Goal: Task Accomplishment & Management: Complete application form

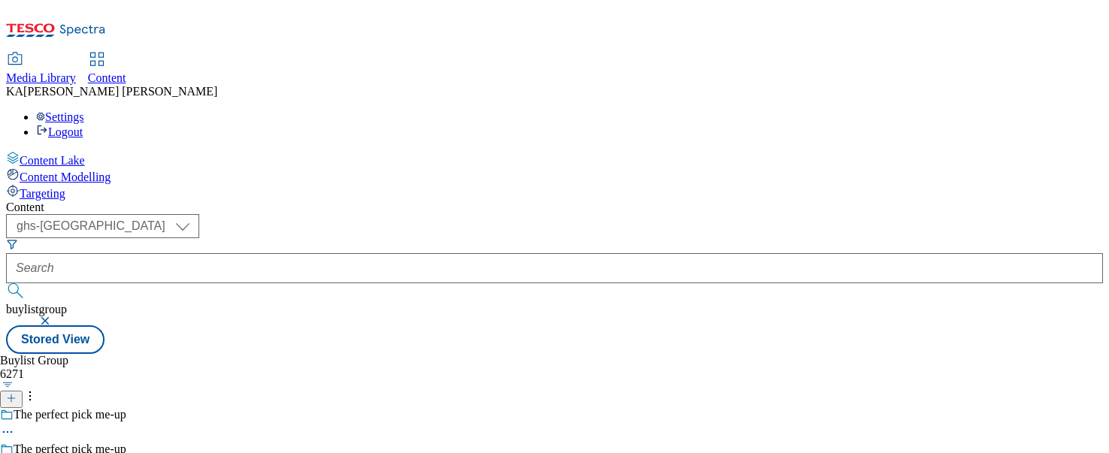
select select "ghs-[GEOGRAPHIC_DATA]"
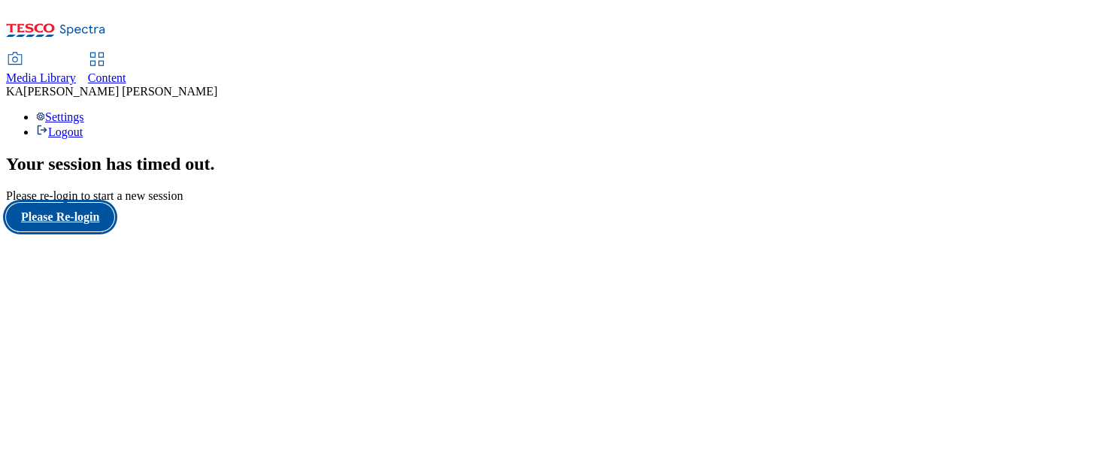
click at [81, 232] on button "Please Re-login" at bounding box center [60, 217] width 108 height 29
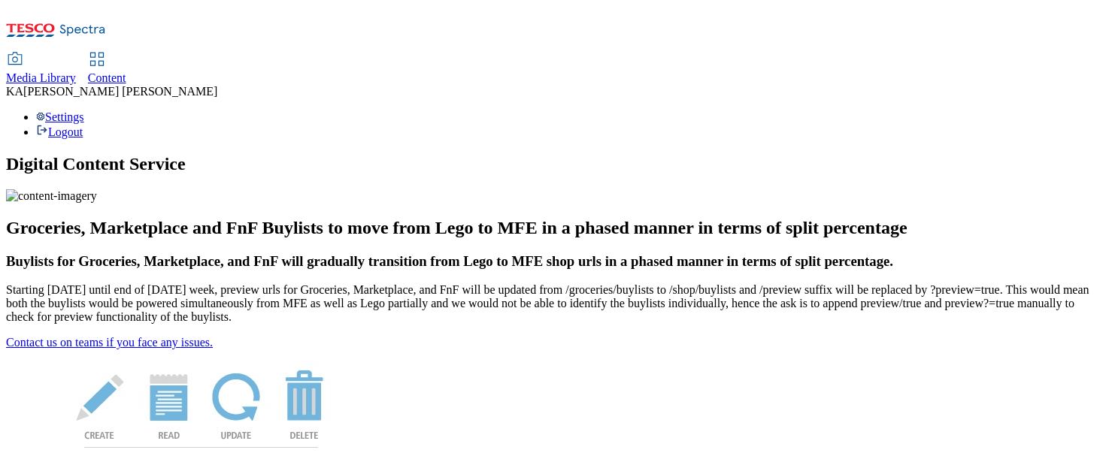
click at [126, 71] on span "Content" at bounding box center [107, 77] width 38 height 13
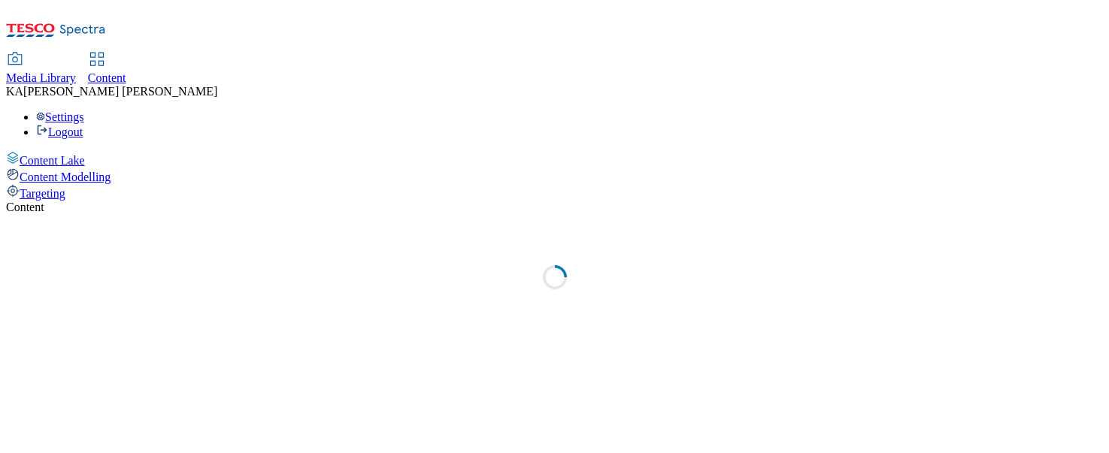
select select "ghs-uk"
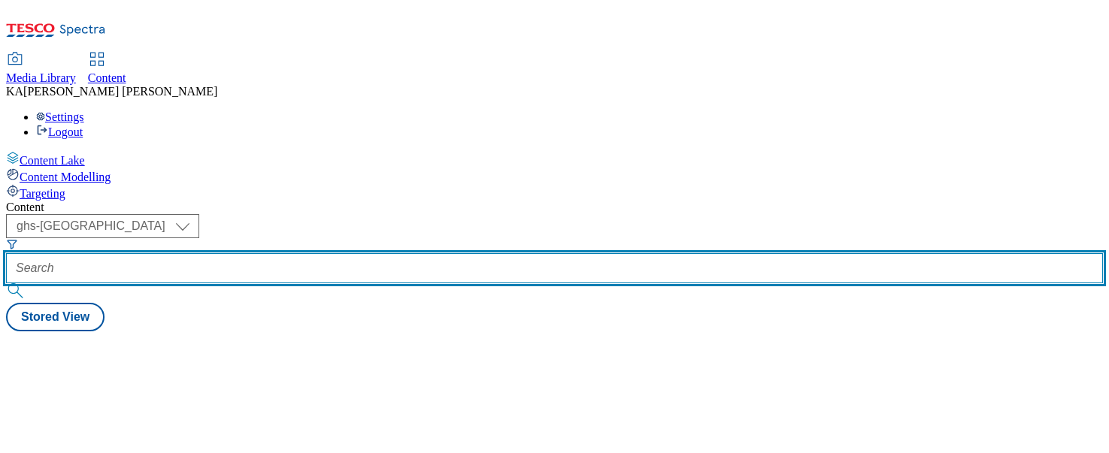
click at [345, 253] on input "text" at bounding box center [554, 268] width 1097 height 30
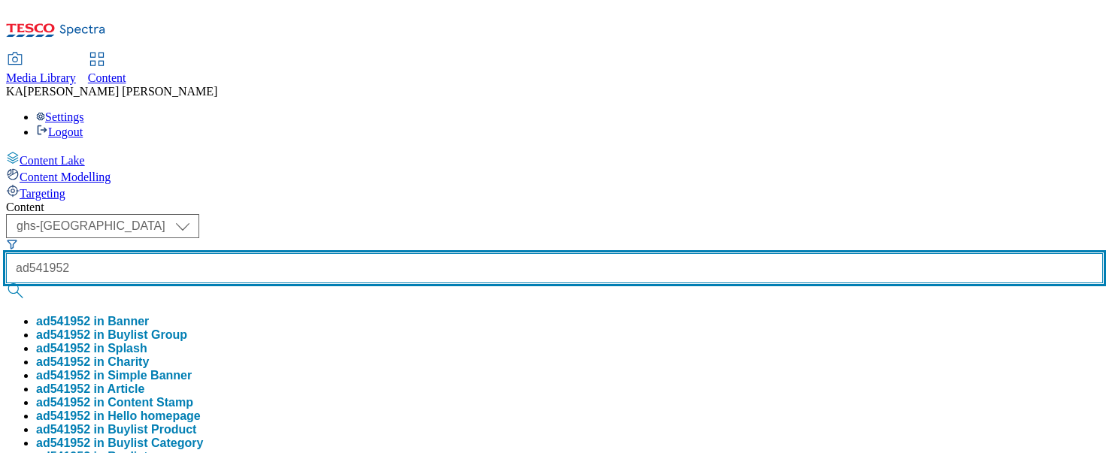
click at [6, 283] on button "submit" at bounding box center [16, 290] width 21 height 15
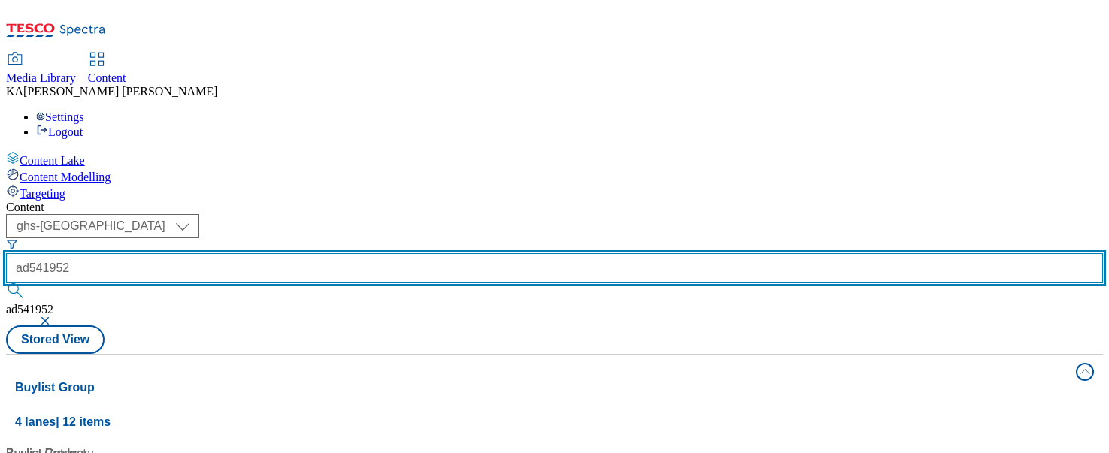
click at [380, 253] on input "ad541952" at bounding box center [554, 268] width 1097 height 30
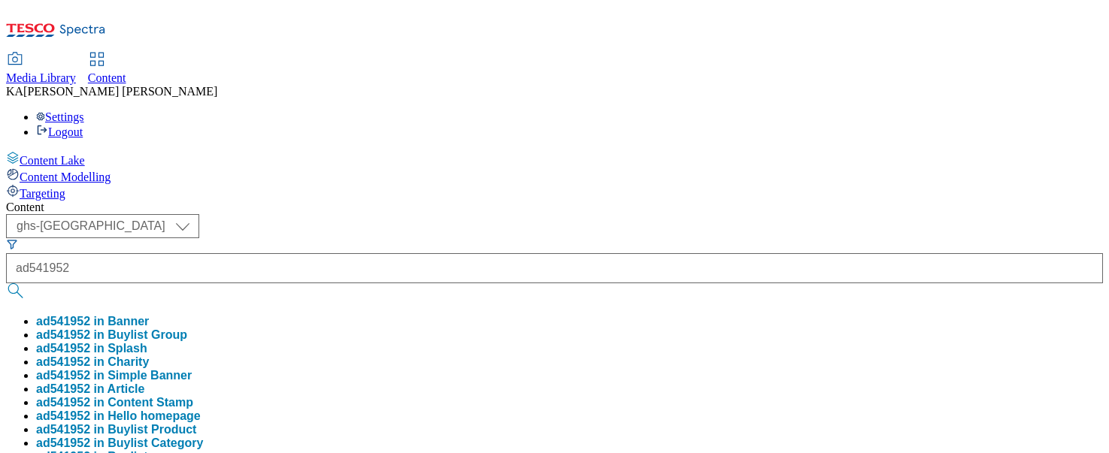
click at [187, 329] on button "ad541952 in Buylist Group" at bounding box center [111, 336] width 151 height 14
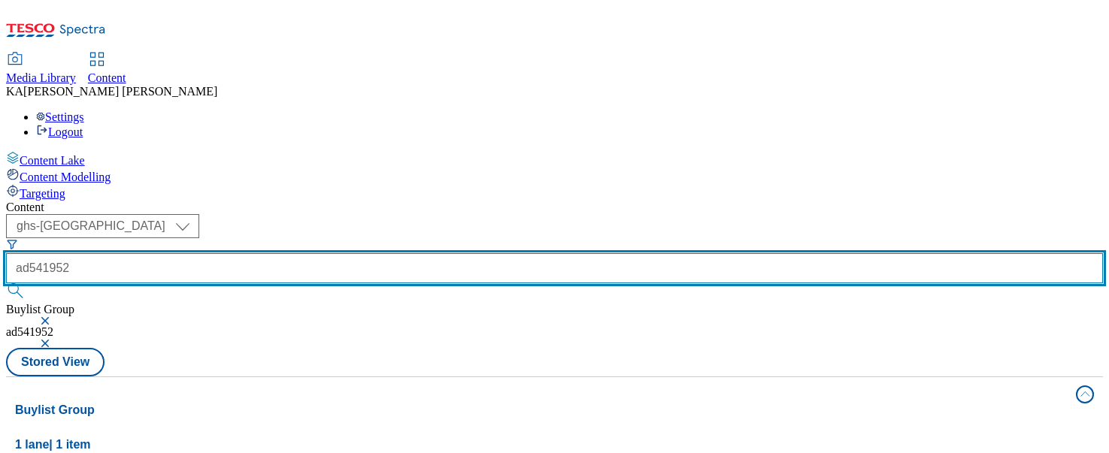
click at [386, 253] on input "ad541952" at bounding box center [554, 268] width 1097 height 30
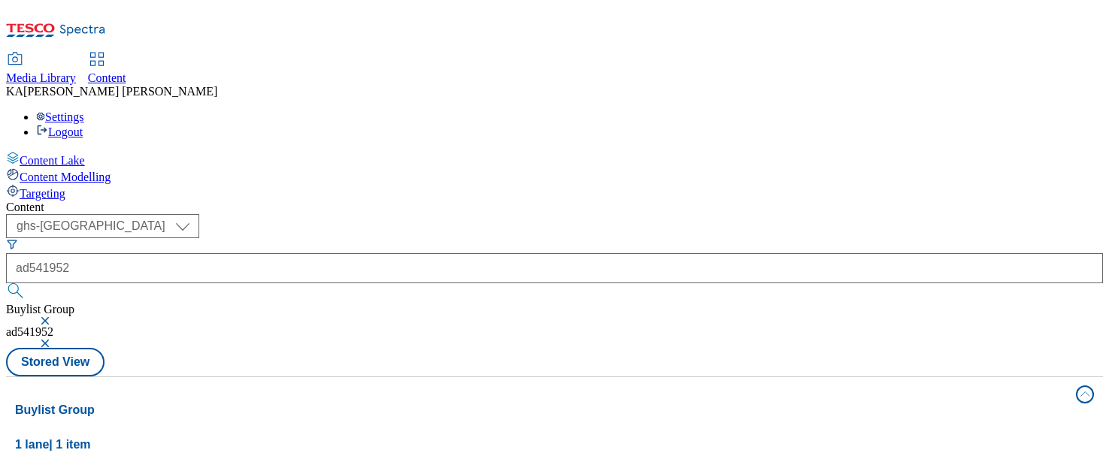
click at [54, 316] on button "button" at bounding box center [46, 320] width 15 height 9
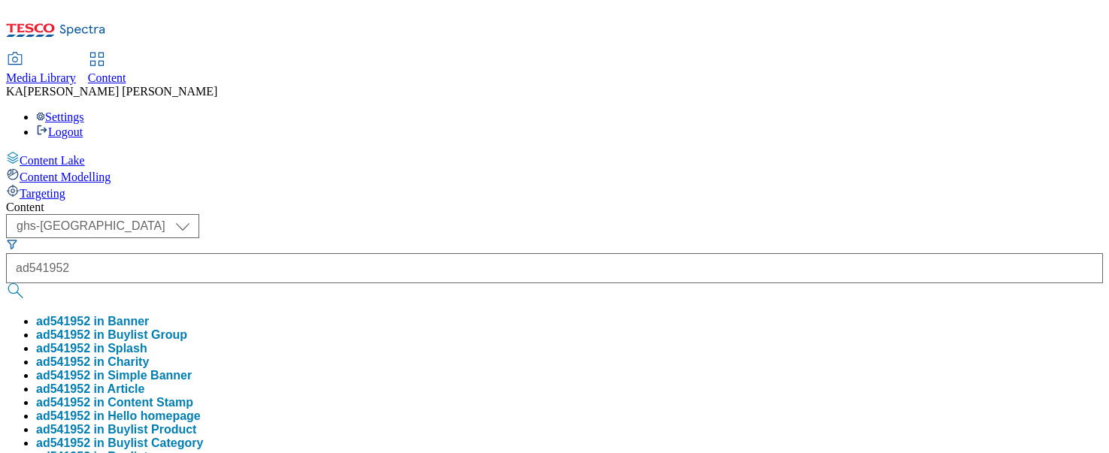
scroll to position [29, 0]
click at [148, 450] on button "ad541952 in Buylist" at bounding box center [92, 457] width 112 height 14
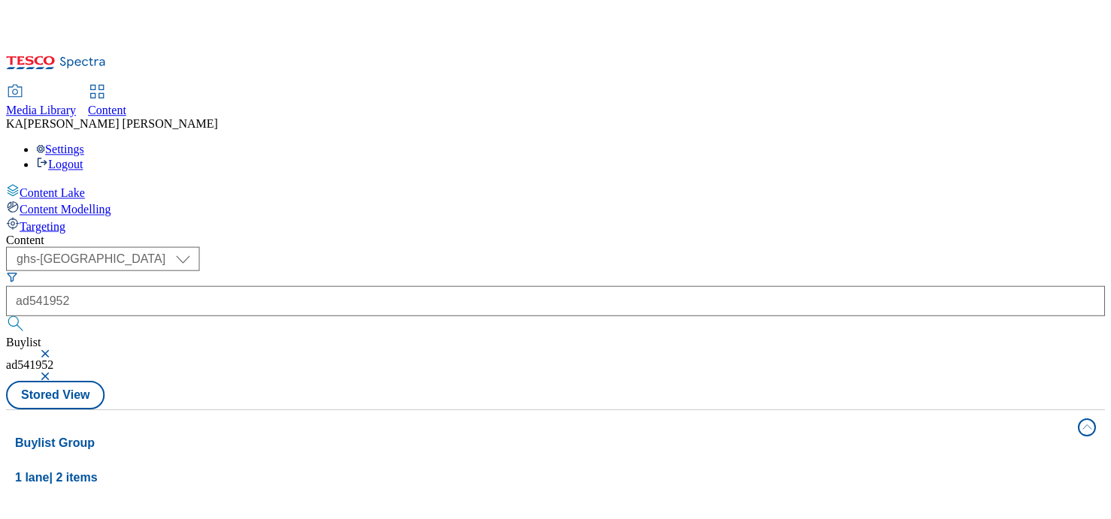
scroll to position [53, 0]
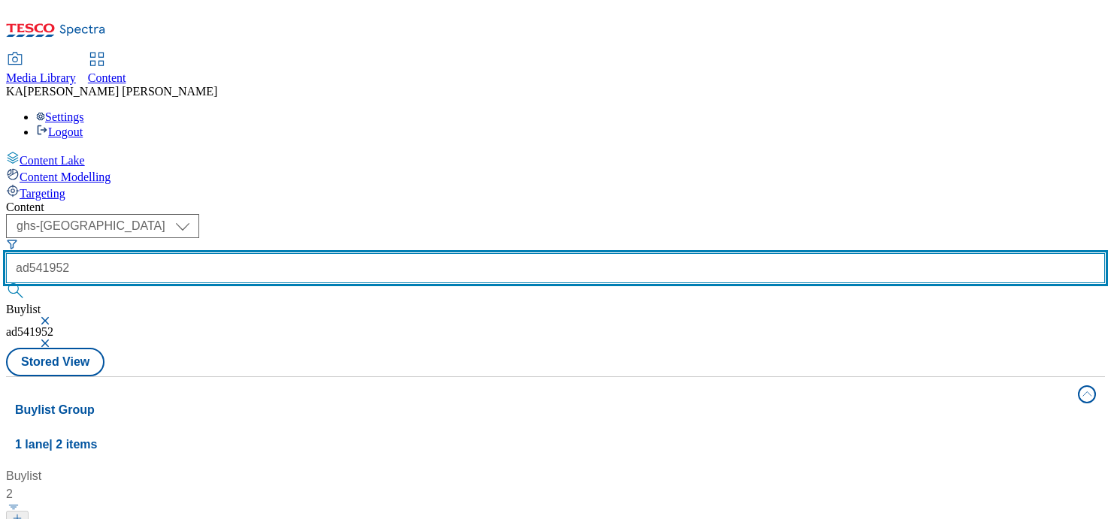
click at [349, 253] on input "ad541952" at bounding box center [555, 268] width 1099 height 30
drag, startPoint x: 374, startPoint y: 122, endPoint x: 286, endPoint y: 118, distance: 88.0
click at [286, 214] on div "( optional ) ghs-roi ghs-uk ghs-uk ad541952 Buylist ad541952" at bounding box center [555, 281] width 1099 height 134
paste input "meno-event-bladder"
type input "meno-event-bladder"
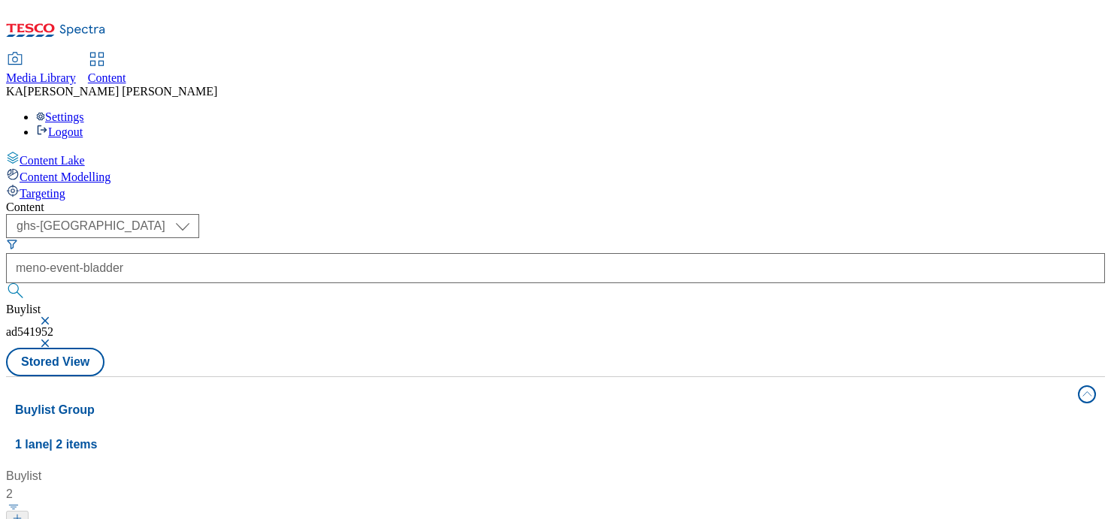
click at [54, 316] on button "button" at bounding box center [46, 320] width 15 height 9
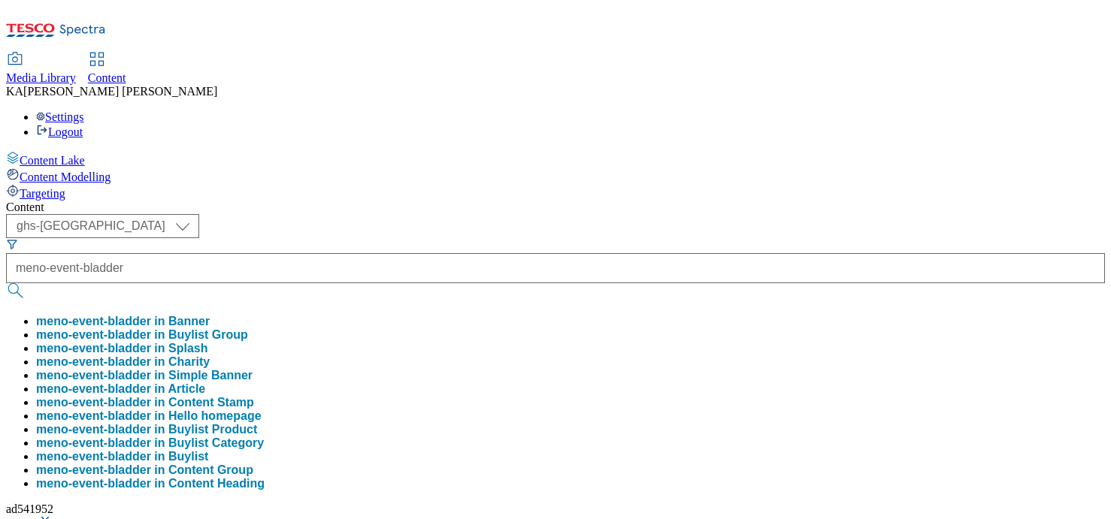
click at [54, 453] on button "button" at bounding box center [46, 520] width 15 height 9
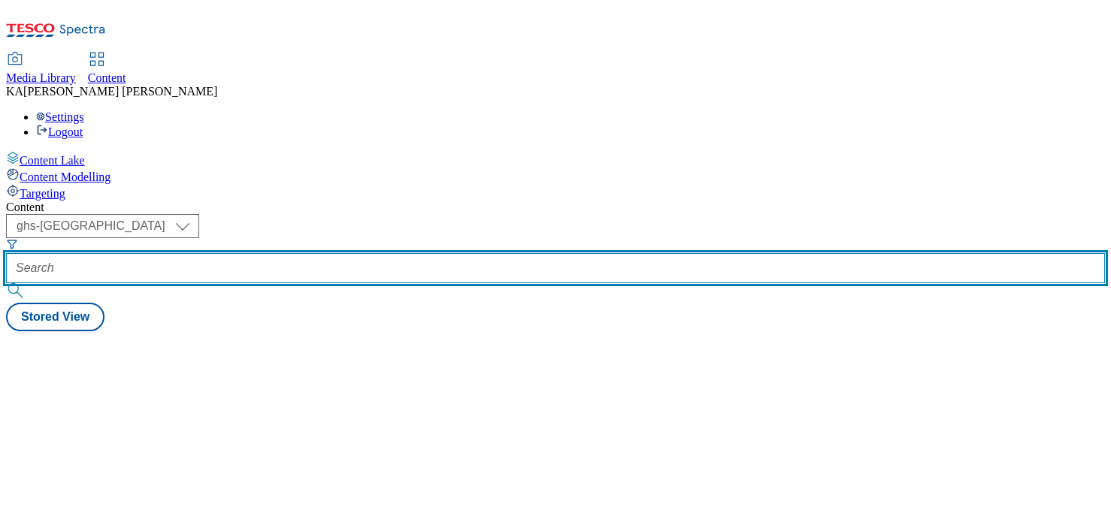
click at [372, 253] on input "text" at bounding box center [555, 268] width 1099 height 30
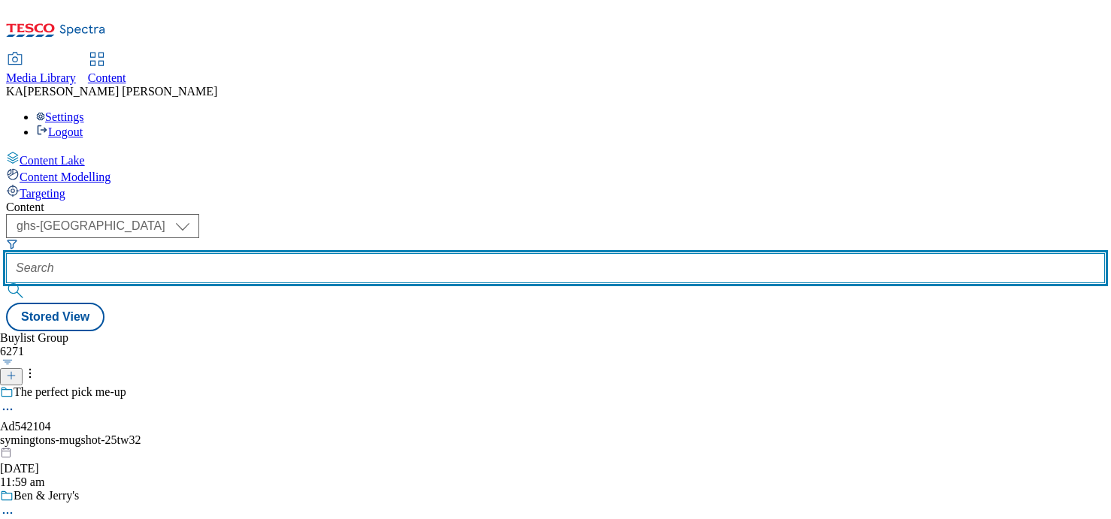
paste input "meno-event-bladder"
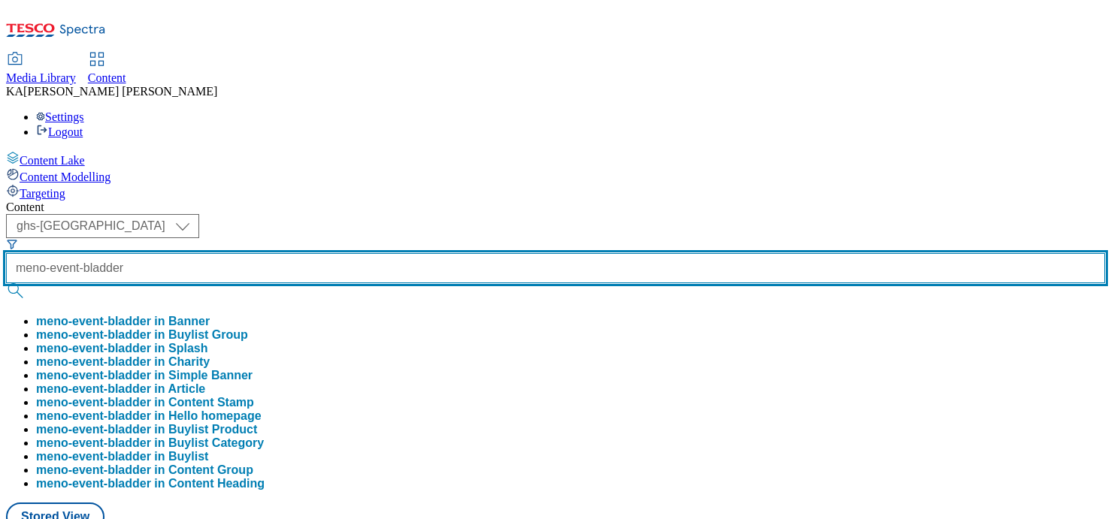
type input "meno-event-bladder"
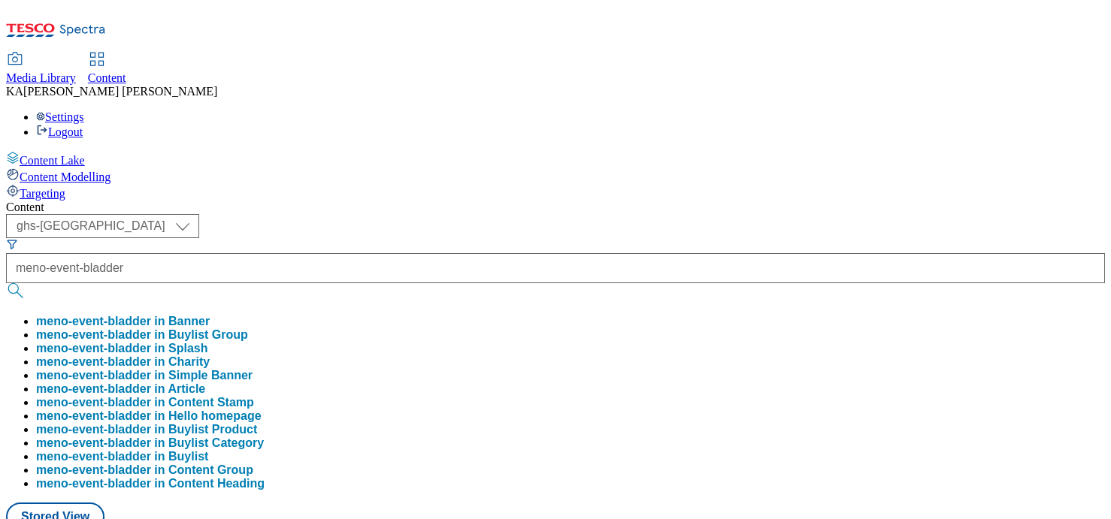
click at [248, 329] on button "meno-event-bladder in Buylist Group" at bounding box center [142, 336] width 212 height 14
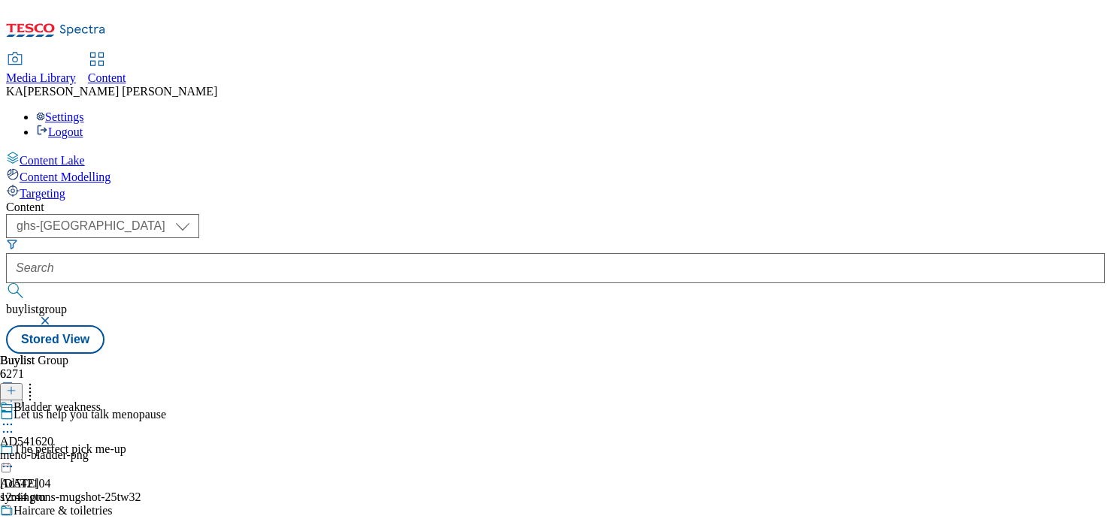
scroll to position [24, 0]
click at [15, 417] on icon at bounding box center [7, 424] width 15 height 15
click at [64, 451] on span "Edit" at bounding box center [55, 456] width 17 height 11
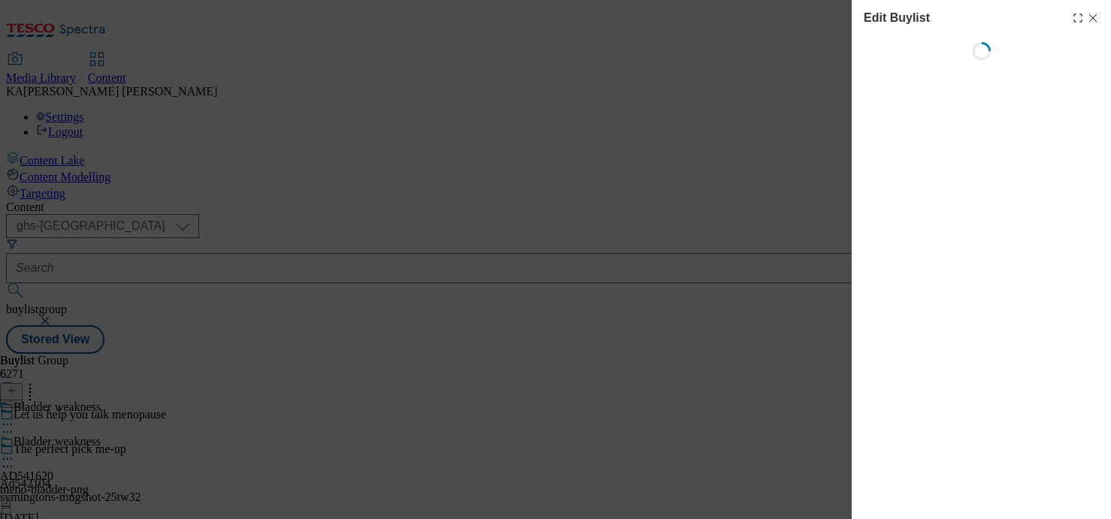
select select "seasonal"
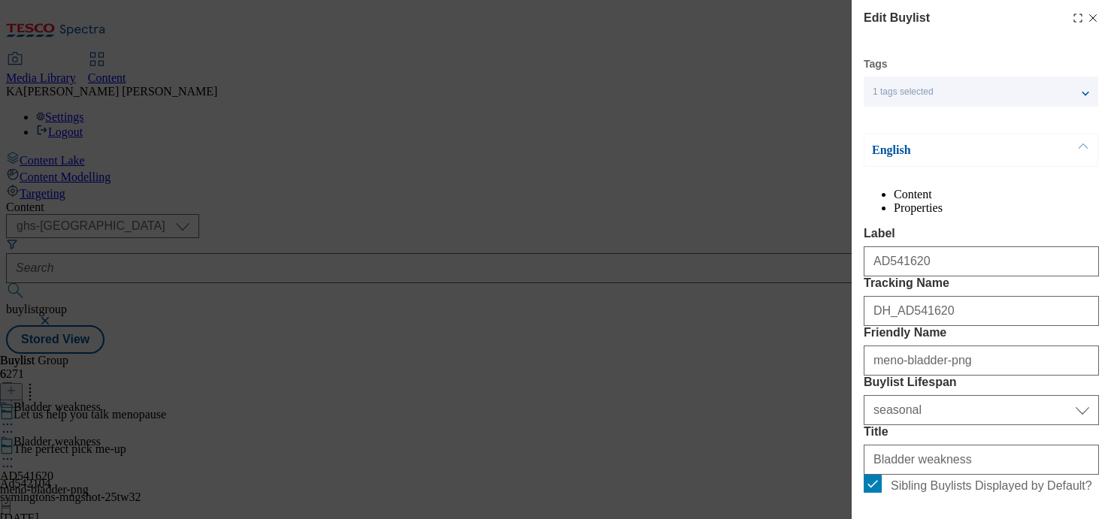
select select "Banner"
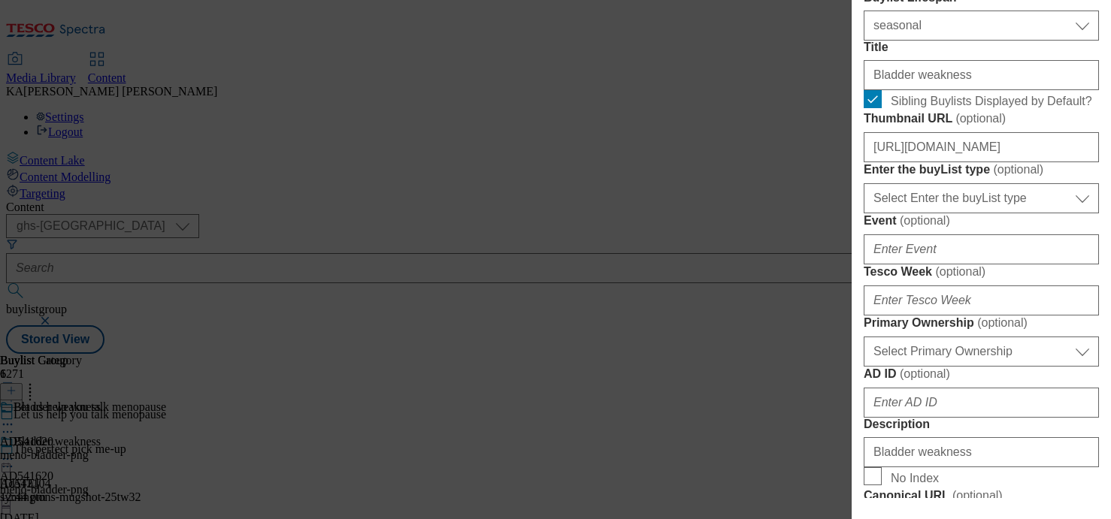
scroll to position [406, 0]
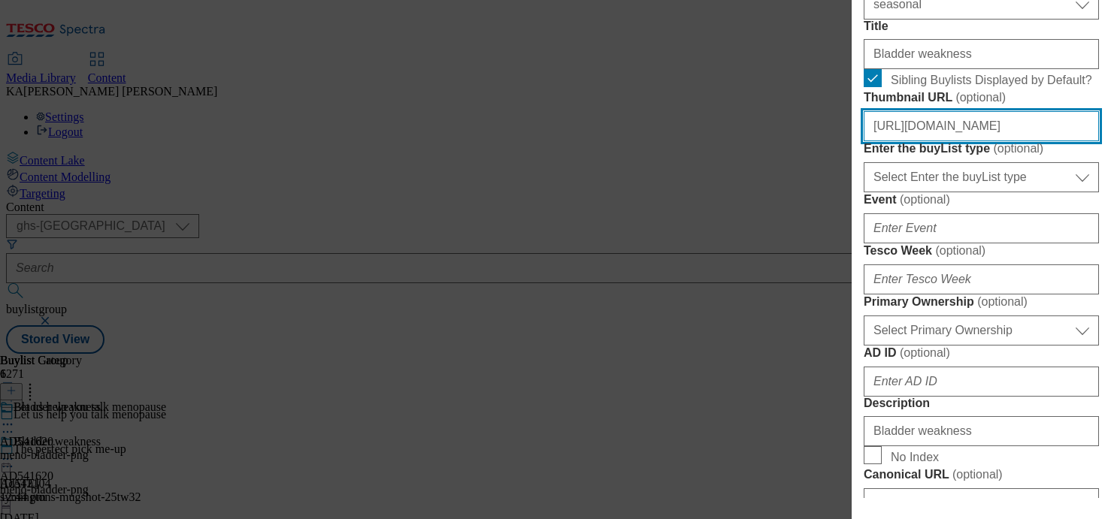
click at [918, 141] on input "https://digitalcontent.api.tesco.com/v2/media/ghs-mktg/c1b0a460-2556-476b-9c7e-…" at bounding box center [981, 126] width 235 height 30
paste input "https://digitalcontent.api.tesco.com/v2/media/ghs-mktg/3c0a33fc-338a-45f7-9b08-…"
type input "https://digitalcontent.api.tesco.com/v2/media/ghs-mktg/3c0a33fc-338a-45f7-9b08-…"
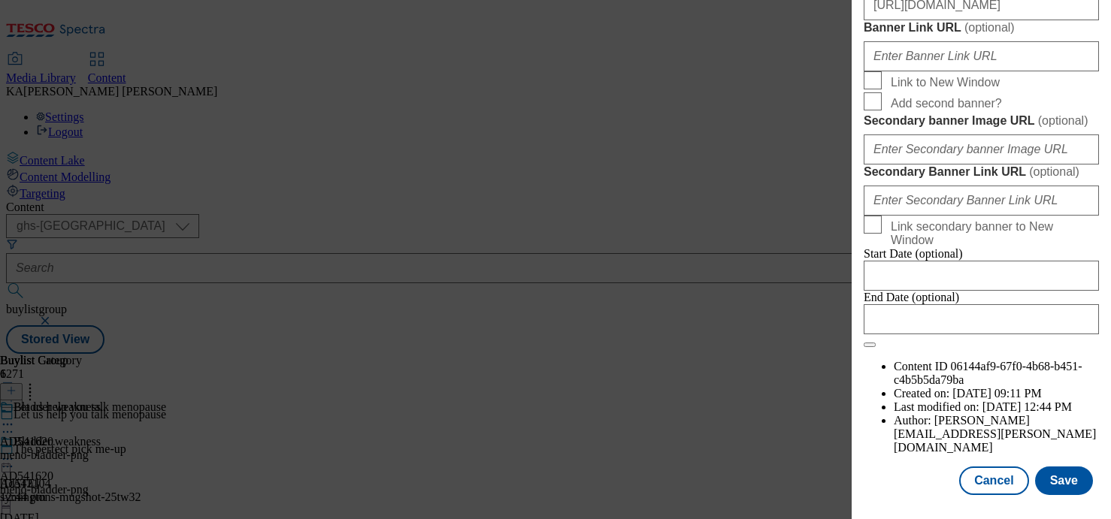
scroll to position [1344, 0]
click at [912, 20] on input "https://digitalcontent.api.tesco.com/v2/media/ghs-mktg/c9c93100-5e37-42a4-975d-…" at bounding box center [981, 5] width 235 height 30
paste input "https://digitalcontent.api.tesco.com/v2/media/ghs-mktg/e892c81c-88ea-44a1-851b-…"
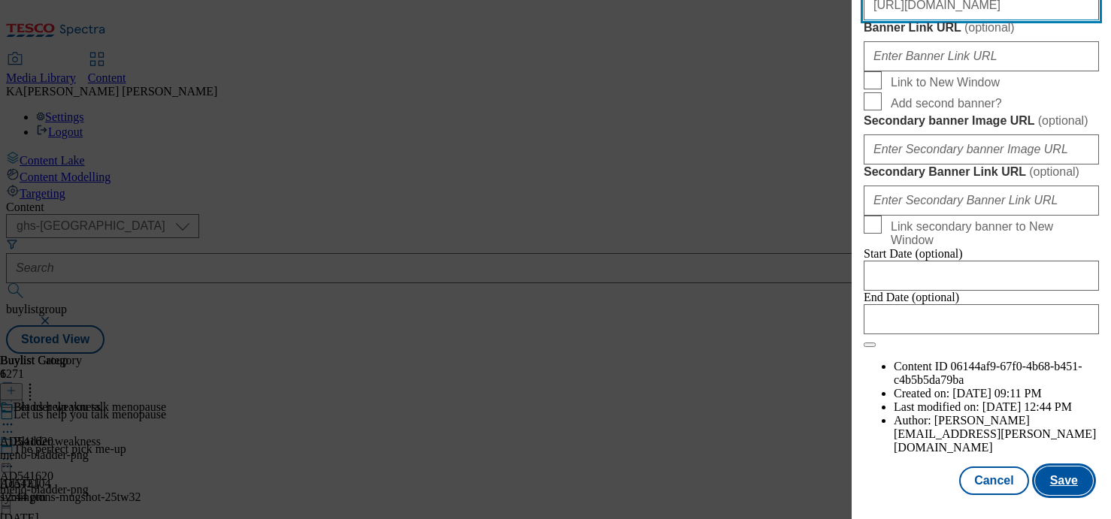
type input "https://digitalcontent.api.tesco.com/v2/media/ghs-mktg/e892c81c-88ea-44a1-851b-…"
click at [1061, 453] on button "Save" at bounding box center [1064, 481] width 58 height 29
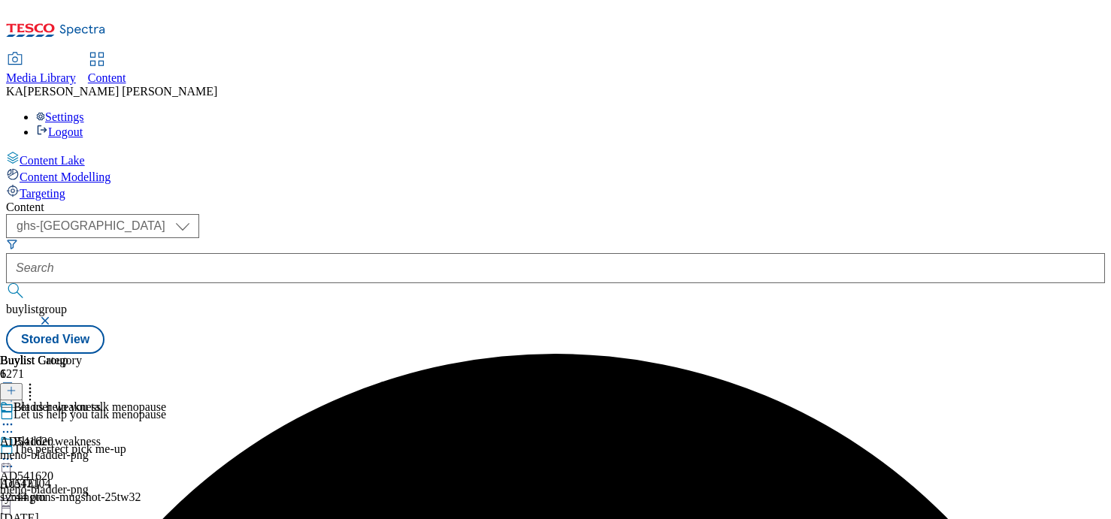
click at [15, 452] on icon at bounding box center [7, 459] width 15 height 15
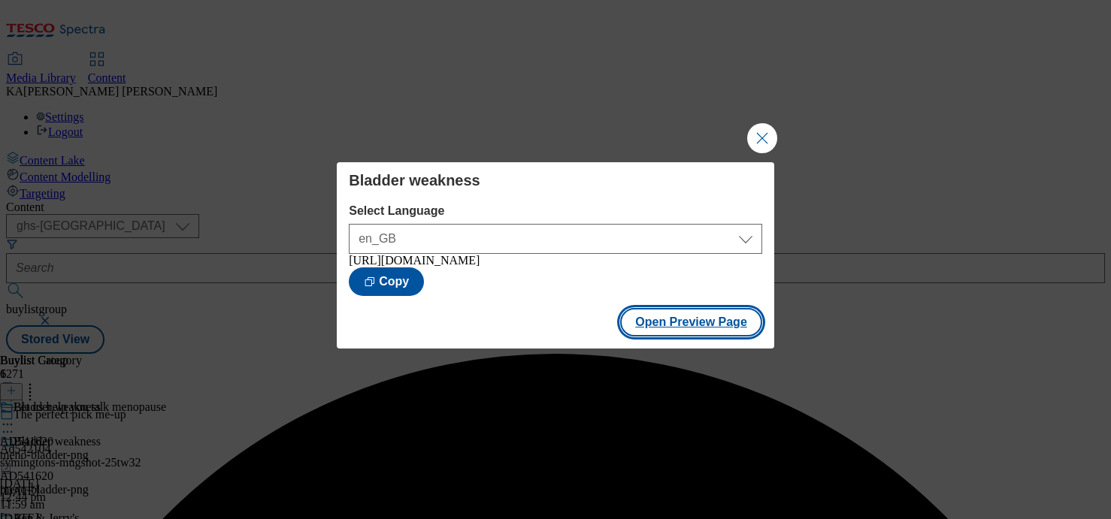
click at [692, 322] on button "Open Preview Page" at bounding box center [691, 322] width 142 height 29
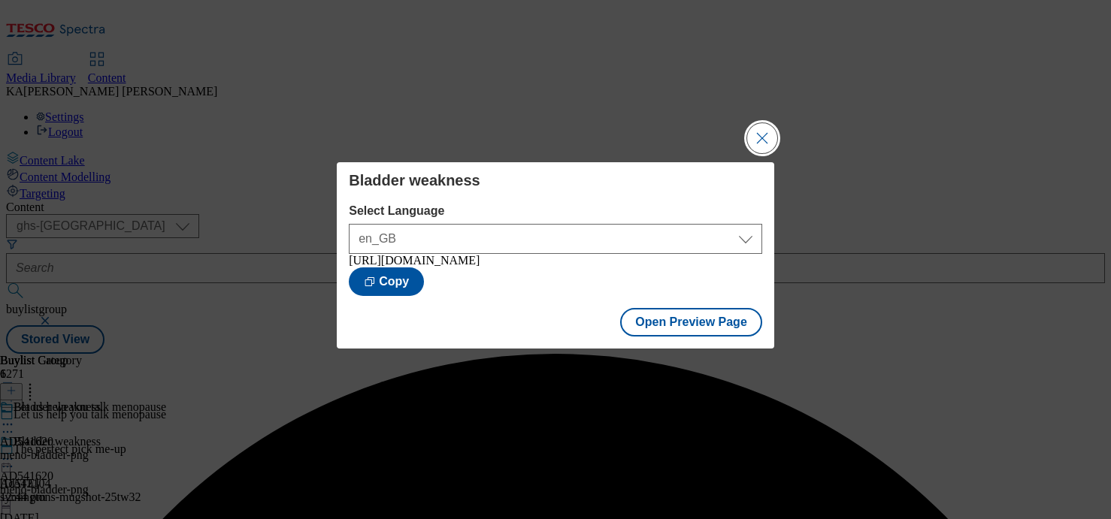
click at [747, 123] on button "Close Modal" at bounding box center [762, 138] width 30 height 30
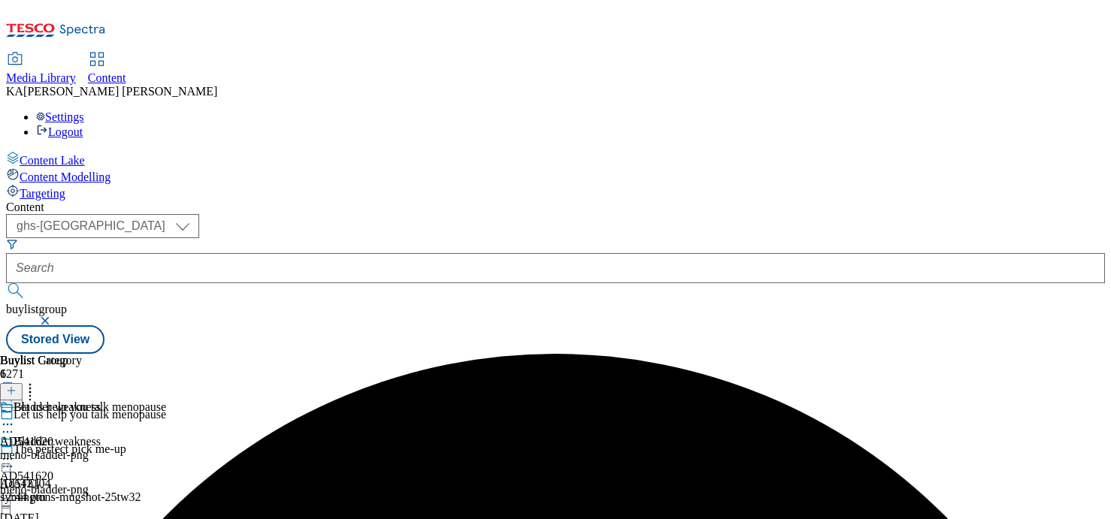
click at [15, 452] on icon at bounding box center [7, 459] width 15 height 15
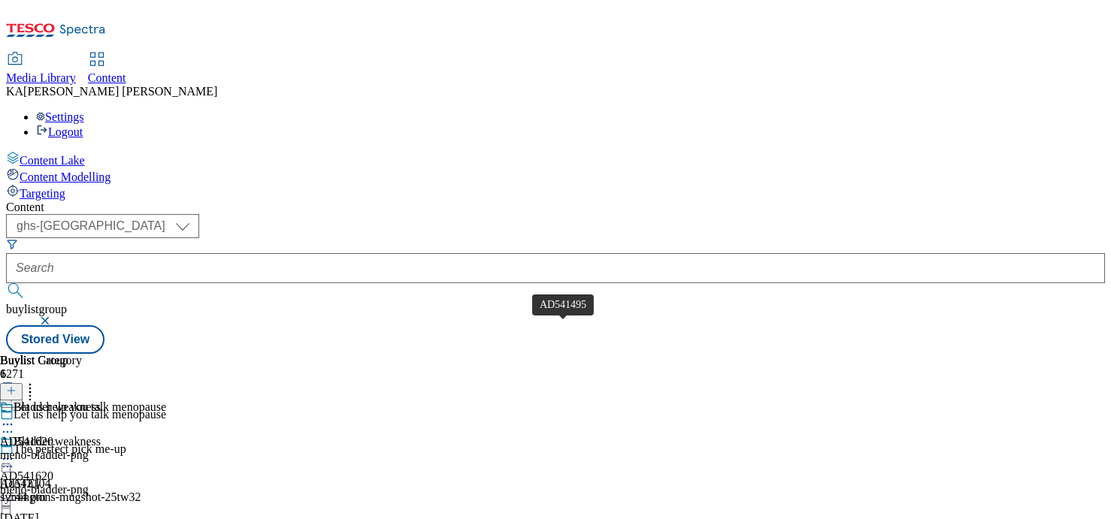
scroll to position [117, 0]
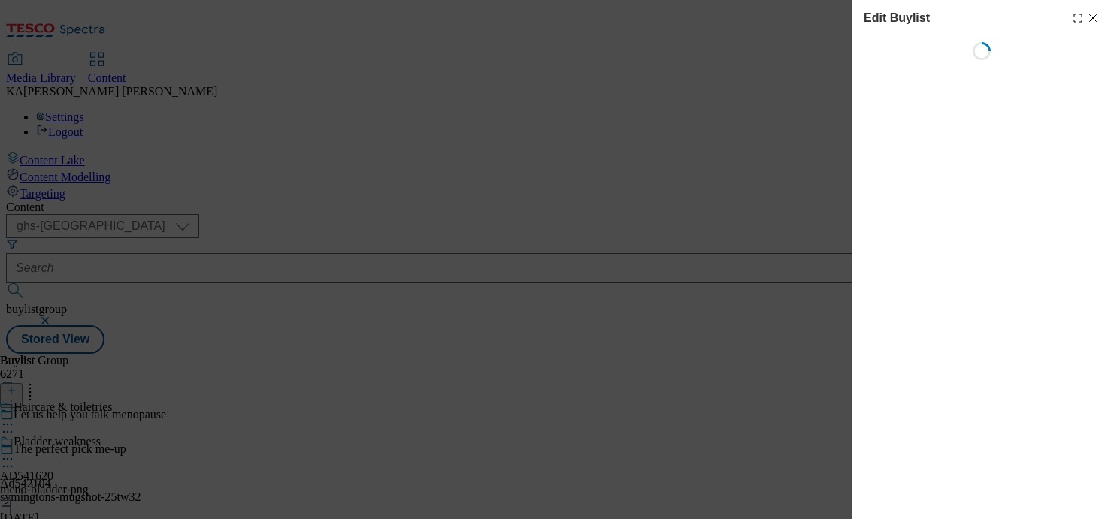
select select "seasonal"
select select "Banner"
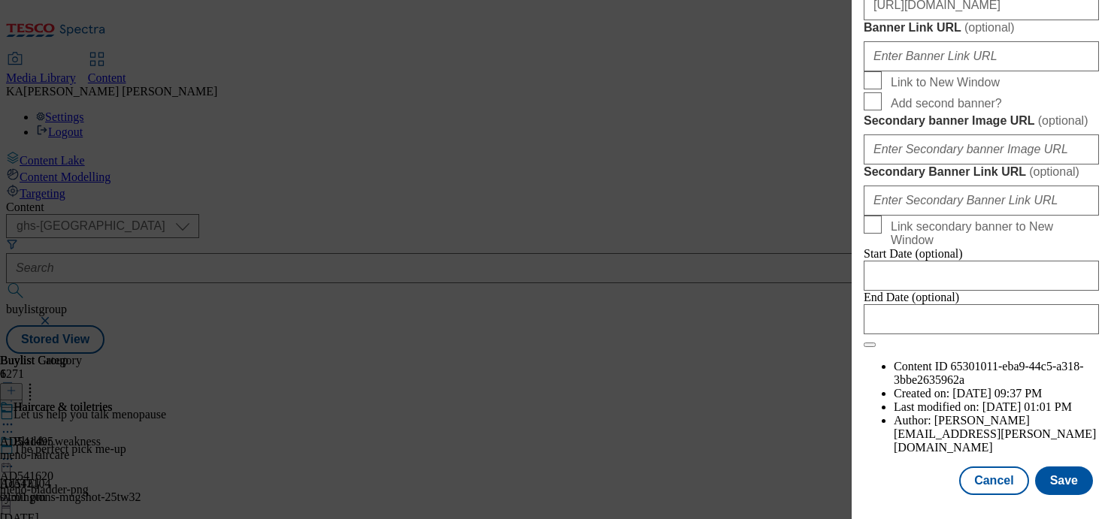
scroll to position [1220, 0]
click at [927, 20] on input "https://digitalcontent.api.tesco.com/v2/media/ghs-mktg/c9c93100-5e37-42a4-975d-…" at bounding box center [981, 5] width 235 height 30
paste input "https://digitalcontent.api.tesco.com/v2/media/ghs-mktg/e892c81c-88ea-44a1-851b-…"
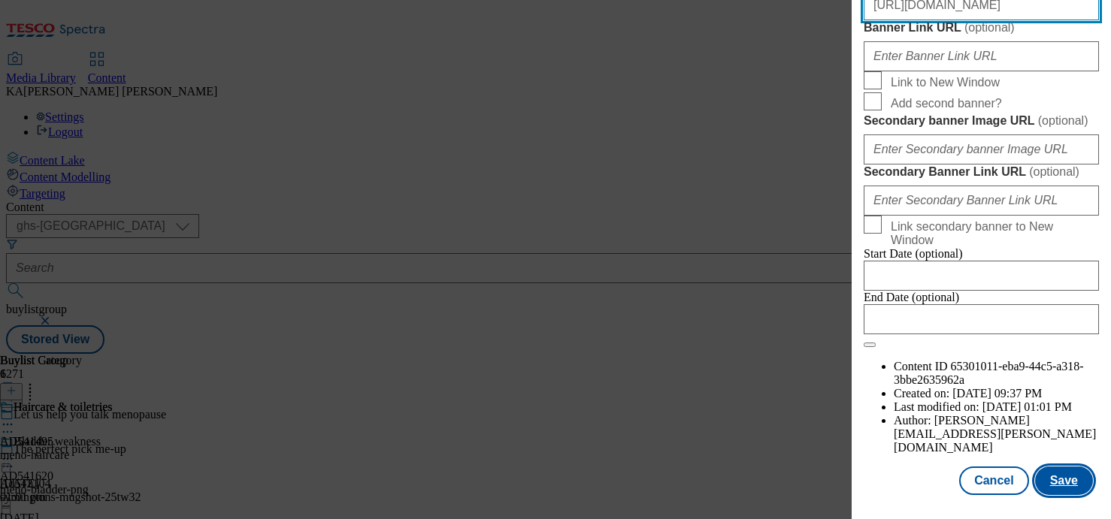
type input "https://digitalcontent.api.tesco.com/v2/media/ghs-mktg/e892c81c-88ea-44a1-851b-…"
click at [1069, 453] on button "Save" at bounding box center [1064, 481] width 58 height 29
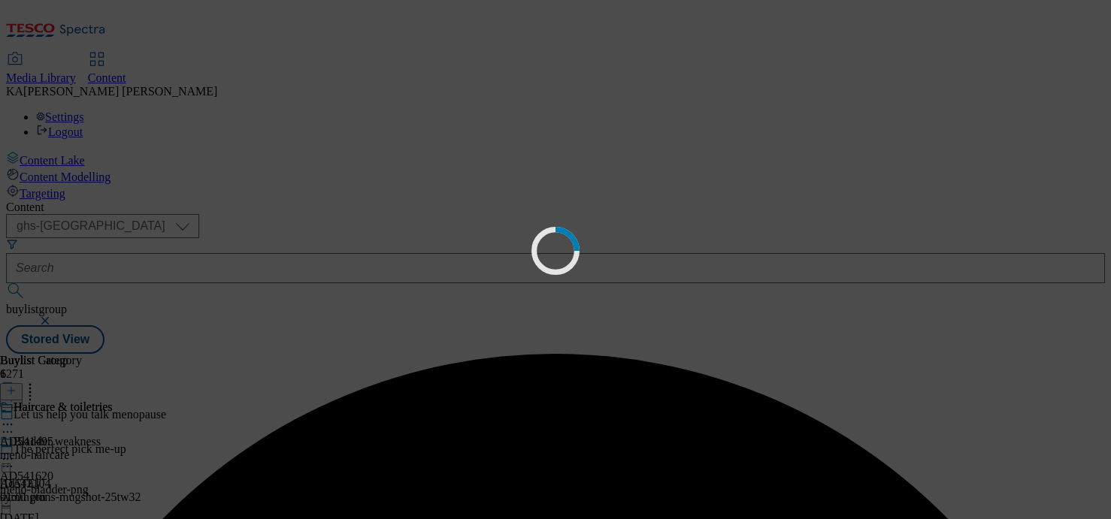
scroll to position [0, 0]
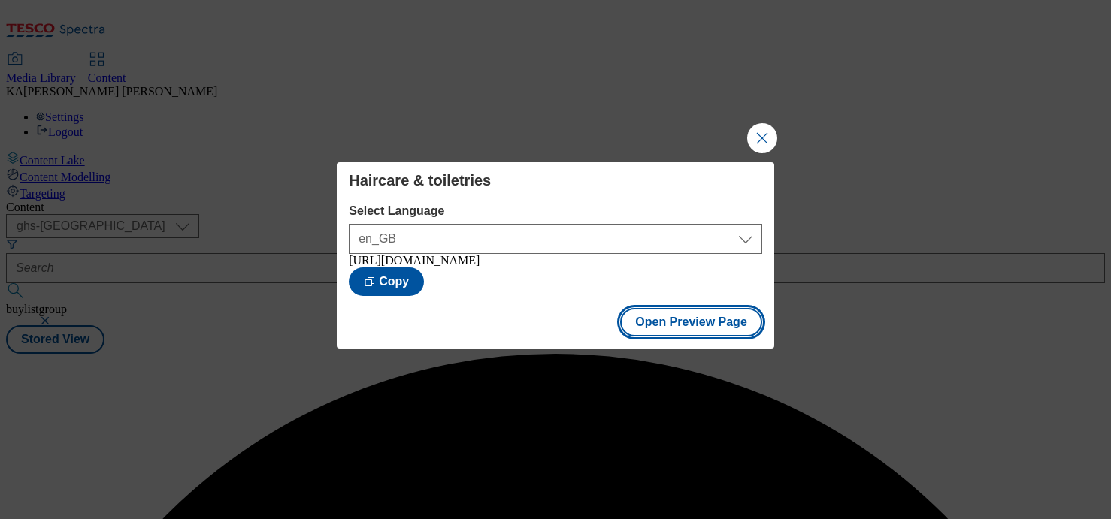
click at [664, 329] on button "Open Preview Page" at bounding box center [691, 322] width 142 height 29
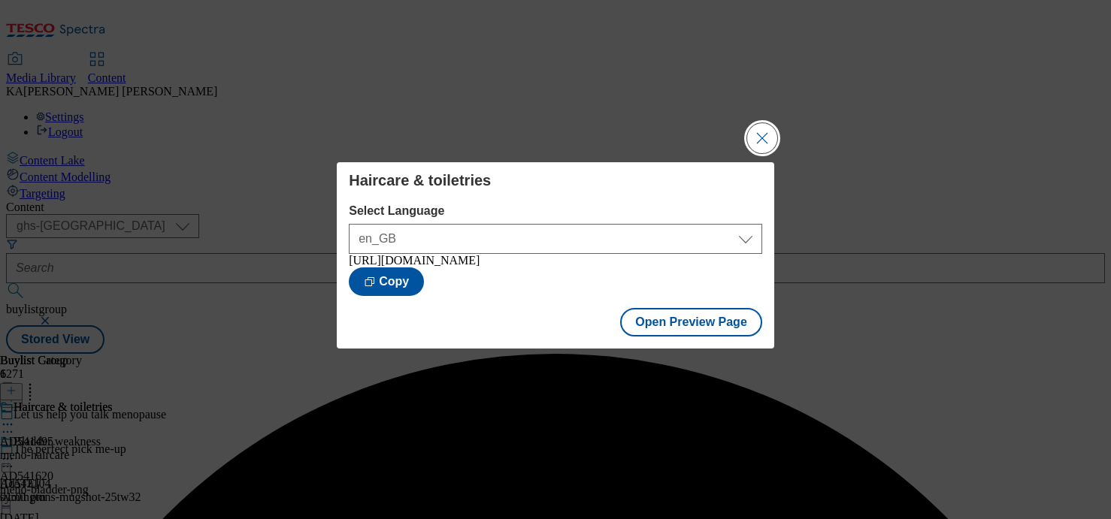
click at [755, 133] on button "Close Modal" at bounding box center [762, 138] width 30 height 30
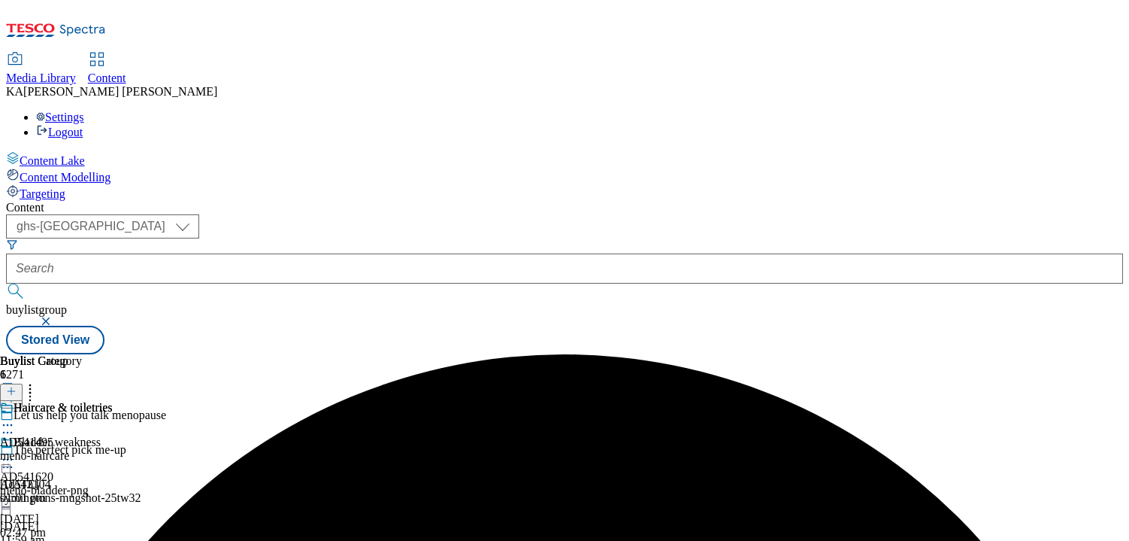
scroll to position [185, 0]
select select "seasonal"
select select "Banner"
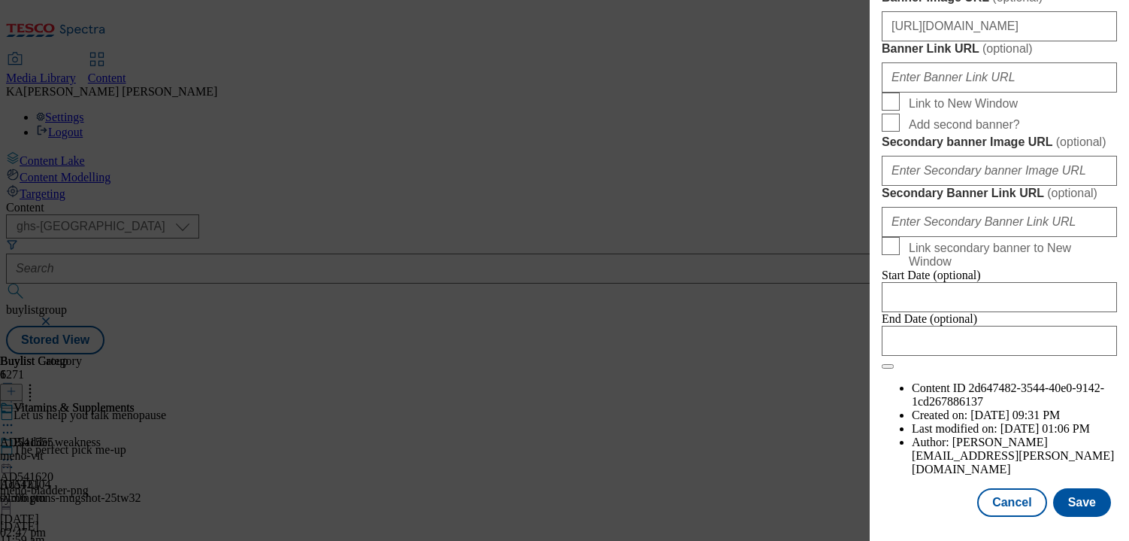
scroll to position [1172, 0]
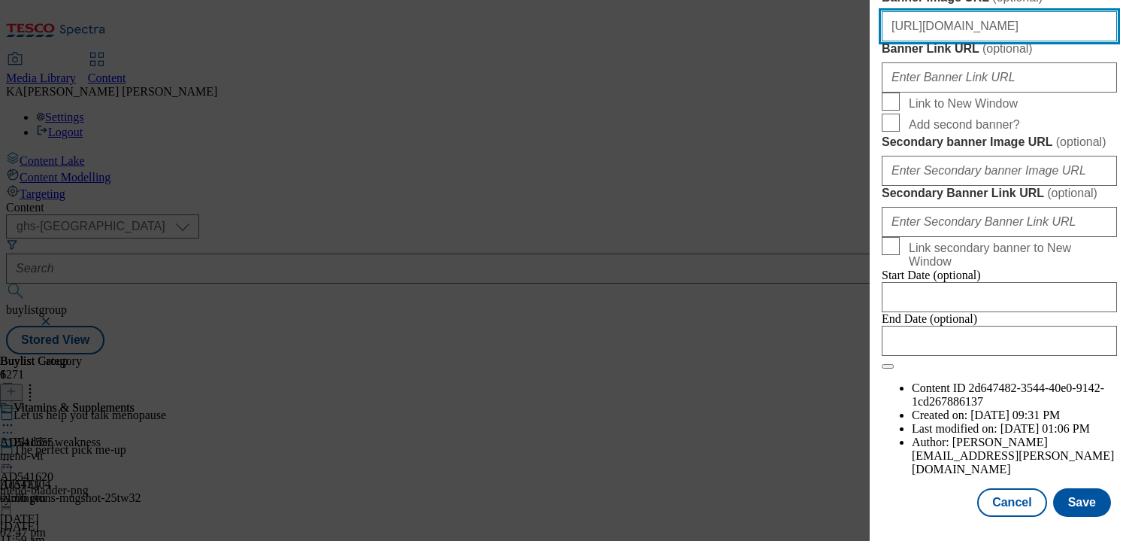
click at [946, 41] on input "https://digitalcontent.api.tesco.com/v2/media/ghs-mktg/c9c93100-5e37-42a4-975d-…" at bounding box center [999, 26] width 235 height 30
paste input "https://digitalcontent.api.tesco.com/v2/media/ghs-mktg/e892c81c-88ea-44a1-851b-…"
type input "https://digitalcontent.api.tesco.com/v2/media/ghs-mktg/e892c81c-88ea-44a1-851b-…"
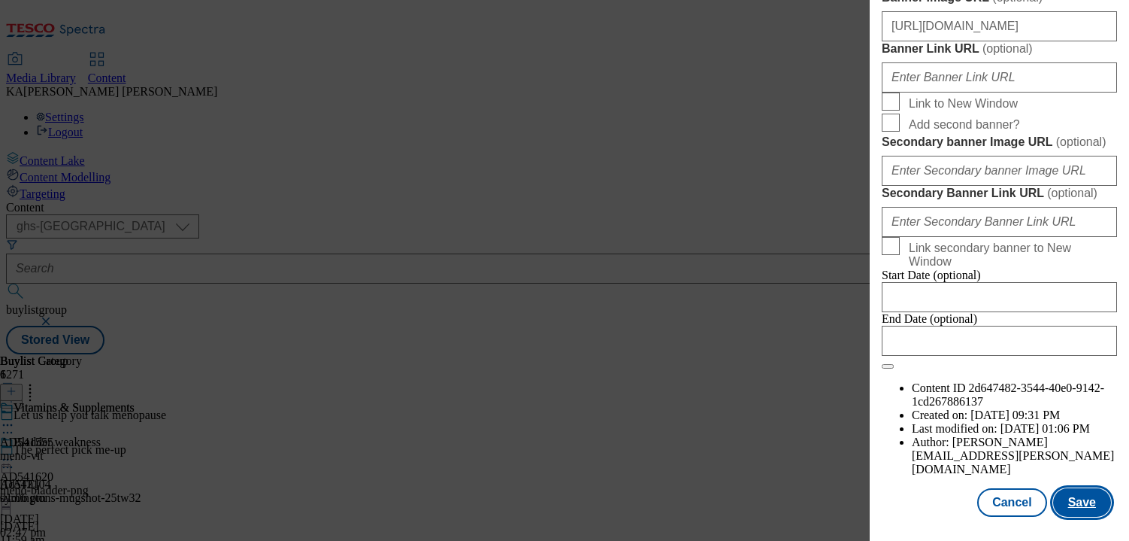
scroll to position [0, 0]
click at [1085, 453] on button "Save" at bounding box center [1082, 502] width 58 height 29
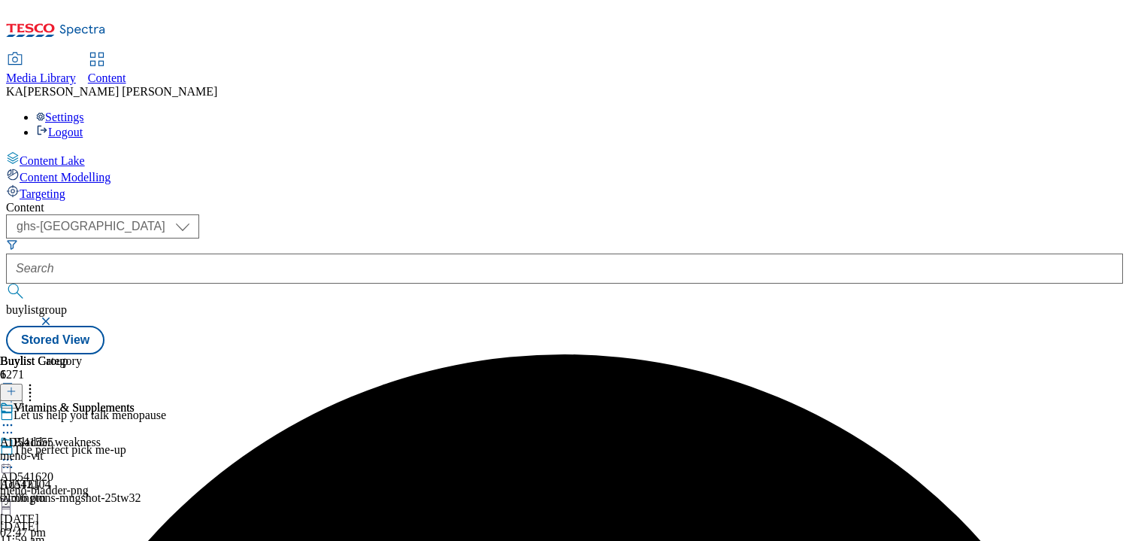
scroll to position [133, 0]
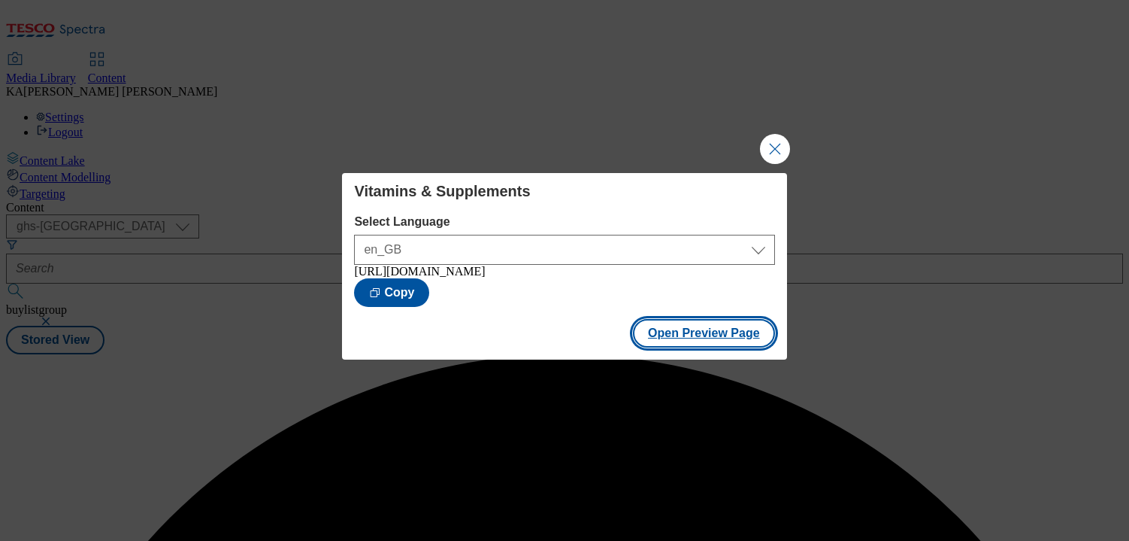
click at [658, 347] on button "Open Preview Page" at bounding box center [704, 333] width 142 height 29
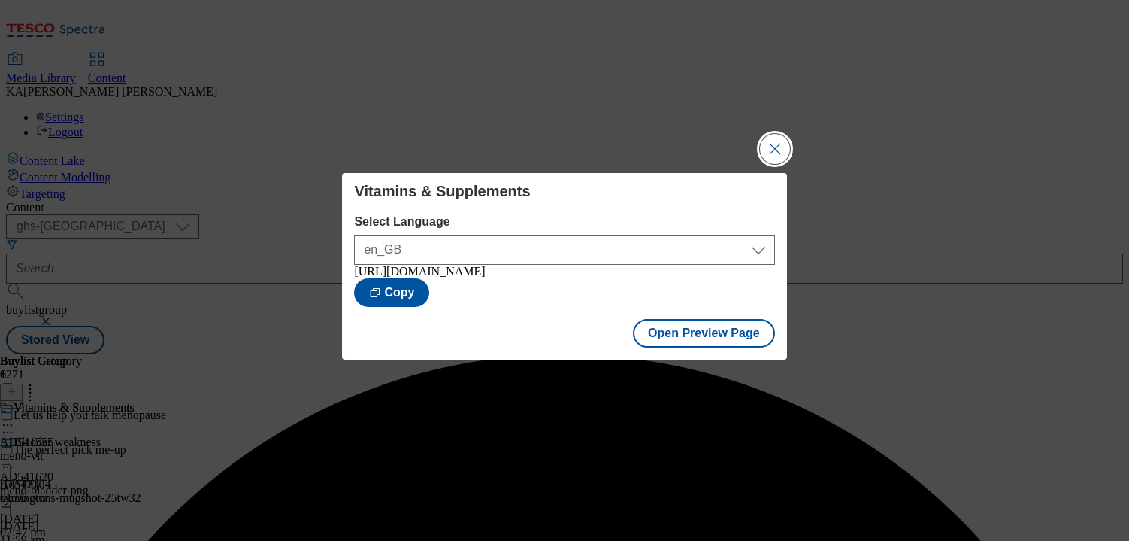
click at [774, 145] on button "Close Modal" at bounding box center [775, 149] width 30 height 30
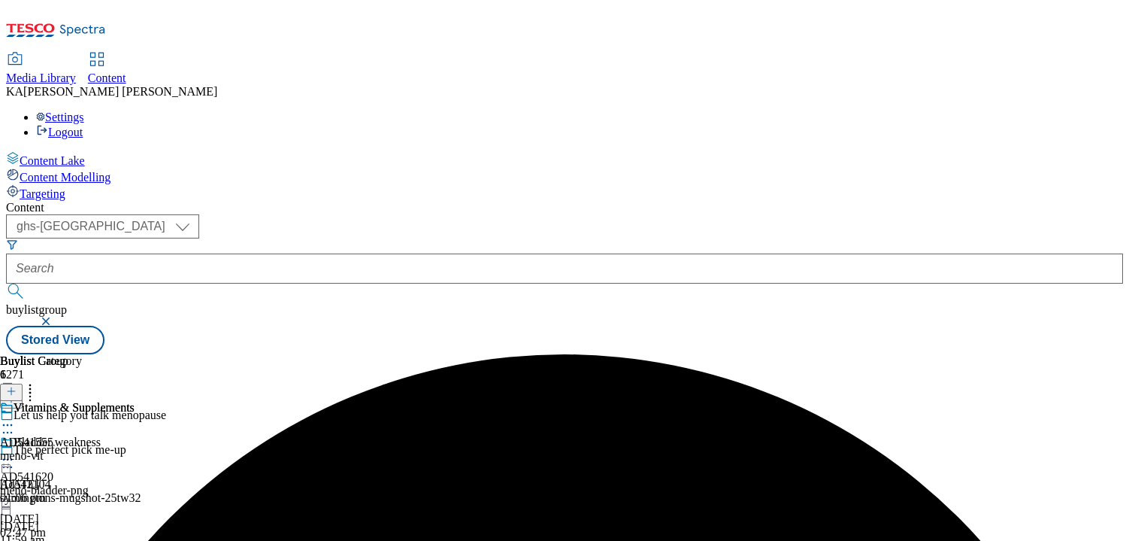
scroll to position [223, 0]
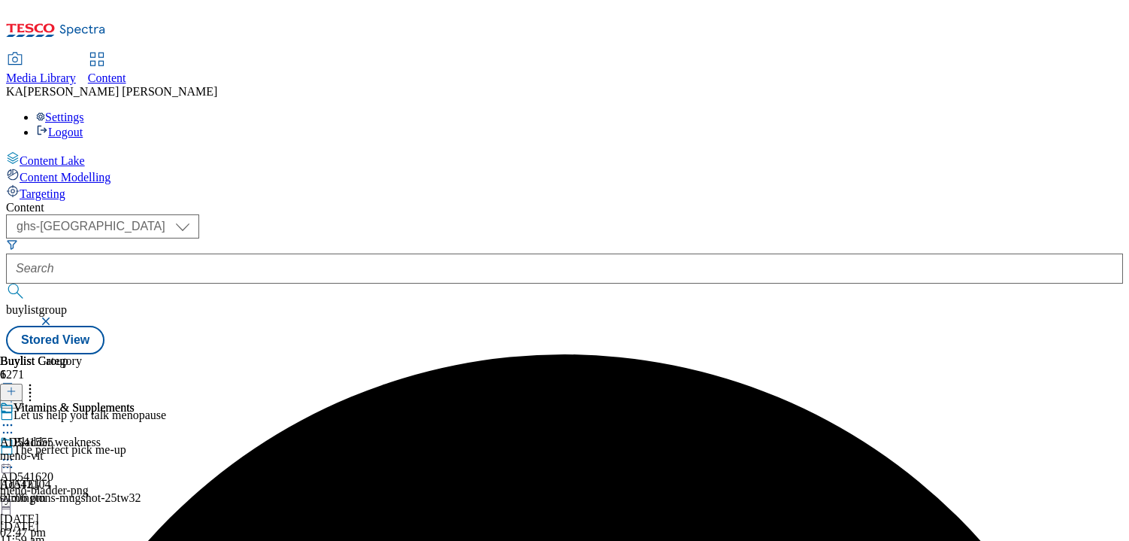
scroll to position [217, 0]
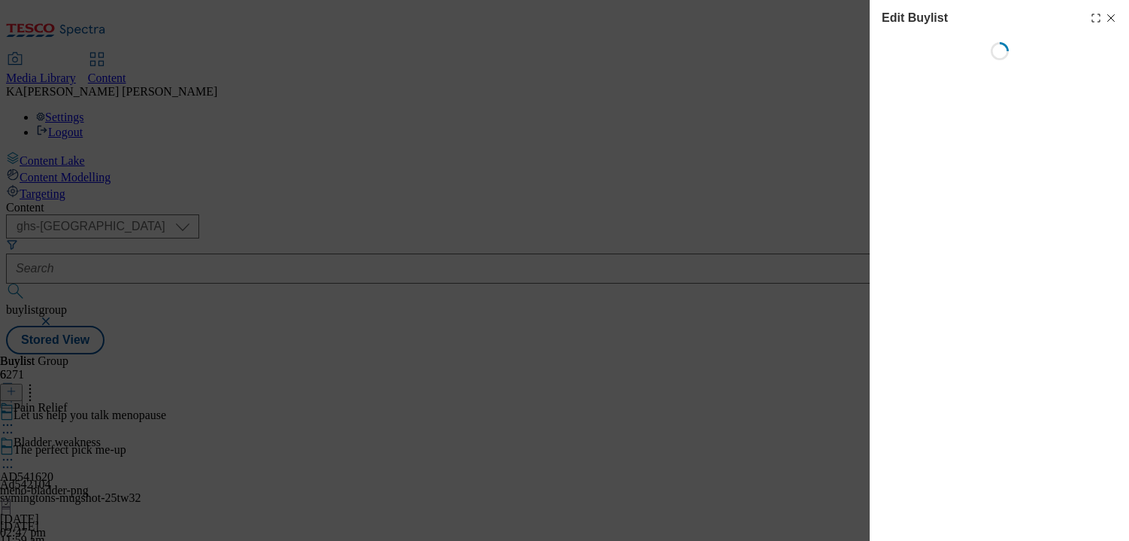
select select "seasonal"
select select "Banner"
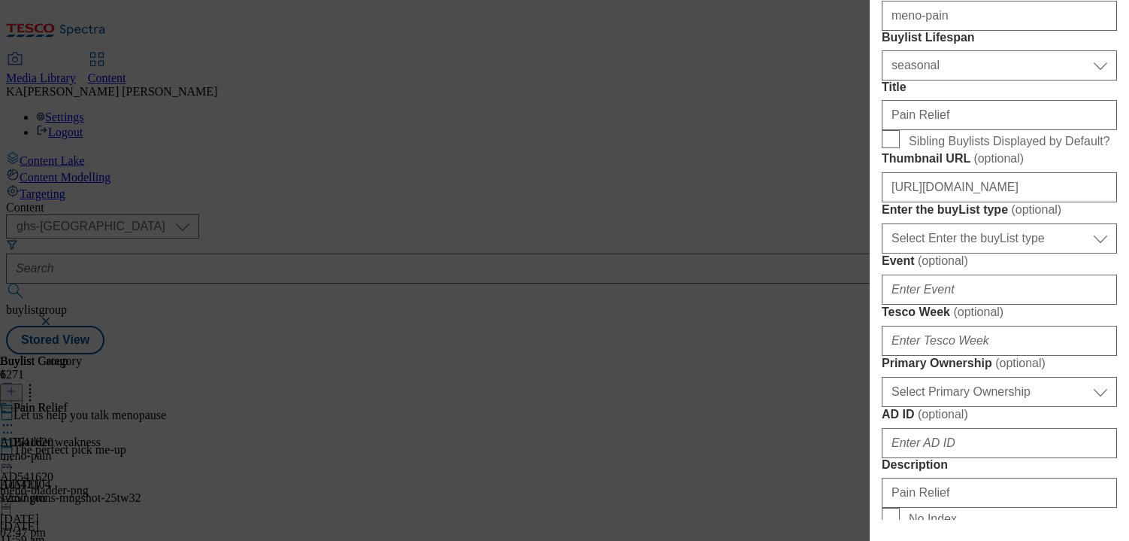
scroll to position [353, 0]
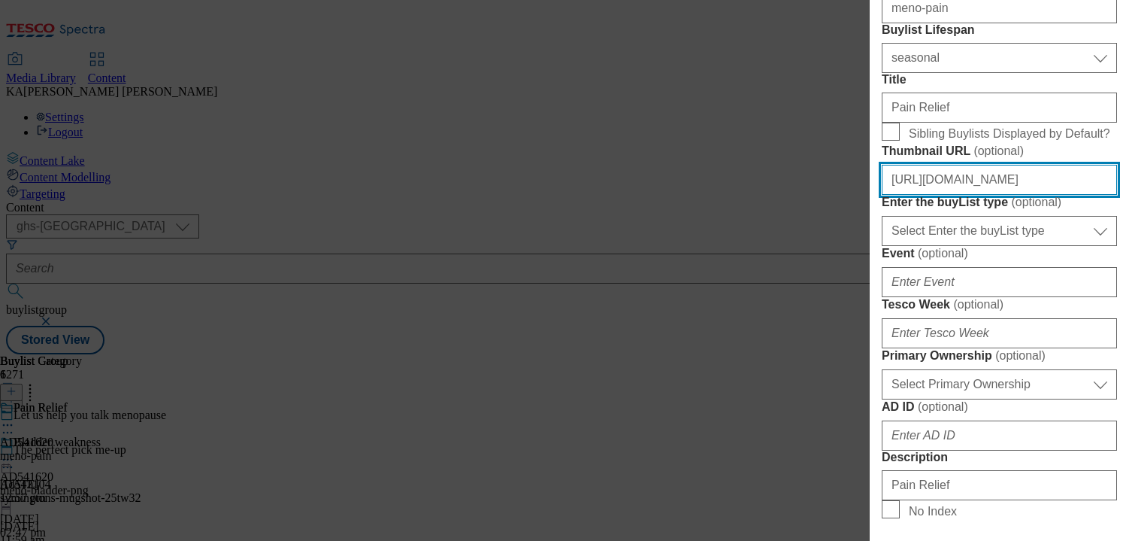
click at [928, 195] on input "https://digitalcontent.api.tesco.com/v2/media/ghs-mktg/e34ce858-f351-4de8-8732-…" at bounding box center [999, 180] width 235 height 30
paste input "55d2ba46-05ac-4e06-8cef-72faa661f89e/big-541620-AlwaysDiscreetEVENTMenopause-Th…"
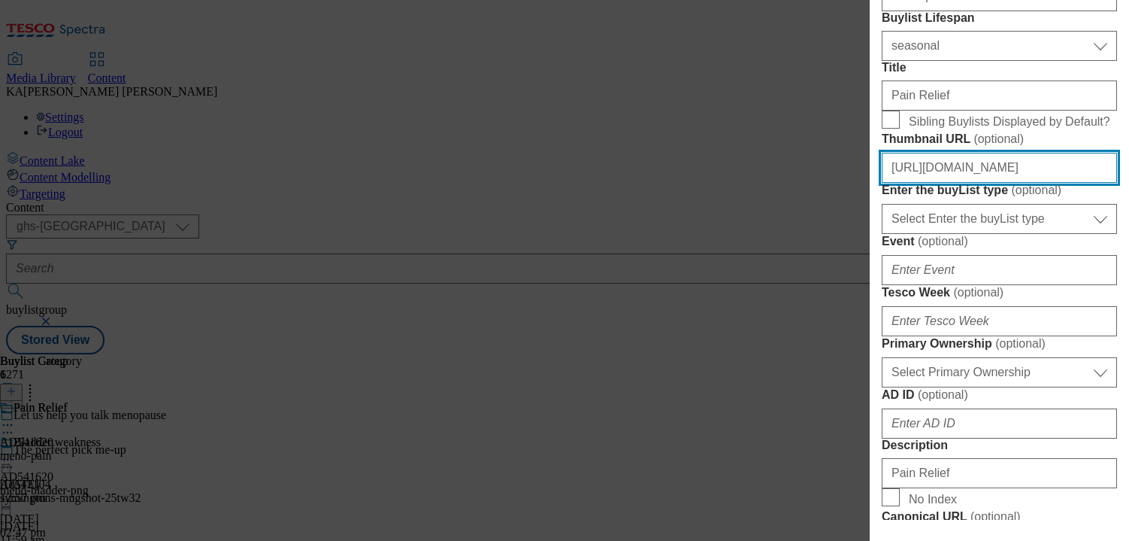
scroll to position [376, 0]
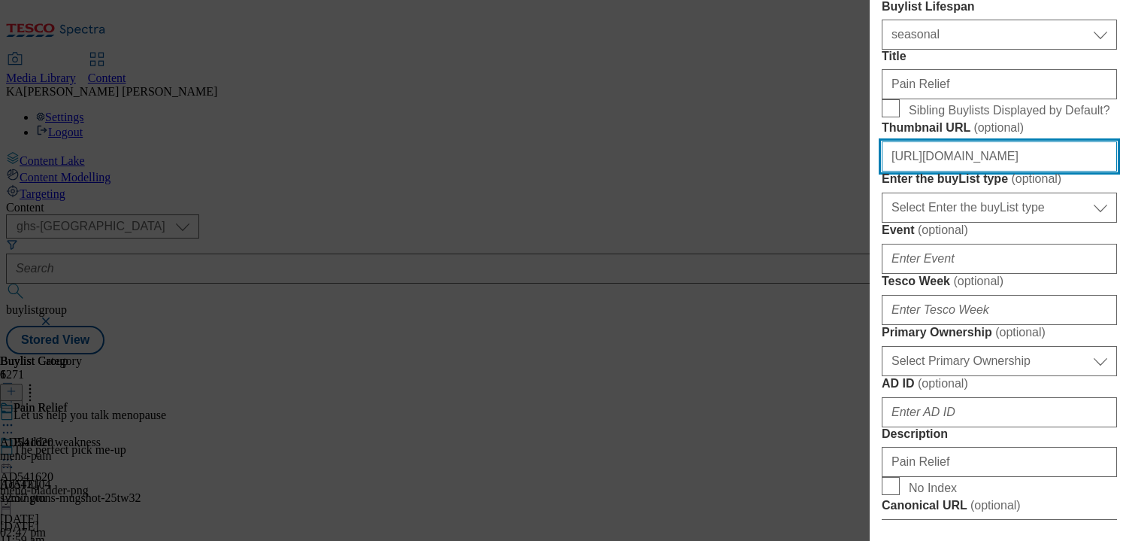
type input "https://digitalcontent.api.tesco.com/v2/media/ghs-mktg/55d2ba46-05ac-4e06-8cef-…"
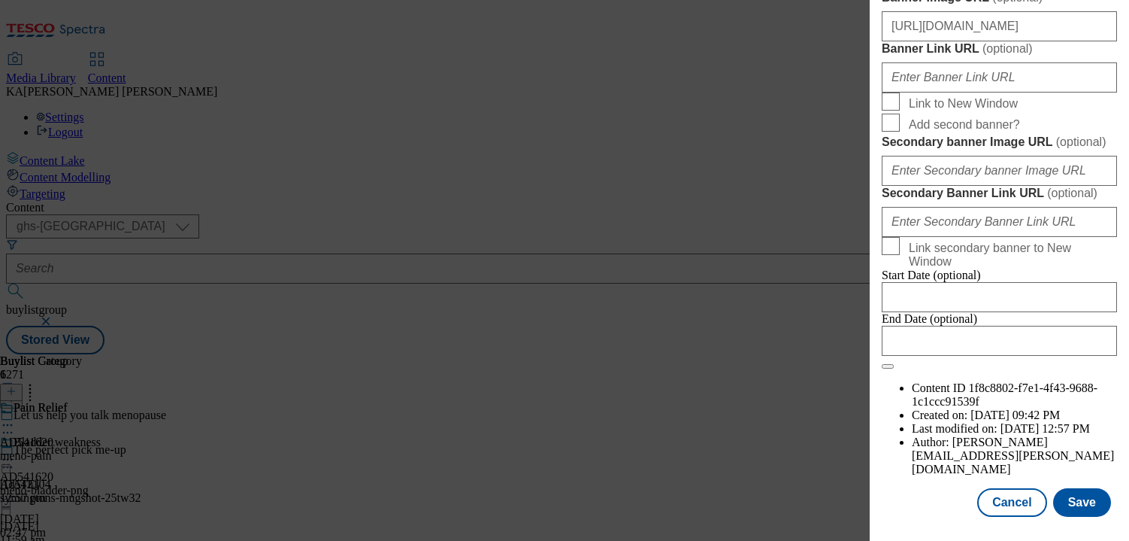
scroll to position [1290, 0]
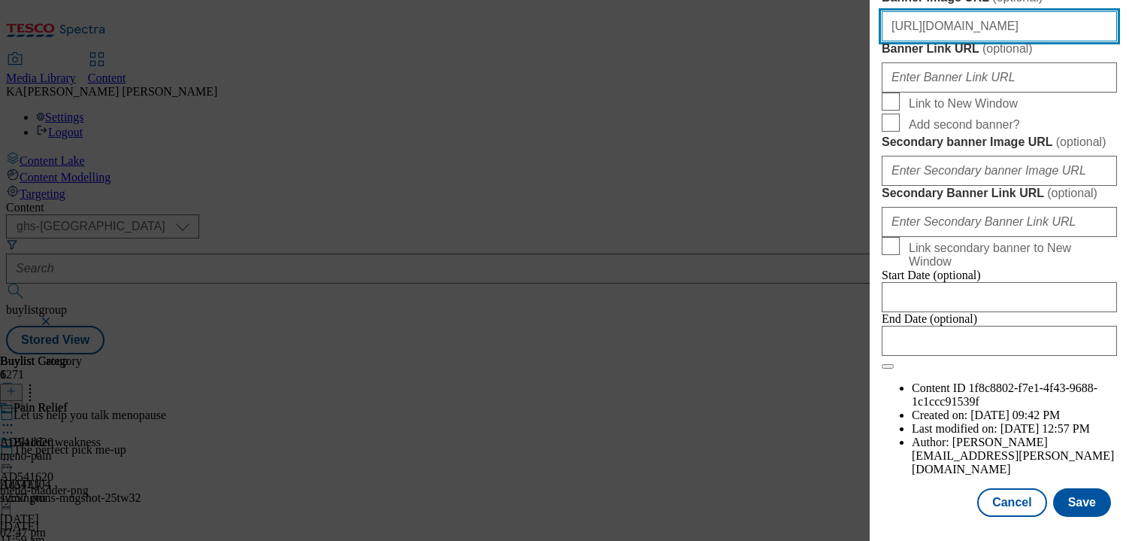
click at [912, 41] on input "https://digitalcontent.api.tesco.com/v2/media/ghs-mktg/c9c93100-5e37-42a4-975d-…" at bounding box center [999, 26] width 235 height 30
paste input "e892c81c-88ea-44a1-851b-7efc5226cf97/1758028557231-BLH_1184x333_V3"
type input "https://digitalcontent.api.tesco.com/v2/media/ghs-mktg/e892c81c-88ea-44a1-851b-…"
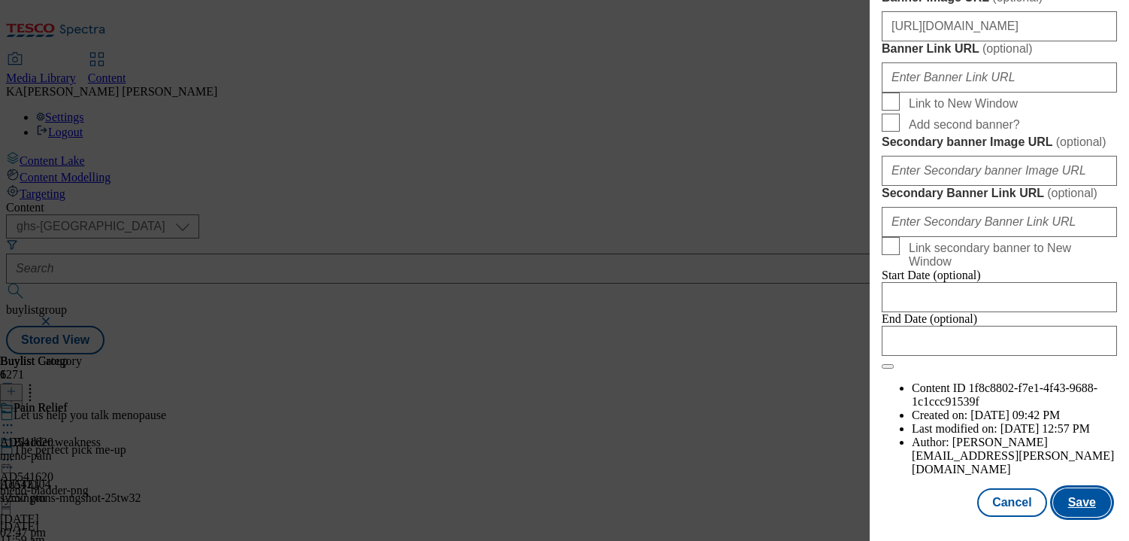
click at [1080, 453] on button "Save" at bounding box center [1082, 502] width 58 height 29
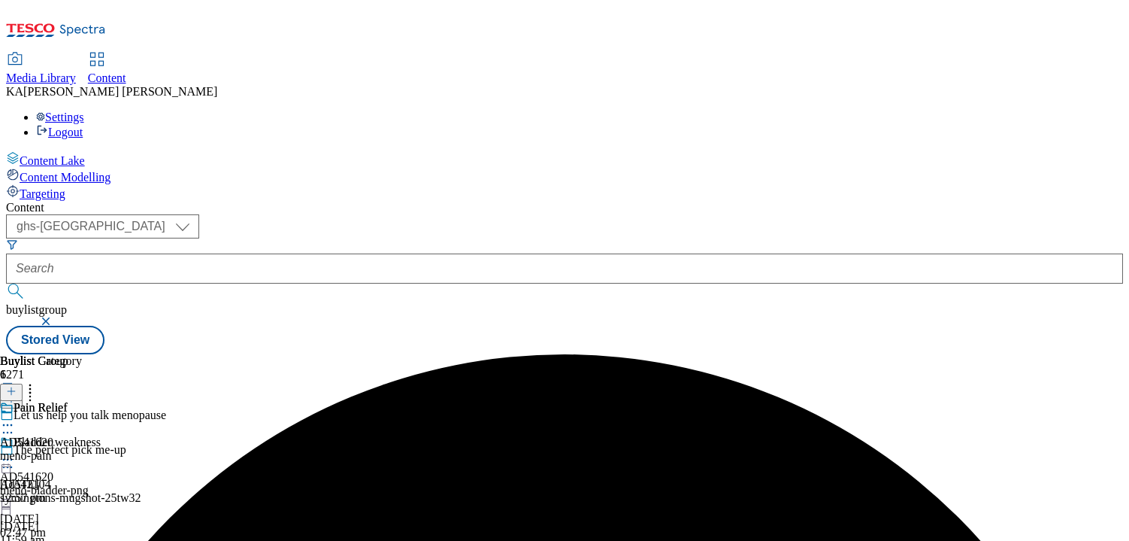
scroll to position [303, 0]
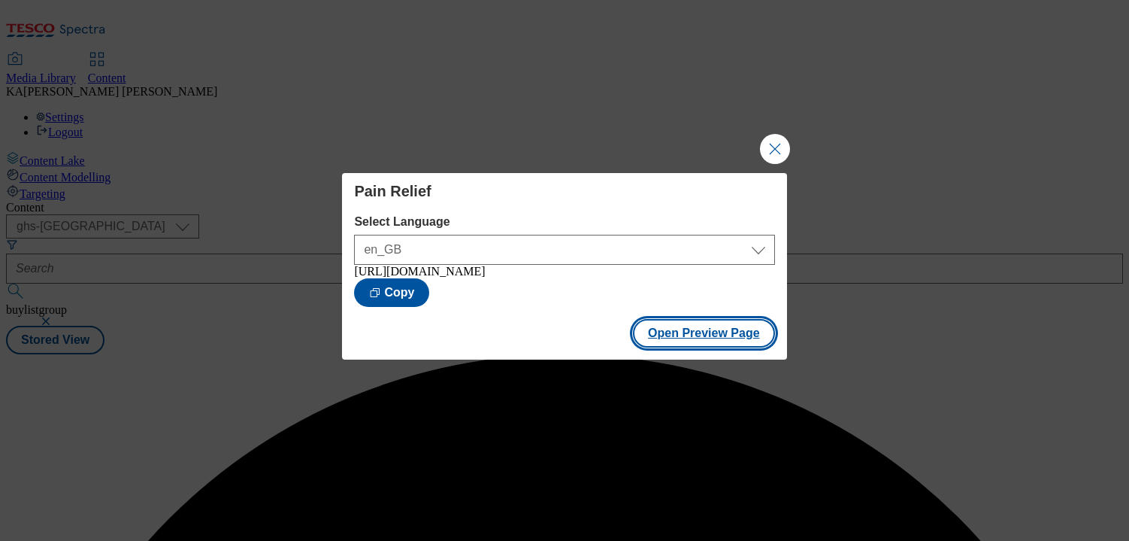
click at [668, 347] on button "Open Preview Page" at bounding box center [704, 333] width 142 height 29
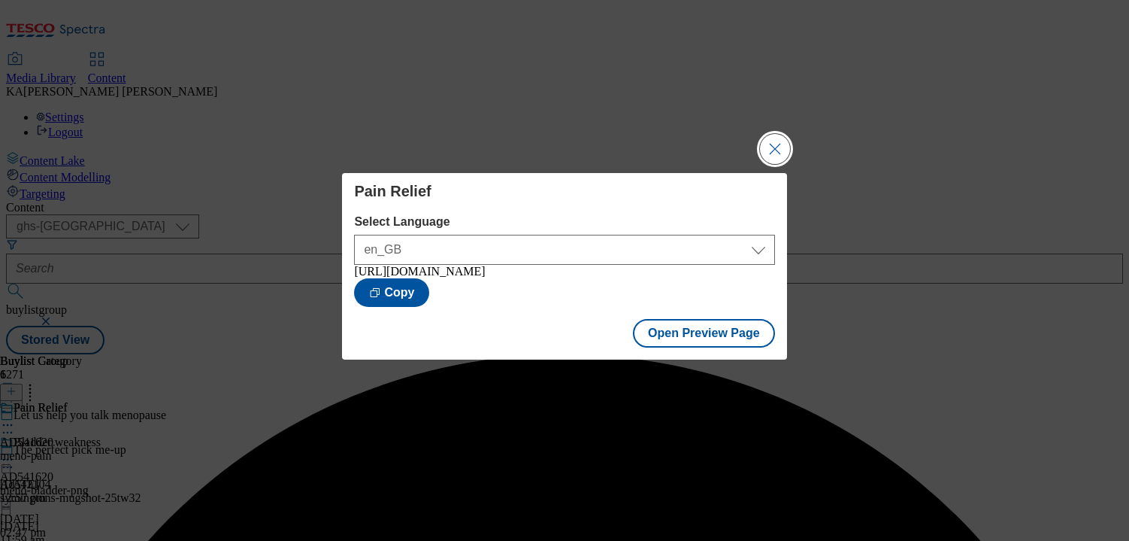
click at [774, 148] on button "Close Modal" at bounding box center [775, 149] width 30 height 30
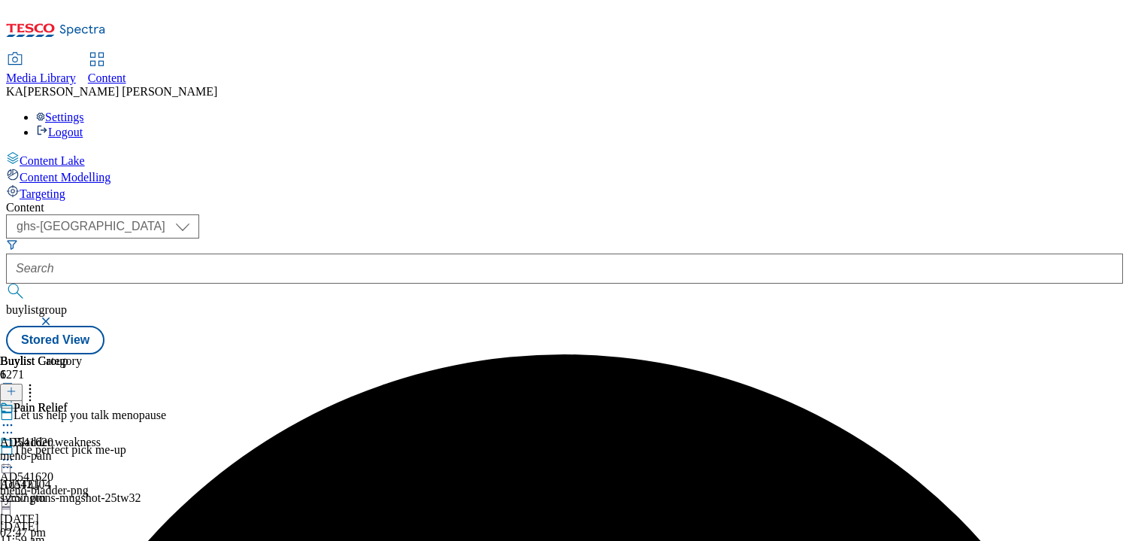
scroll to position [304, 0]
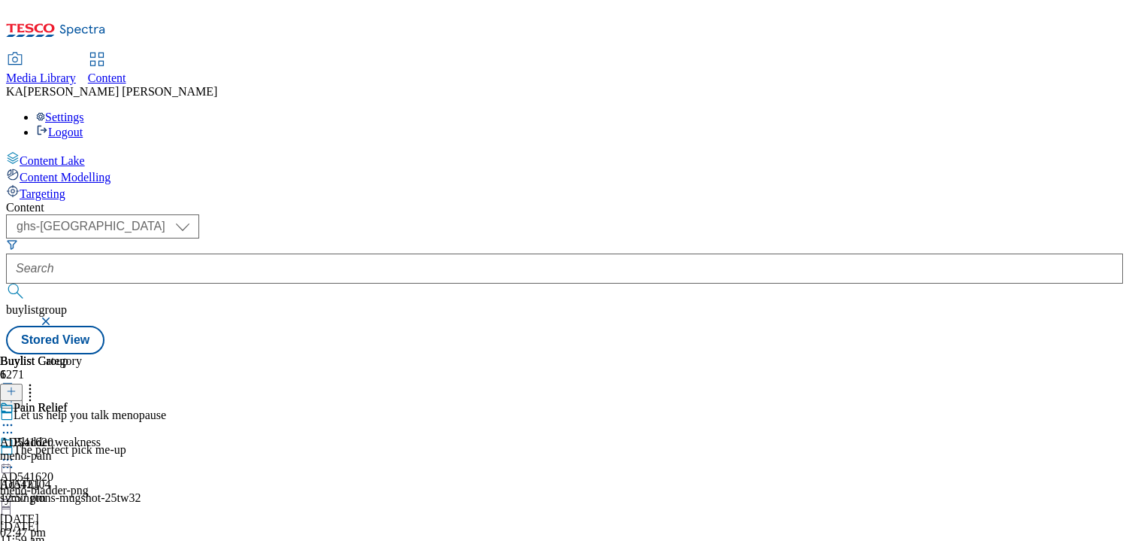
scroll to position [424, 0]
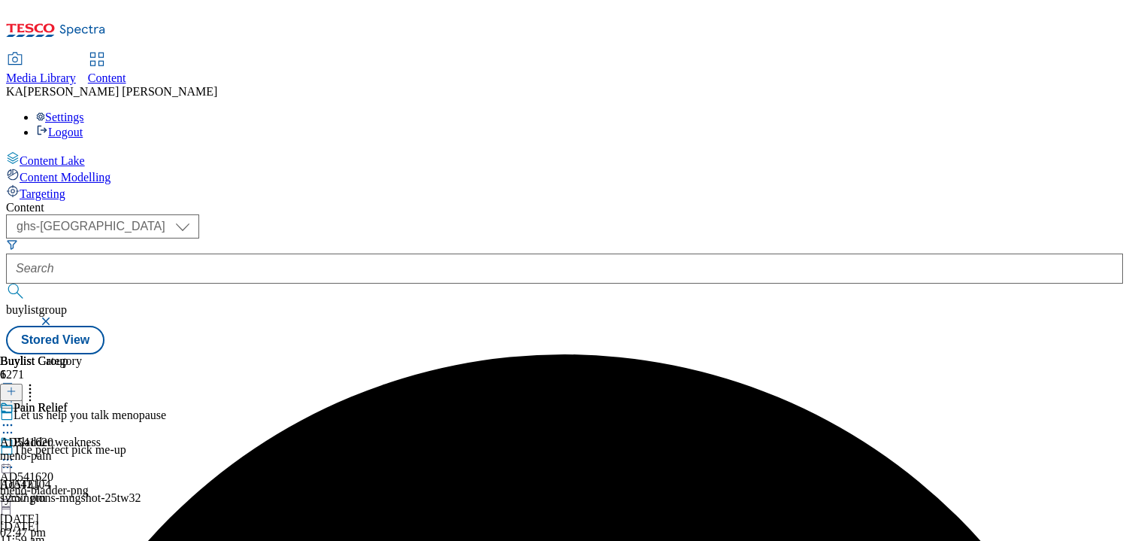
scroll to position [83, 0]
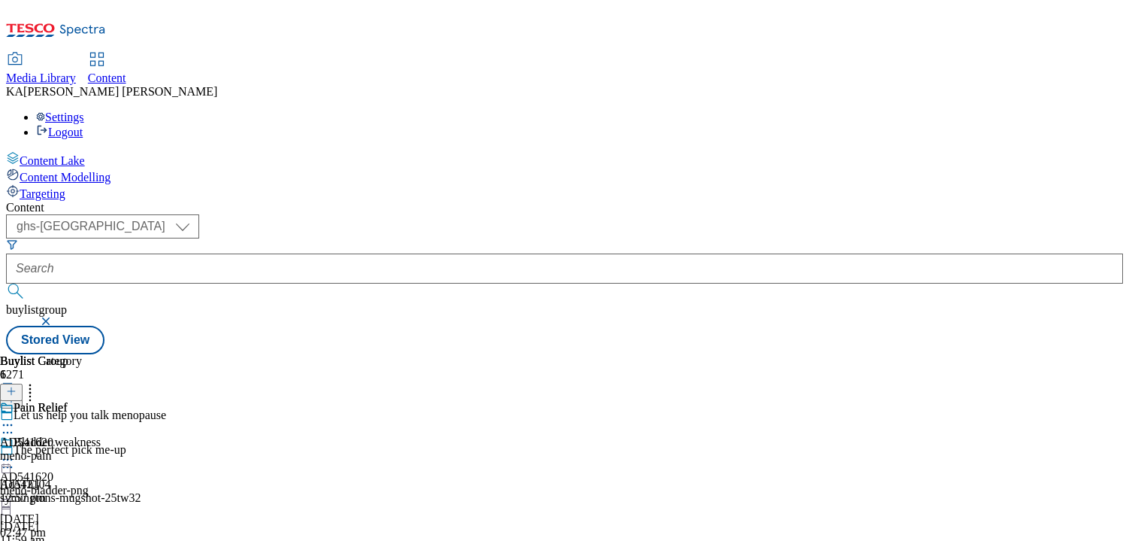
select select "seasonal"
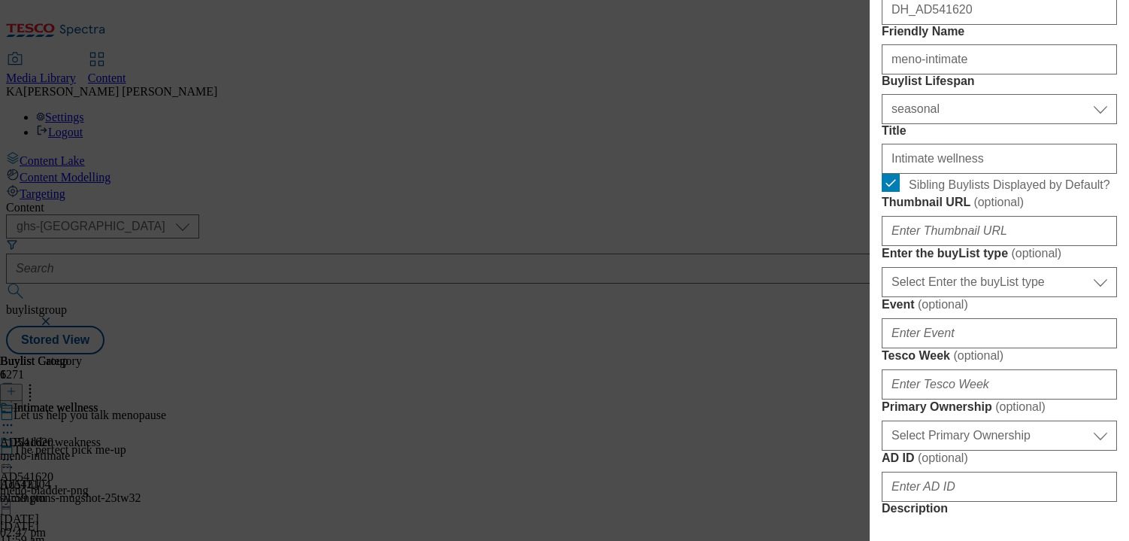
scroll to position [336, 0]
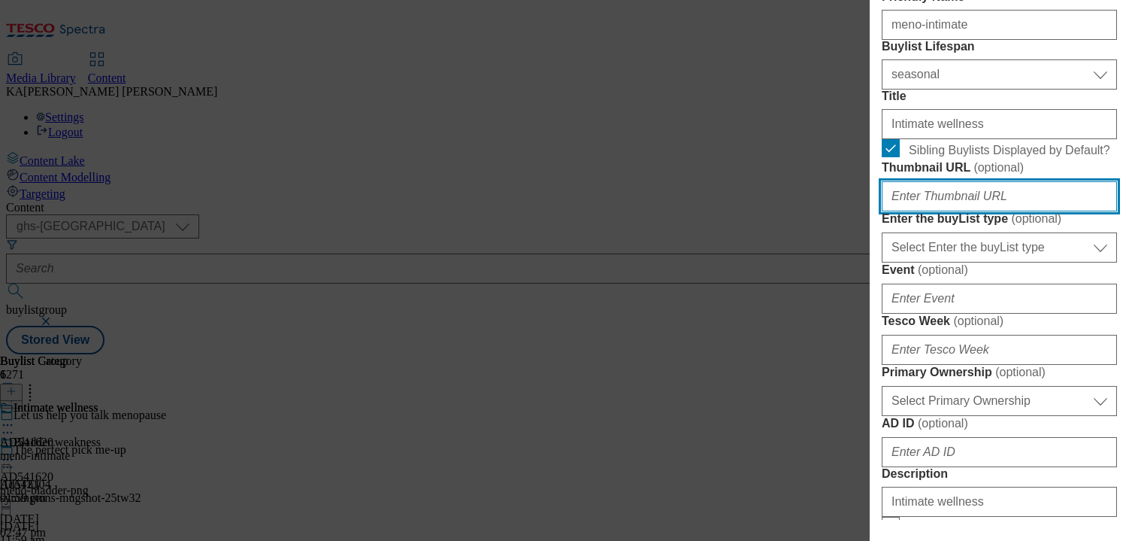
click at [917, 211] on input "Thumbnail URL ( optional )" at bounding box center [999, 196] width 235 height 30
paste input "https://digitalcontent.api.tesco.com/v2/media/ghs-mktg/371842a4-8ee3-46d7-b6fb-…"
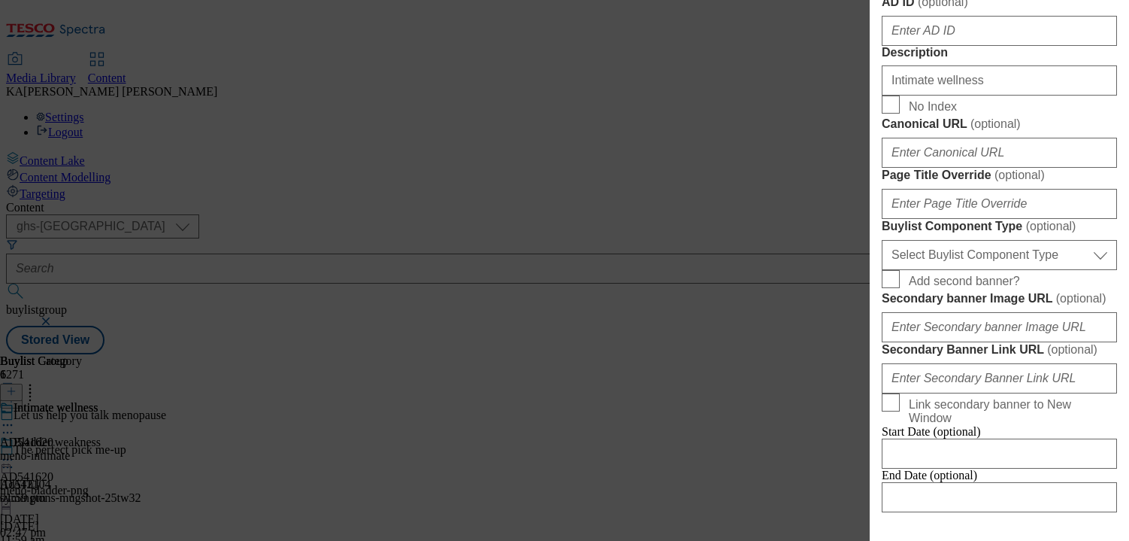
scroll to position [813, 0]
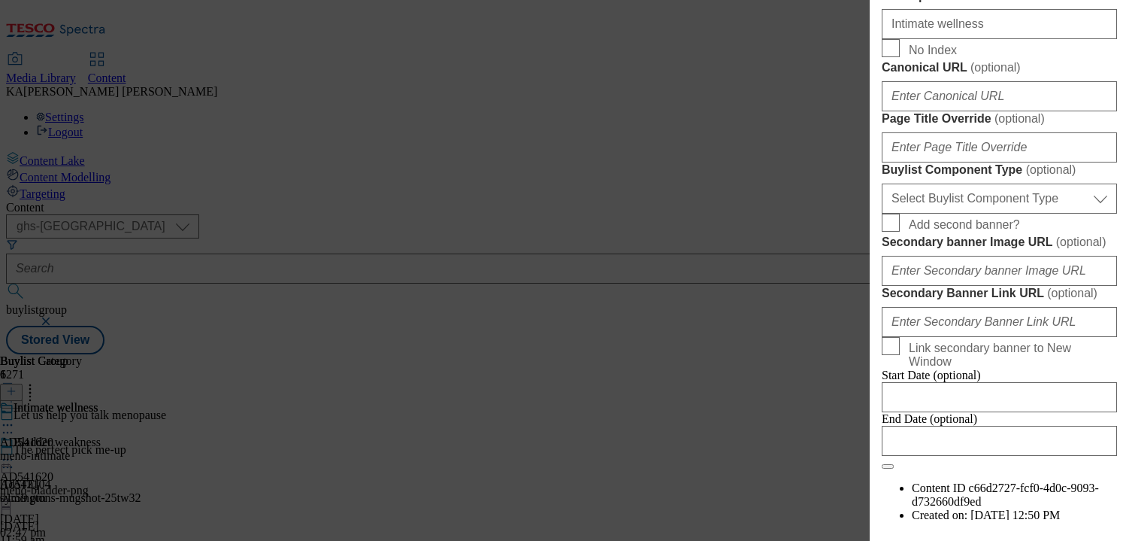
type input "https://digitalcontent.api.tesco.com/v2/media/ghs-mktg/371842a4-8ee3-46d7-b6fb-…"
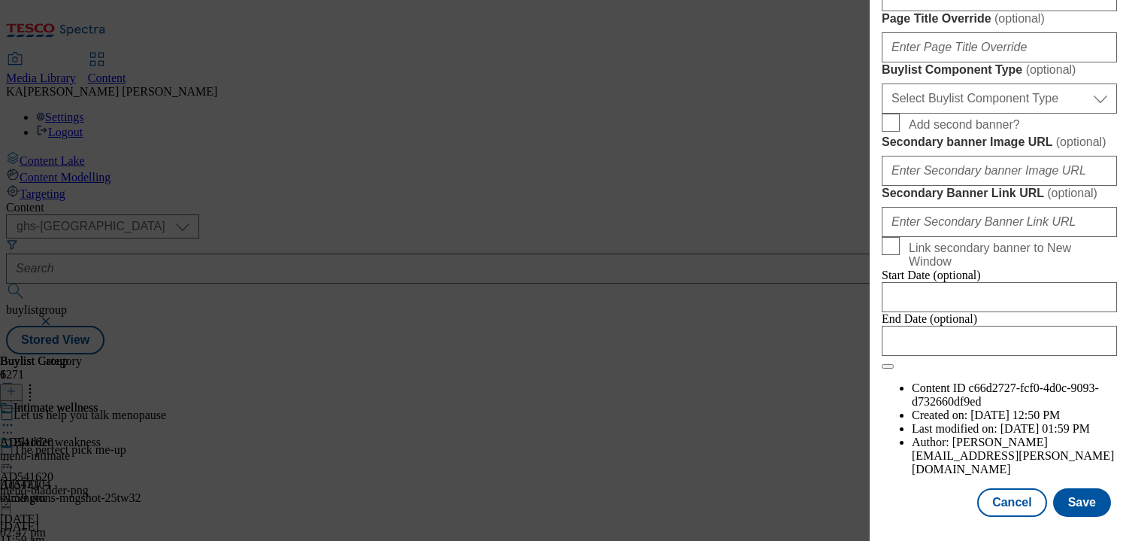
scroll to position [1195, 0]
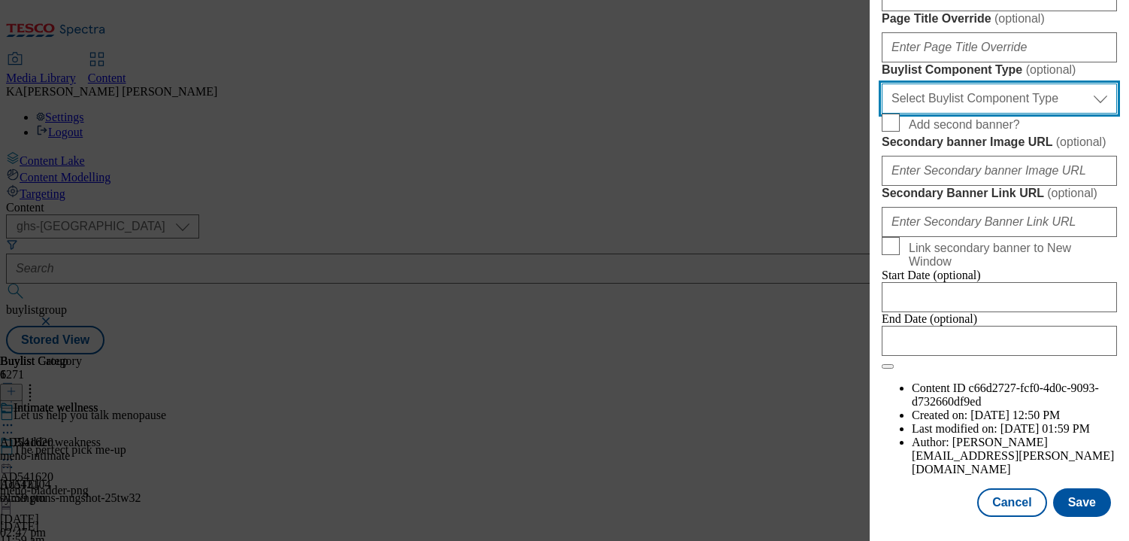
click at [910, 114] on select "Select Buylist Component Type Banner Competition Header Meal" at bounding box center [999, 98] width 235 height 30
select select "Banner"
click at [882, 114] on select "Select Buylist Component Type Banner Competition Header Meal" at bounding box center [999, 98] width 235 height 30
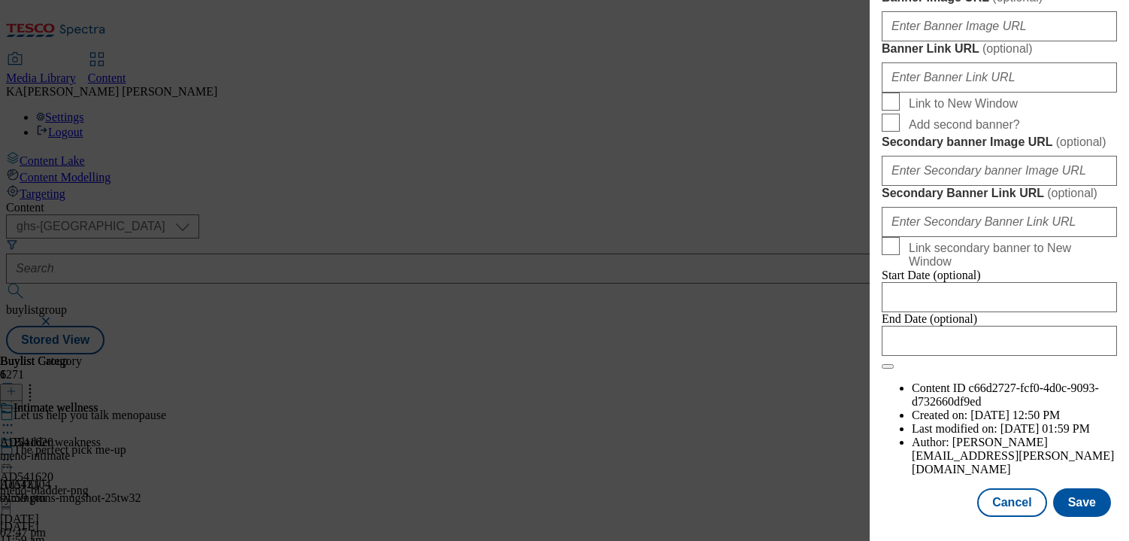
scroll to position [1283, 0]
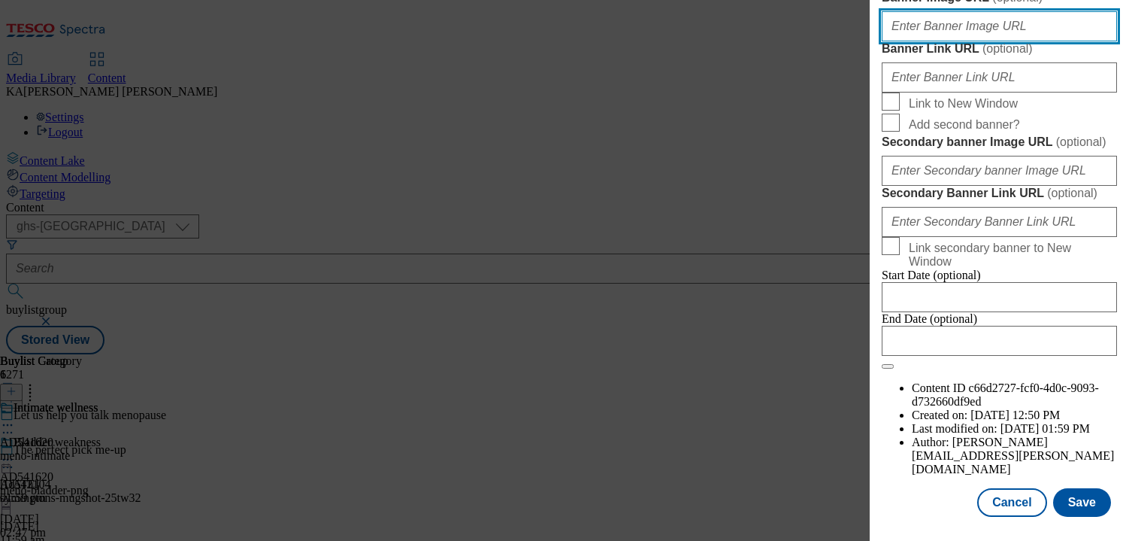
click at [916, 41] on input "Banner Image URL ( optional )" at bounding box center [999, 26] width 235 height 30
paste input "https://digitalcontent.api.tesco.com/v2/media/ghs-mktg/e892c81c-88ea-44a1-851b-…"
type input "https://digitalcontent.api.tesco.com/v2/media/ghs-mktg/e892c81c-88ea-44a1-851b-…"
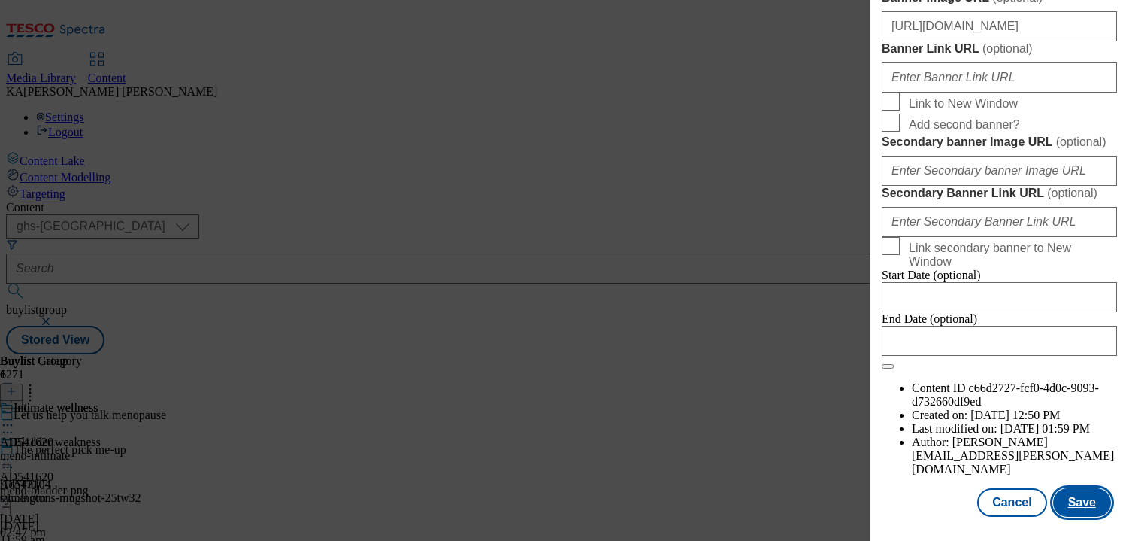
click at [1077, 453] on button "Save" at bounding box center [1082, 502] width 58 height 29
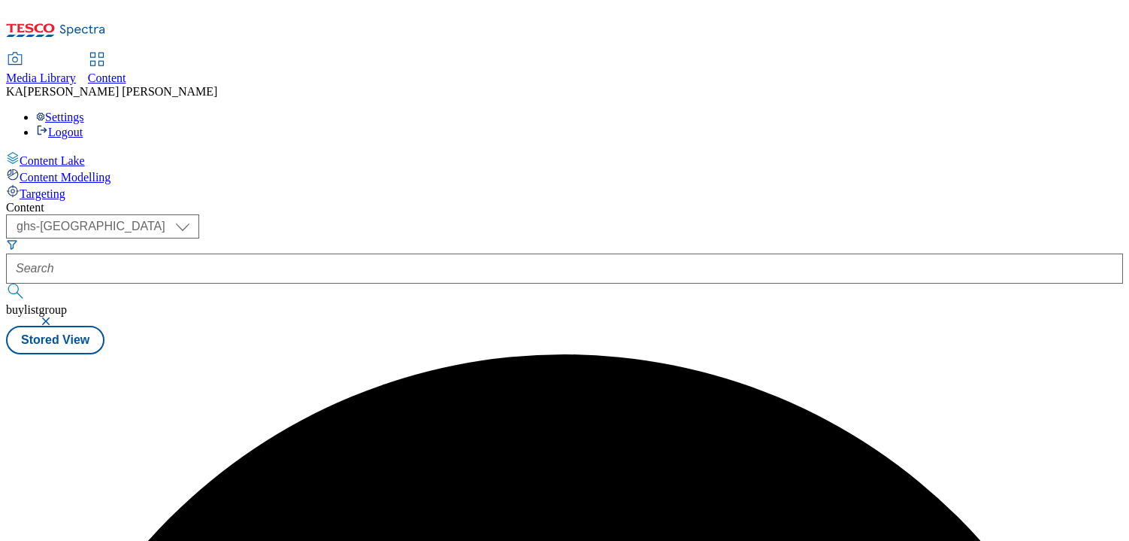
scroll to position [0, 0]
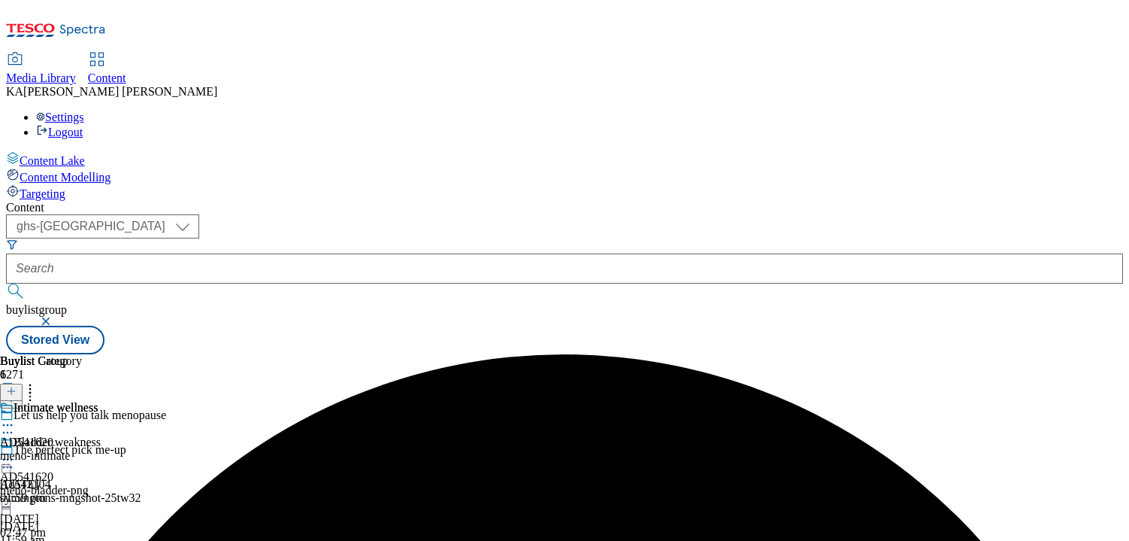
click at [15, 417] on icon at bounding box center [7, 424] width 15 height 15
click at [82, 453] on span "Preview" at bounding box center [64, 525] width 35 height 11
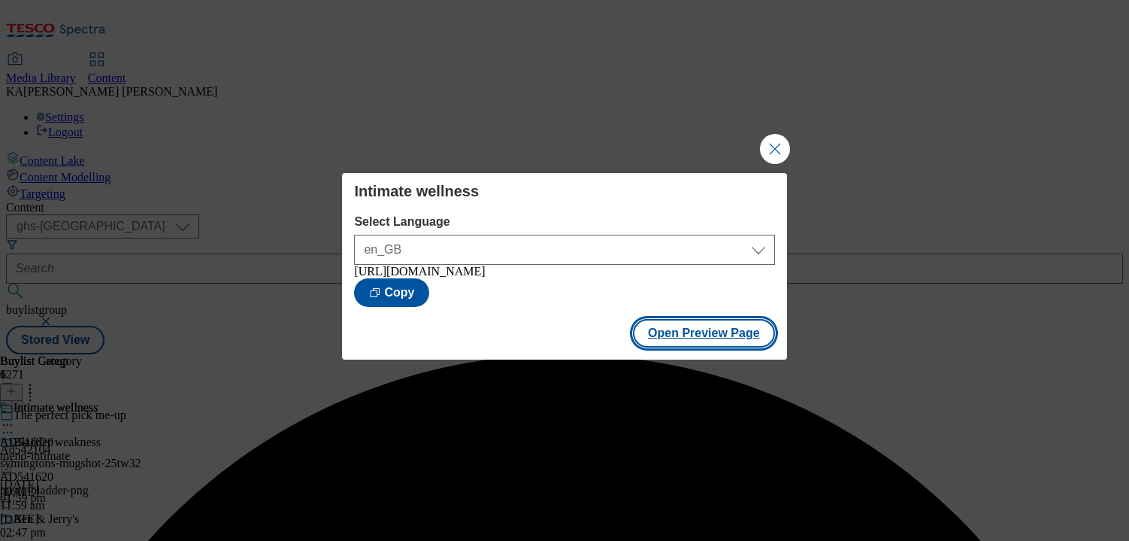
click at [665, 340] on button "Open Preview Page" at bounding box center [704, 333] width 142 height 29
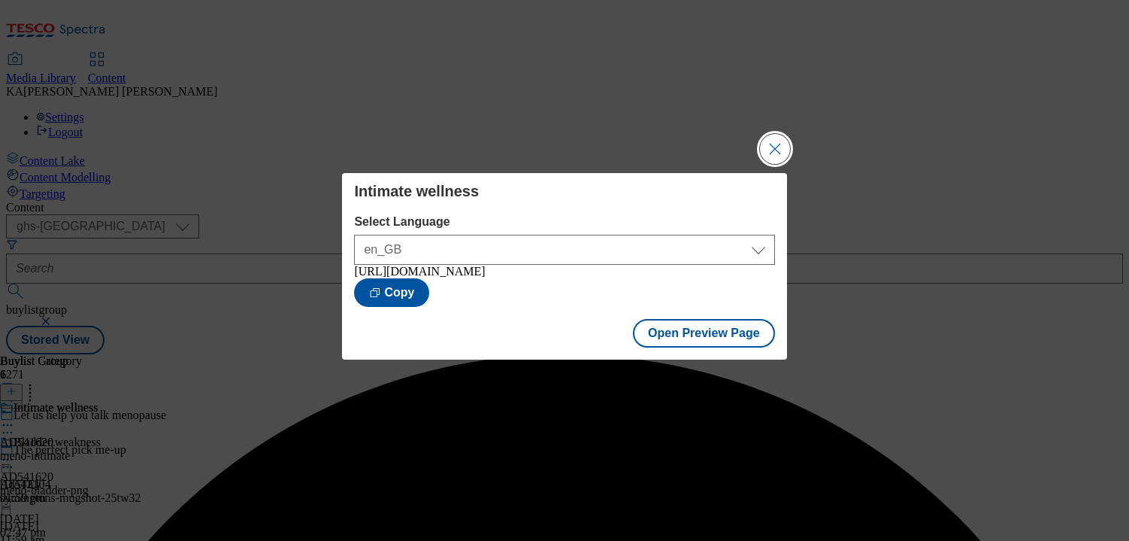
click at [771, 144] on button "Close Modal" at bounding box center [775, 149] width 30 height 30
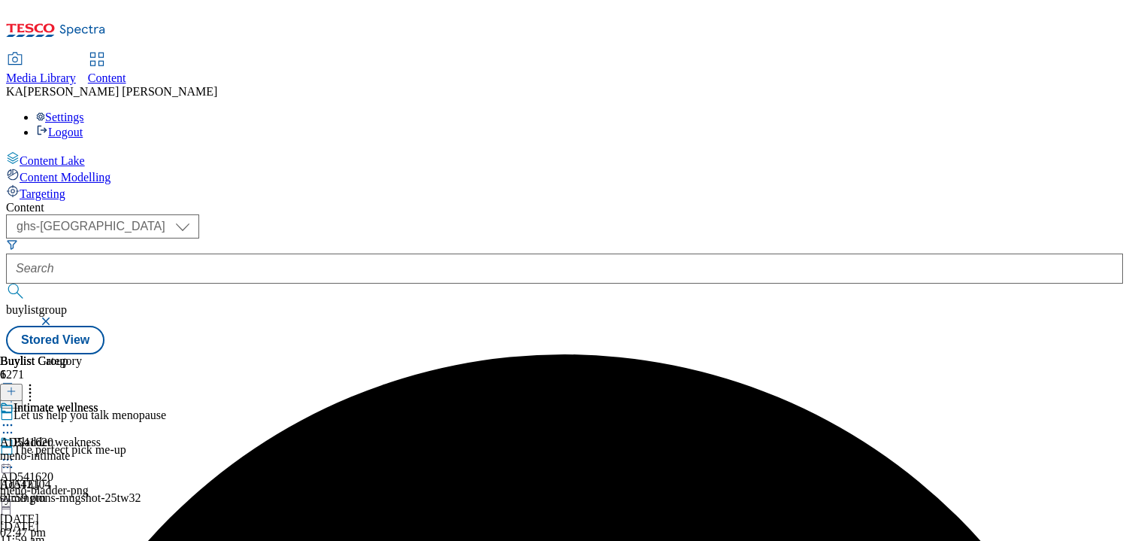
click at [15, 417] on icon at bounding box center [7, 424] width 15 height 15
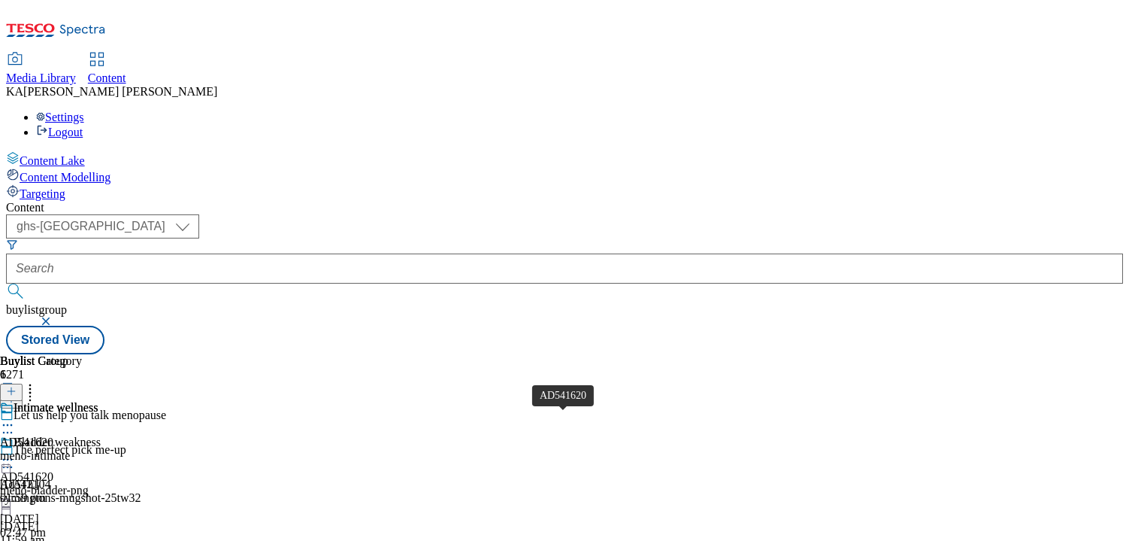
scroll to position [162, 0]
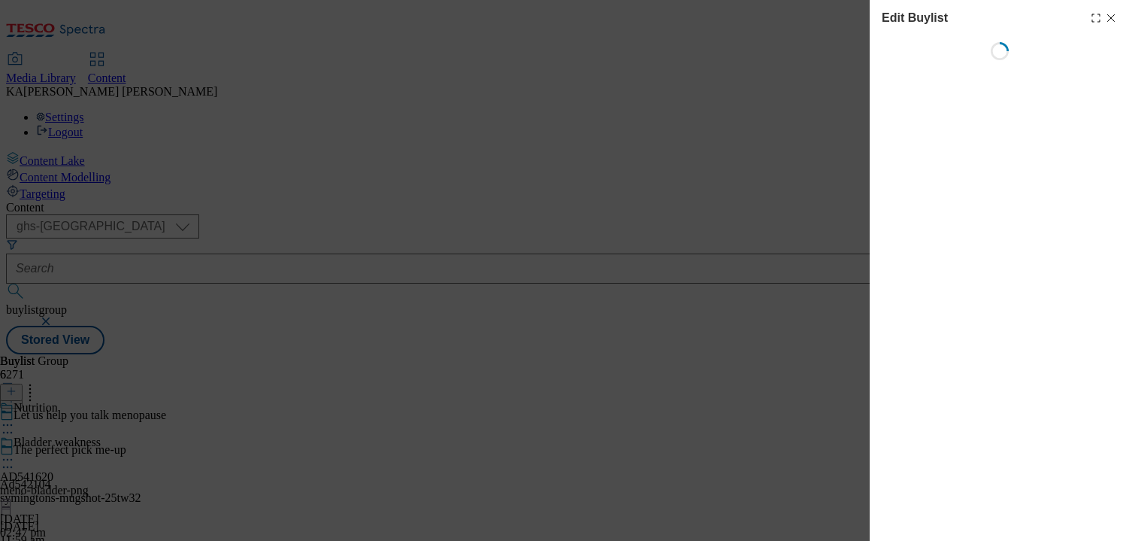
select select "seasonal"
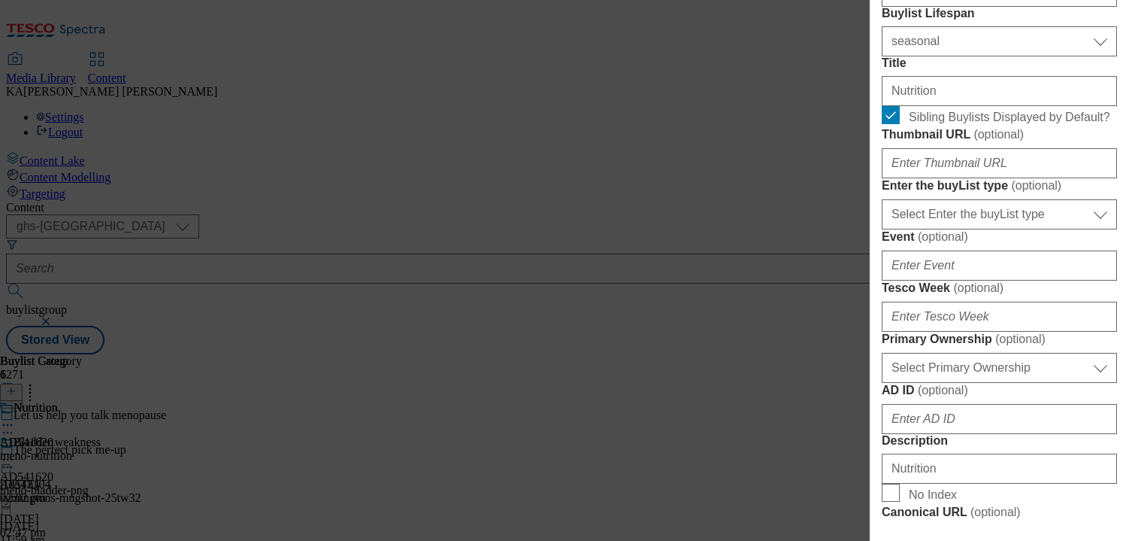
scroll to position [420, 0]
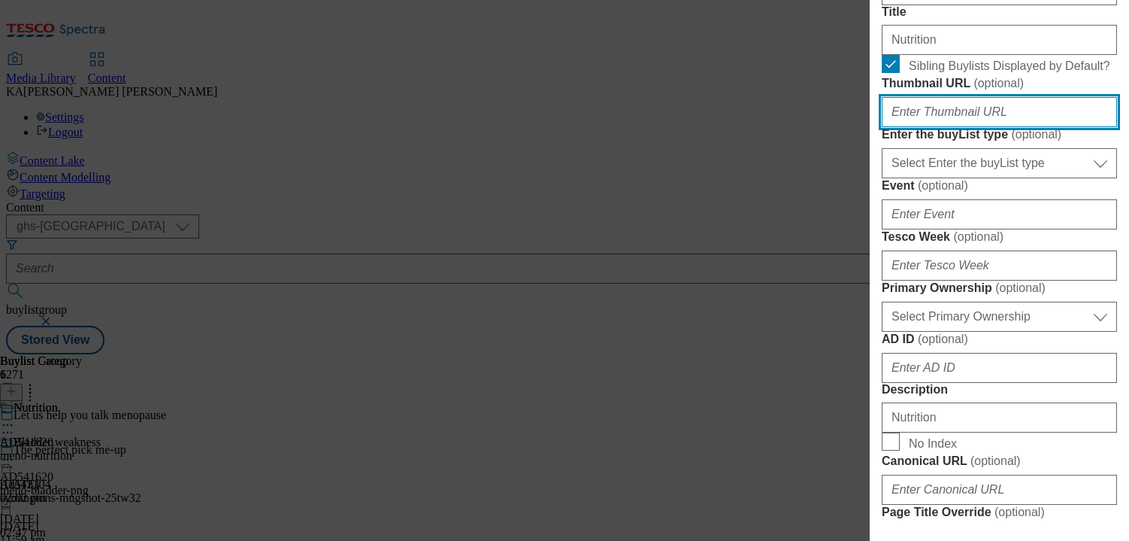
click at [907, 127] on input "Thumbnail URL ( optional )" at bounding box center [999, 112] width 235 height 30
paste input "https://digitalcontent.api.tesco.com/v2/media/ghs-mktg/e3a8128f-18ca-4a62-8fb8-…"
type input "https://digitalcontent.api.tesco.com/v2/media/ghs-mktg/e3a8128f-18ca-4a62-8fb8-…"
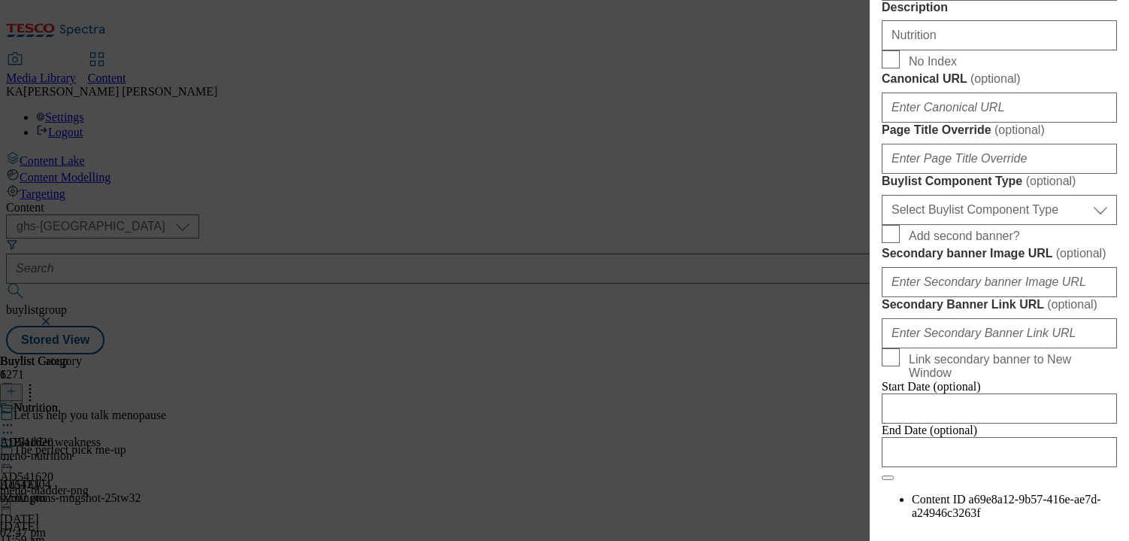
scroll to position [1205, 0]
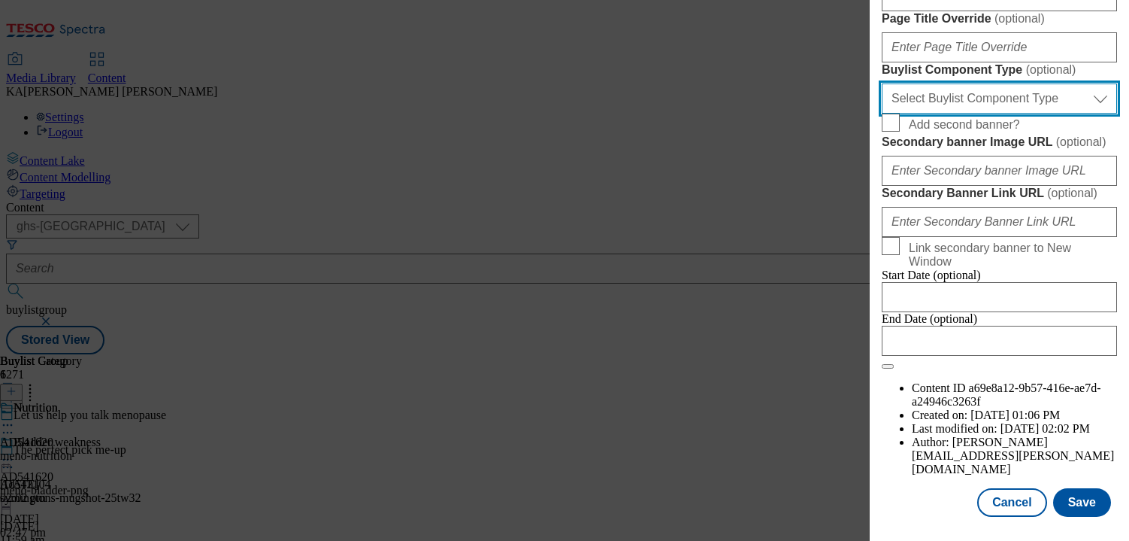
click at [913, 114] on select "Select Buylist Component Type Banner Competition Header Meal" at bounding box center [999, 98] width 235 height 30
select select "Banner"
click at [882, 114] on select "Select Buylist Component Type Banner Competition Header Meal" at bounding box center [999, 98] width 235 height 30
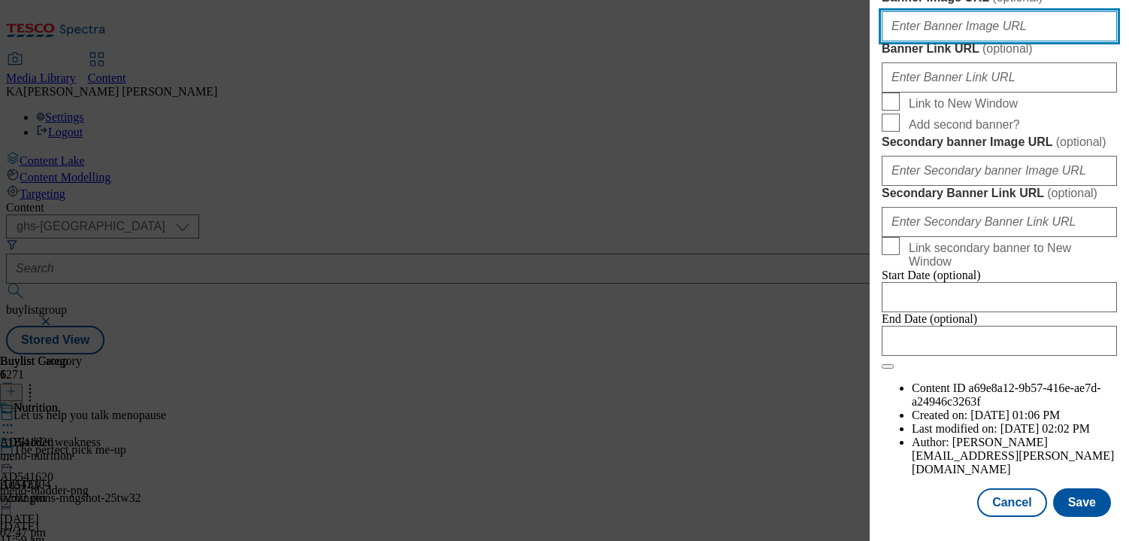
click at [935, 41] on input "Banner Image URL ( optional )" at bounding box center [999, 26] width 235 height 30
paste input "https://digitalcontent.api.tesco.com/v2/media/ghs-mktg/e892c81c-88ea-44a1-851b-…"
type input "https://digitalcontent.api.tesco.com/v2/media/ghs-mktg/e892c81c-88ea-44a1-851b-…"
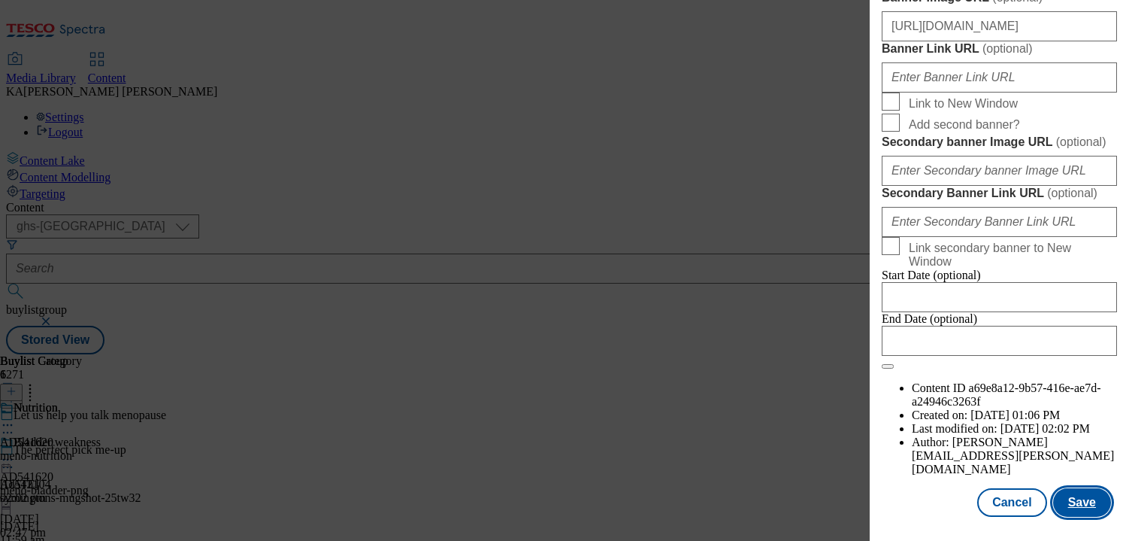
click at [1073, 453] on button "Save" at bounding box center [1082, 502] width 58 height 29
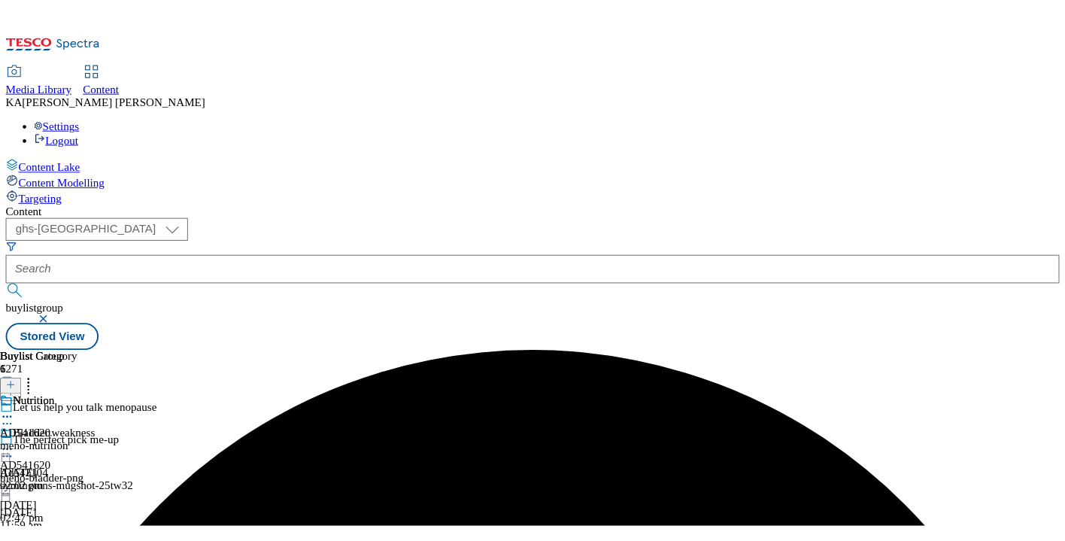
scroll to position [0, 0]
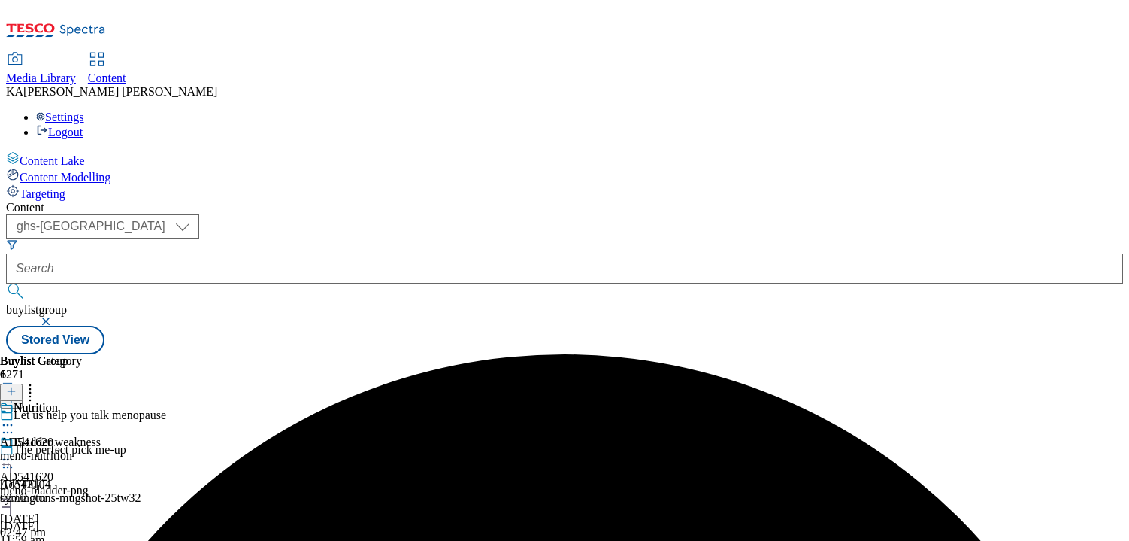
click at [5, 424] on circle at bounding box center [4, 425] width 2 height 2
click at [82, 453] on span "Preview" at bounding box center [64, 525] width 35 height 11
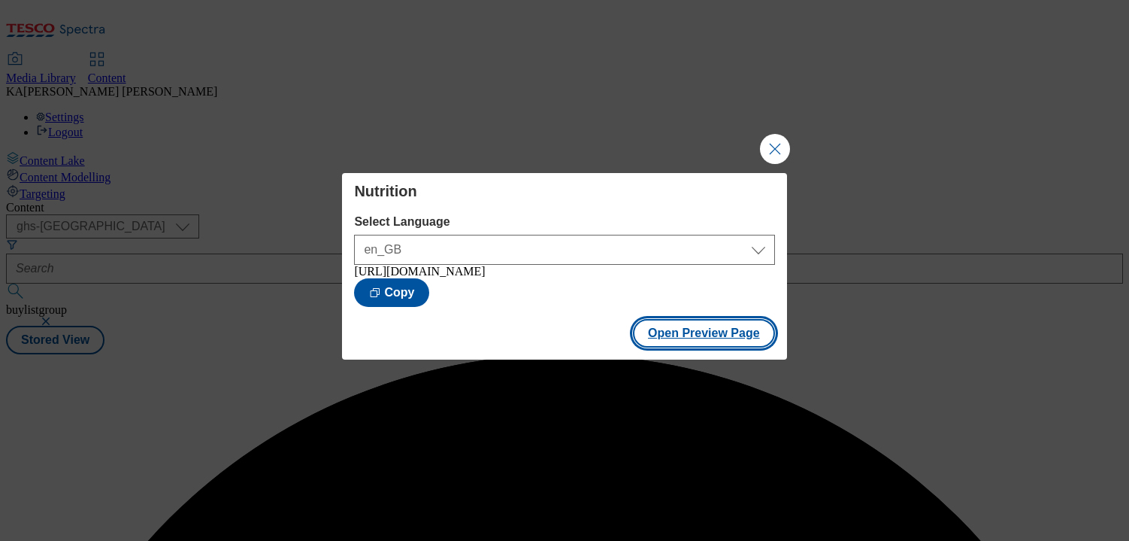
click at [656, 341] on button "Open Preview Page" at bounding box center [704, 333] width 142 height 29
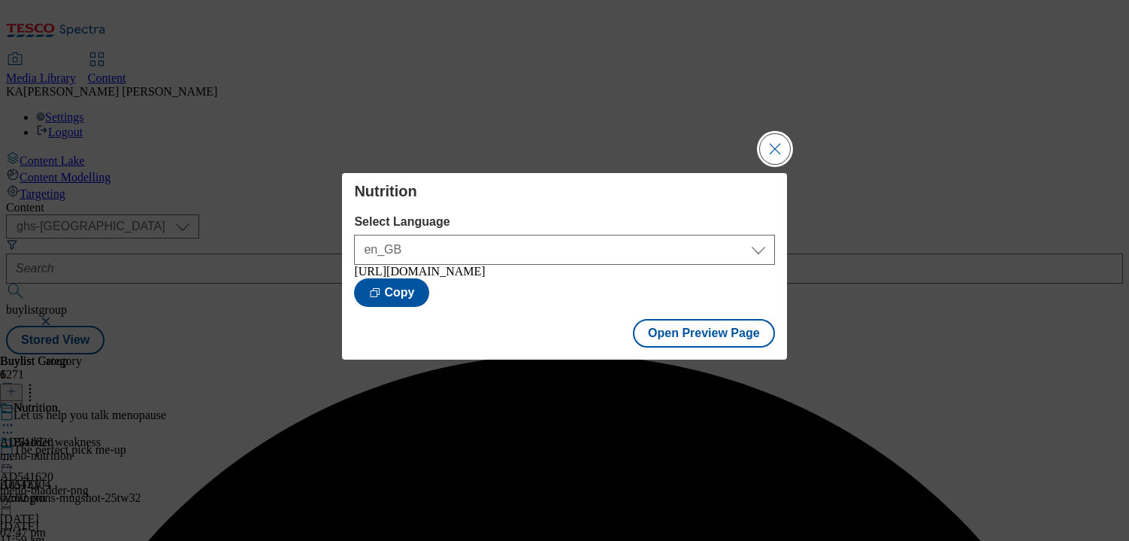
click at [777, 138] on button "Close Modal" at bounding box center [775, 149] width 30 height 30
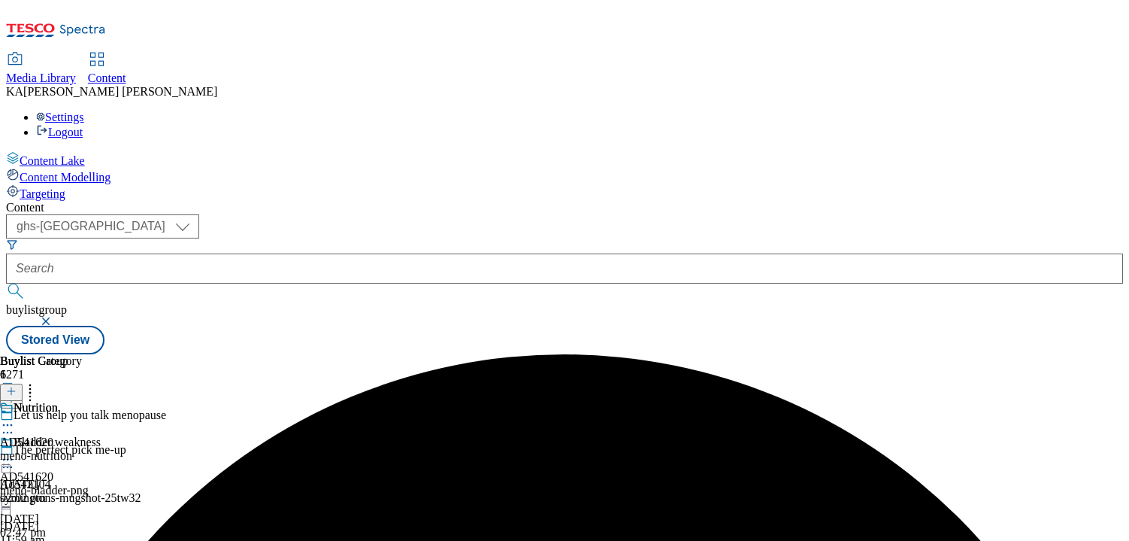
click at [15, 417] on icon at bounding box center [7, 424] width 15 height 15
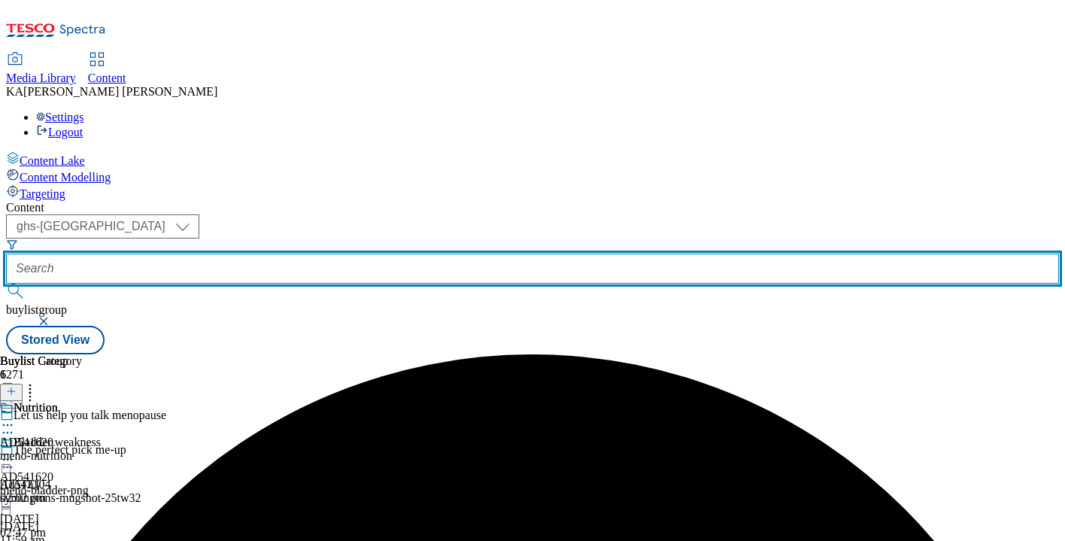
click at [347, 253] on input "text" at bounding box center [532, 268] width 1052 height 30
paste input "ul-25tw29-benandjerrys"
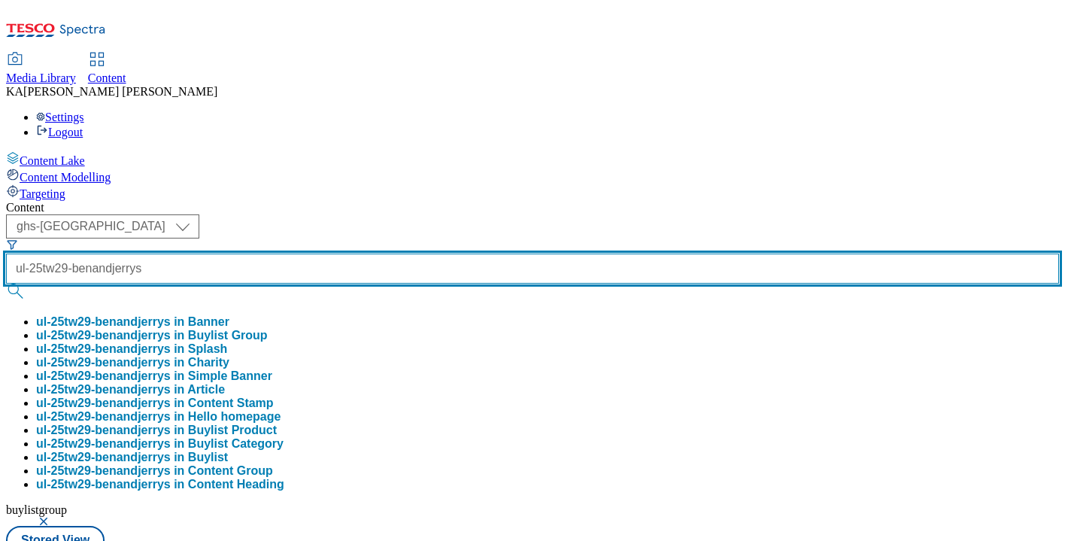
type input "ul-25tw29-benandjerrys"
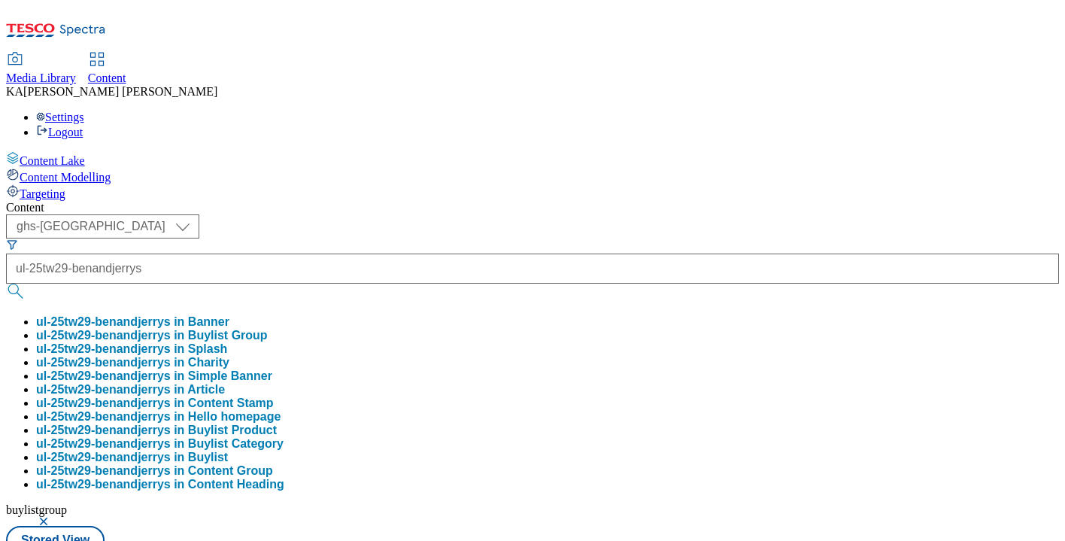
scroll to position [0, 0]
click at [268, 329] on button "ul-25tw29-benandjerrys in Buylist Group" at bounding box center [152, 336] width 232 height 14
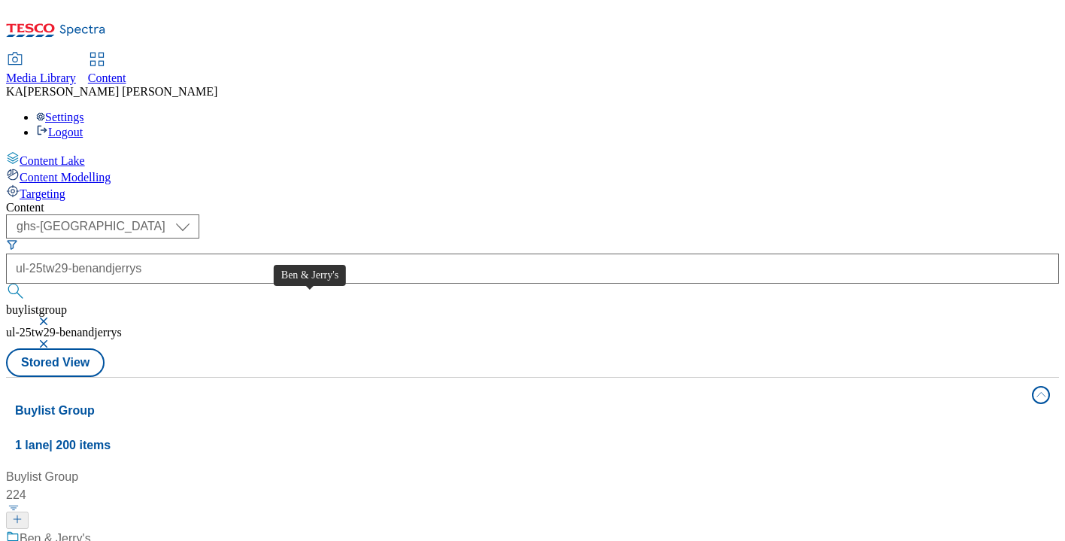
click at [91, 453] on div "Ben & Jerry's" at bounding box center [55, 538] width 71 height 18
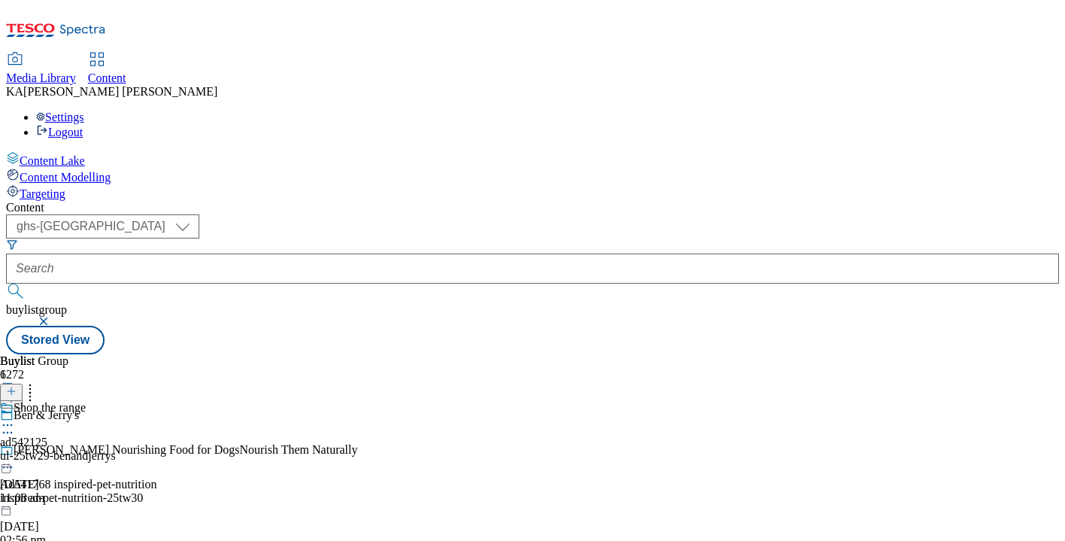
click at [15, 417] on icon at bounding box center [7, 424] width 15 height 15
click at [131, 447] on li "Edit" at bounding box center [80, 455] width 101 height 17
click at [9, 424] on circle at bounding box center [8, 425] width 2 height 2
click at [70, 447] on button "Edit" at bounding box center [50, 455] width 40 height 17
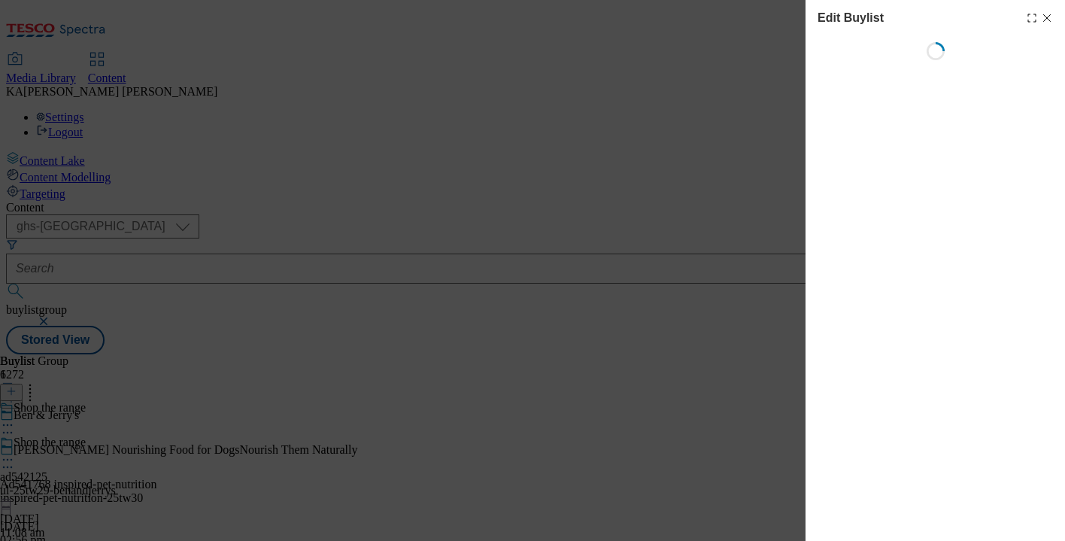
select select "tactical"
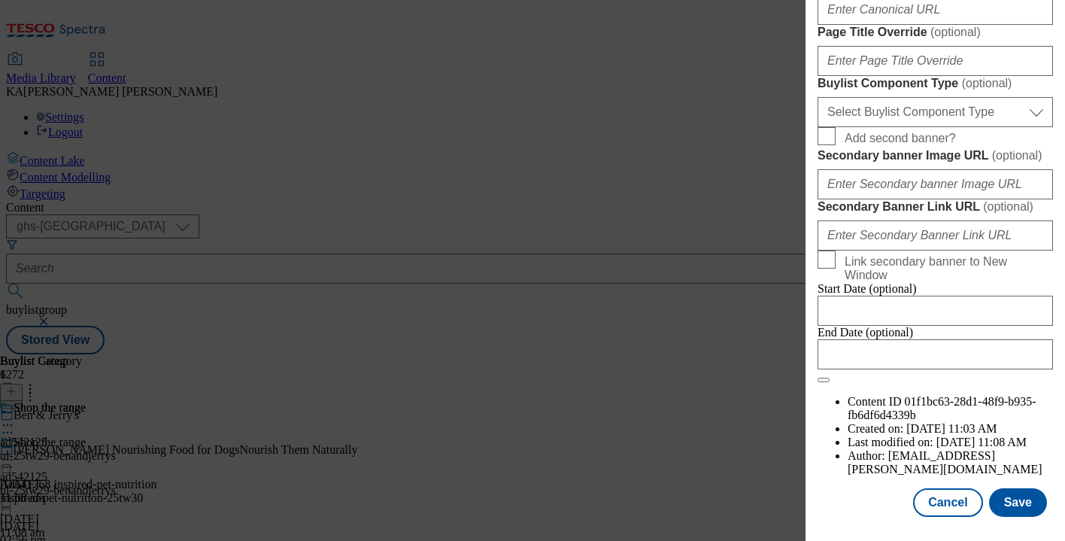
scroll to position [1268, 0]
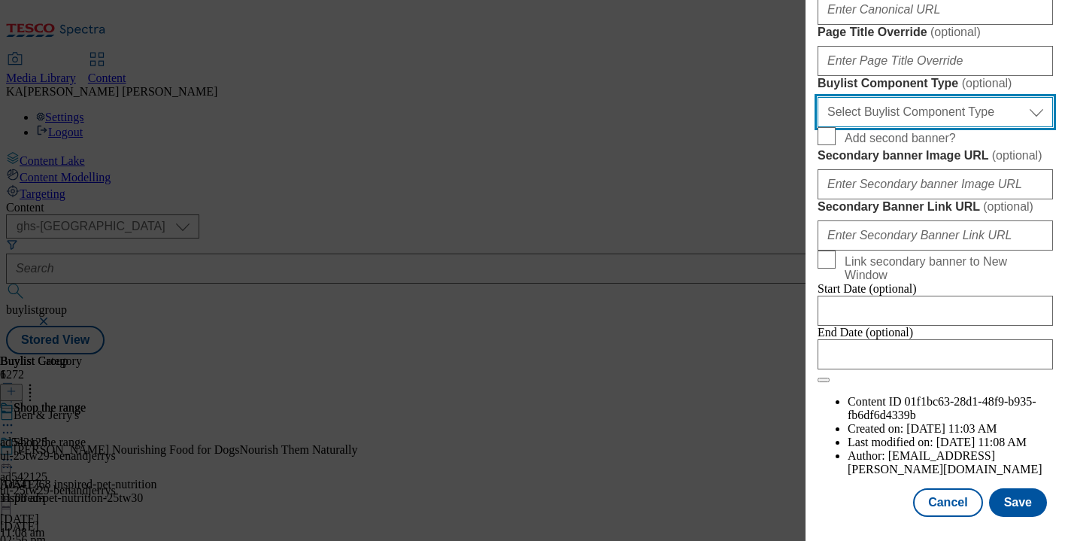
click at [860, 127] on select "Select Buylist Component Type Banner Competition Header Meal" at bounding box center [934, 112] width 235 height 30
select select "Banner"
click at [817, 127] on select "Select Buylist Component Type Banner Competition Header Meal" at bounding box center [934, 112] width 235 height 30
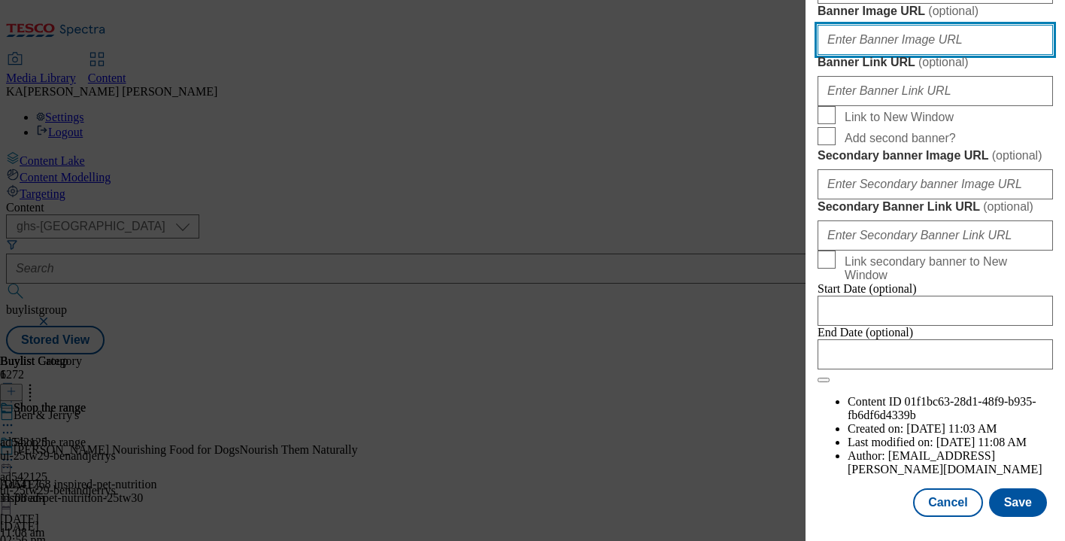
click at [854, 55] on input "Banner Image URL ( optional )" at bounding box center [934, 40] width 235 height 30
paste input "https://digitalcontent.api.tesco.com/v2/media/ghs-mktg/f6141039-6961-438b-ae4f-…"
type input "https://digitalcontent.api.tesco.com/v2/media/ghs-mktg/f6141039-6961-438b-ae4f-…"
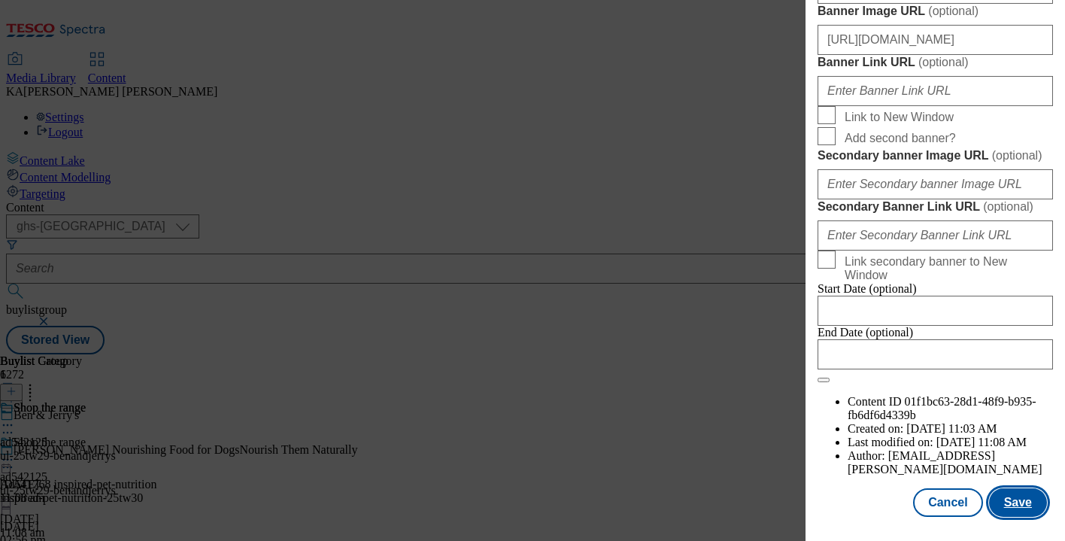
click at [1016, 453] on button "Save" at bounding box center [1018, 502] width 58 height 29
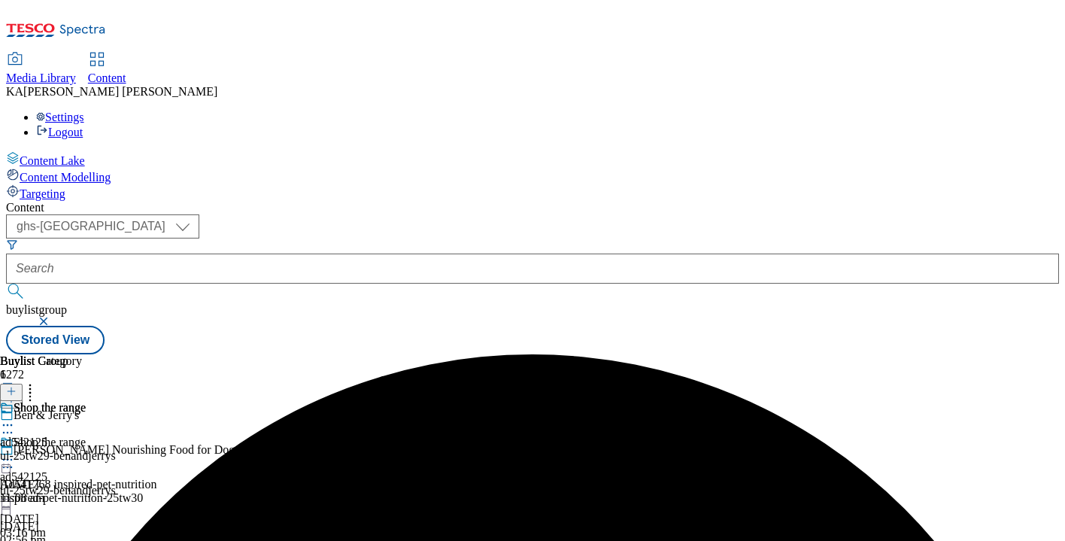
click at [15, 452] on icon at bounding box center [7, 459] width 15 height 15
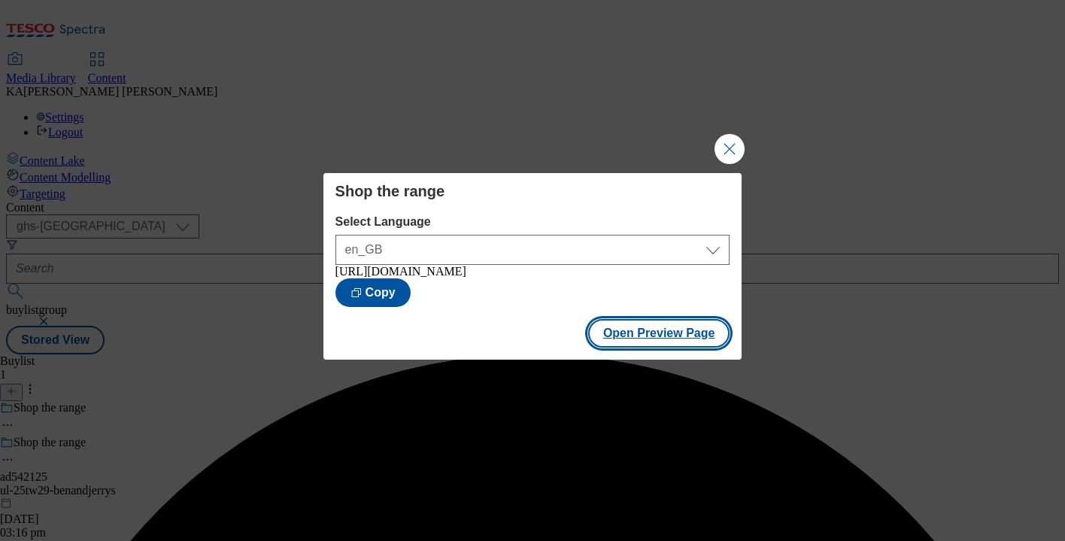
click at [605, 347] on button "Open Preview Page" at bounding box center [659, 333] width 142 height 29
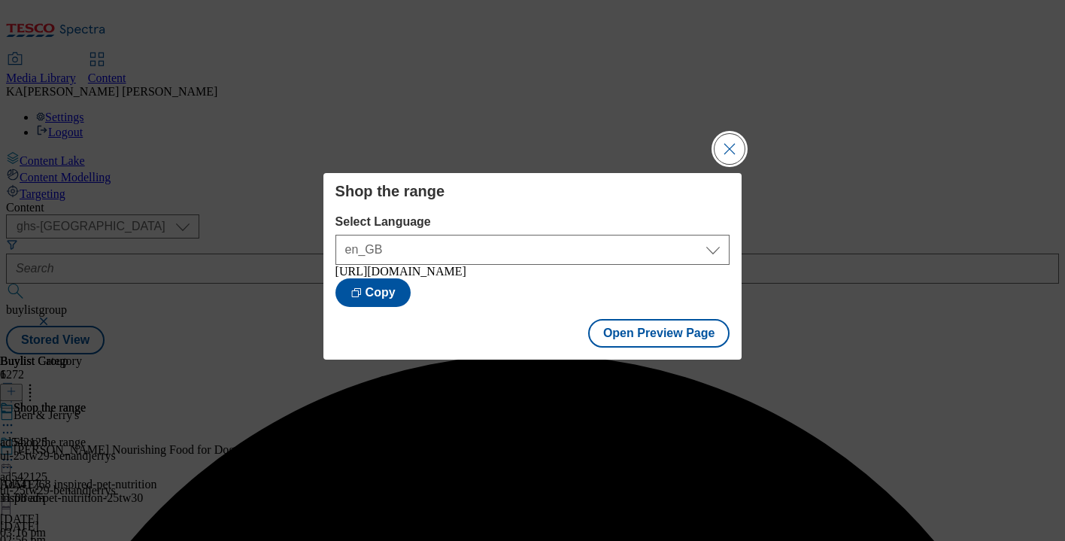
click at [726, 141] on button "Close Modal" at bounding box center [729, 149] width 30 height 30
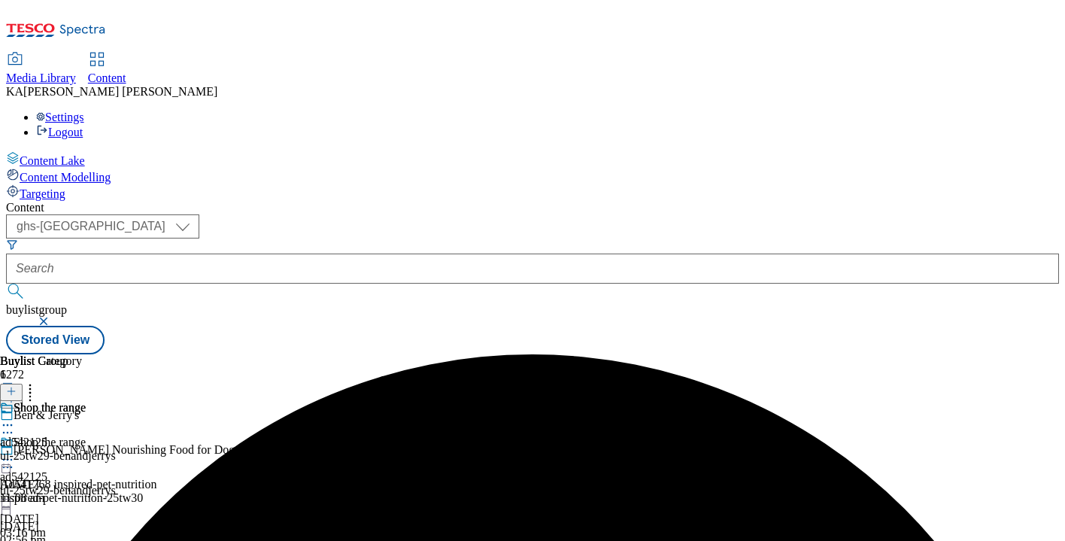
click at [15, 452] on icon at bounding box center [7, 459] width 15 height 15
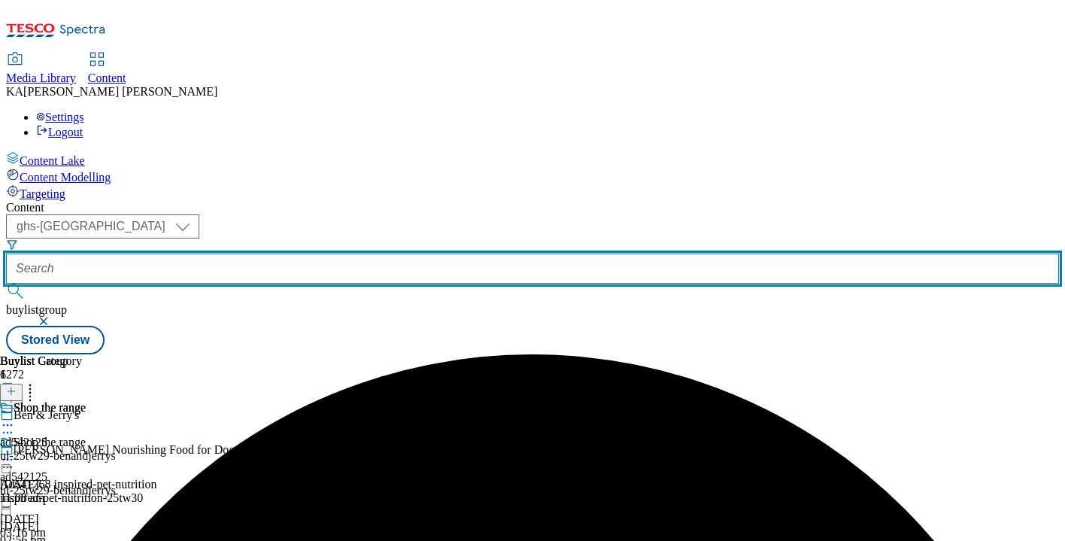
click at [391, 253] on input "text" at bounding box center [532, 268] width 1052 height 30
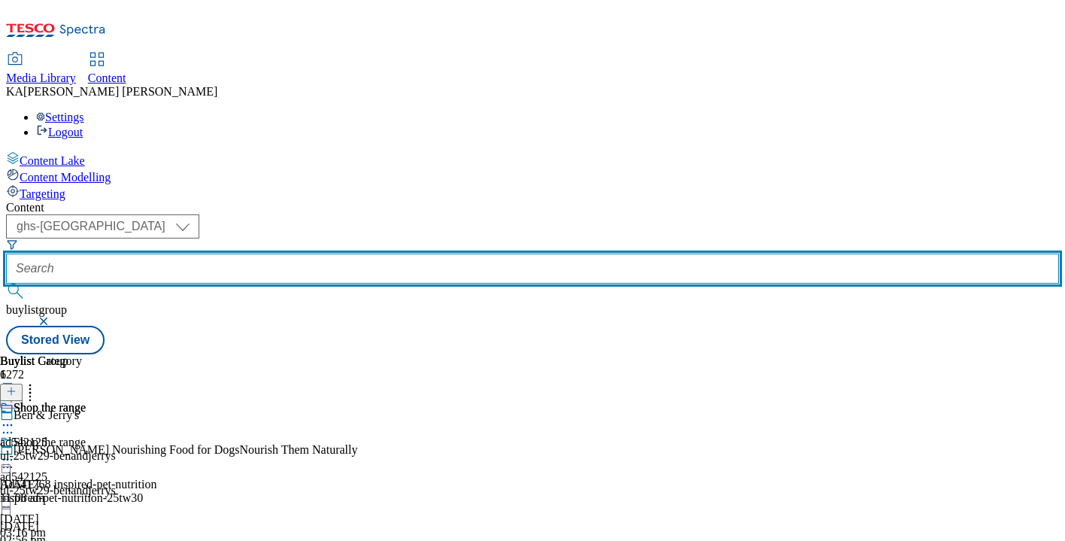
paste input "daniels-chilled-foods-soups-25tw30"
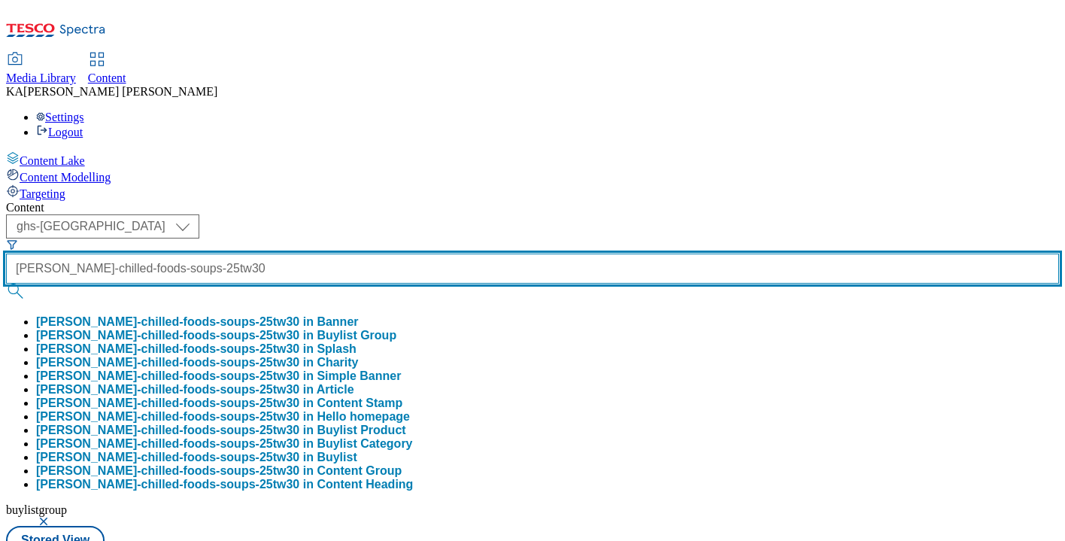
type input "daniels-chilled-foods-soups-25tw30"
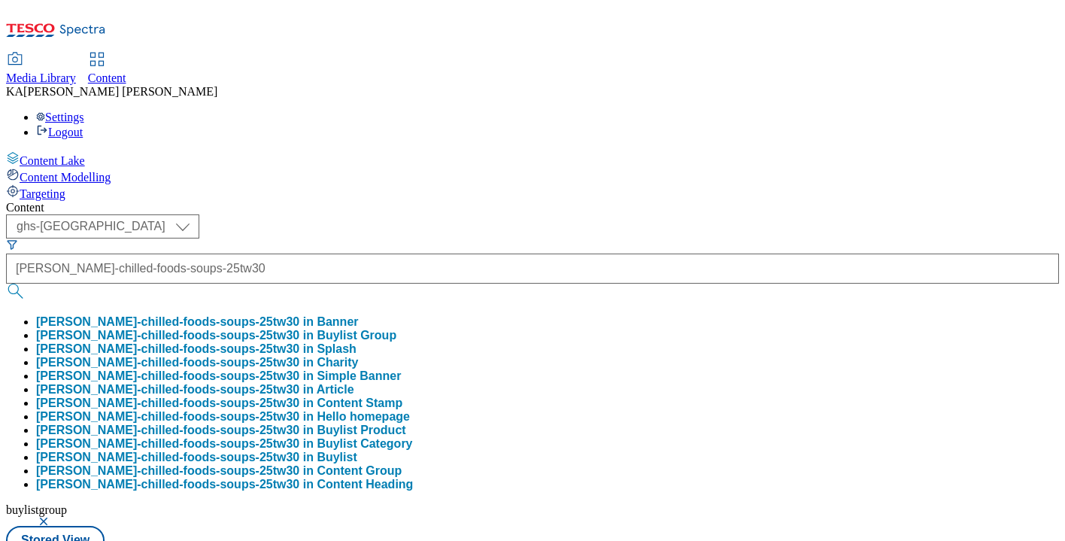
scroll to position [0, 0]
click at [361, 329] on button "daniels-chilled-foods-soups-25tw30 in Buylist Group" at bounding box center [216, 336] width 360 height 14
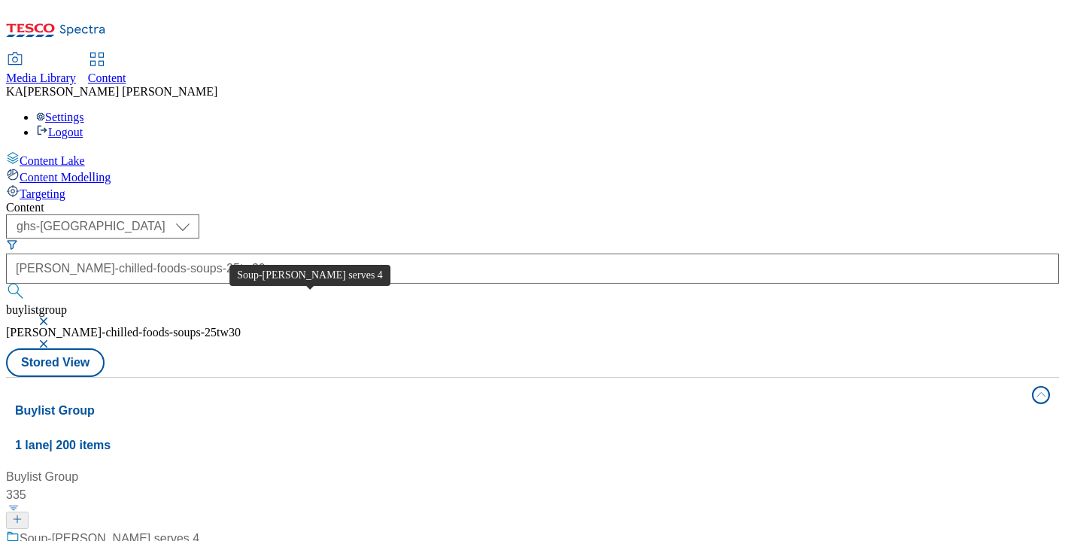
click at [199, 453] on div "Soup-er sharer serves 4" at bounding box center [110, 538] width 180 height 18
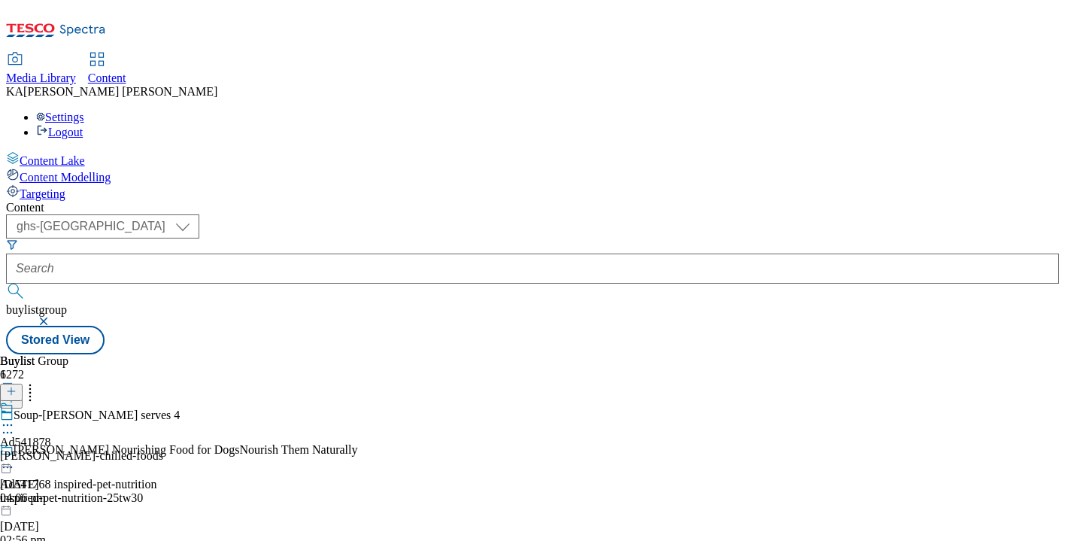
click at [15, 417] on icon at bounding box center [7, 424] width 15 height 15
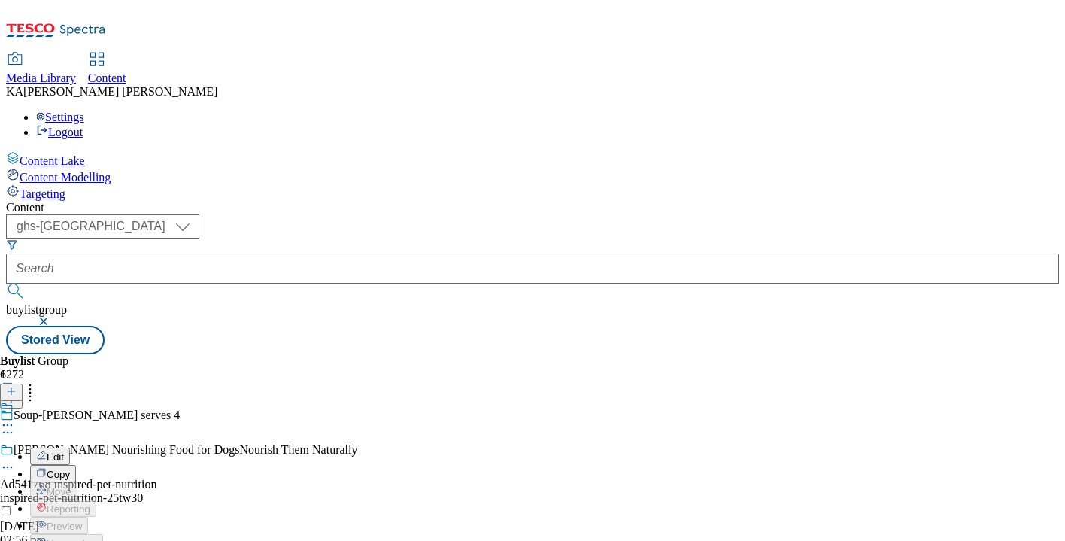
click at [70, 447] on button "Edit" at bounding box center [50, 455] width 40 height 17
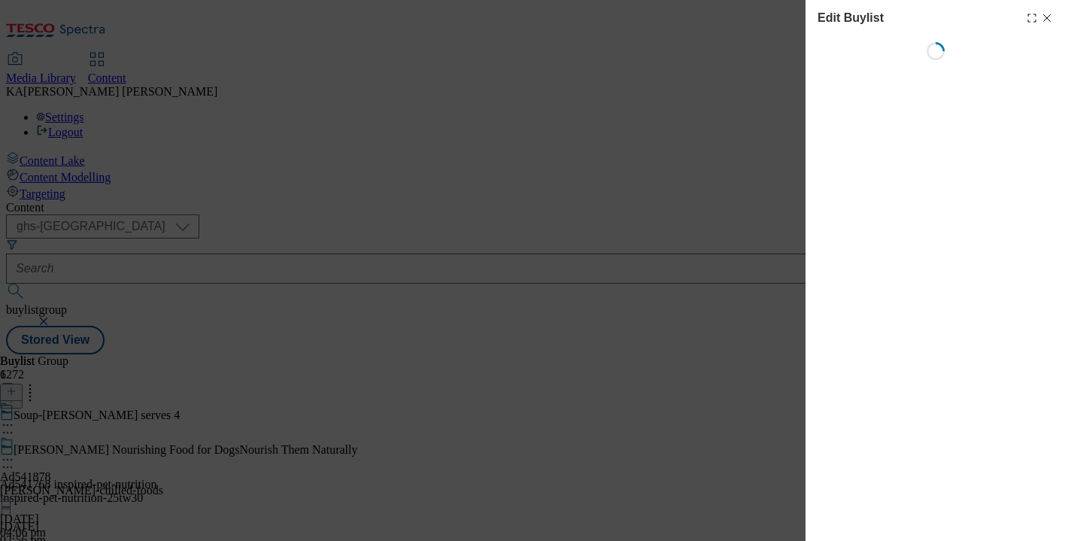
select select "tactical"
select select "supplier funded short term 1-3 weeks"
select select "Banner"
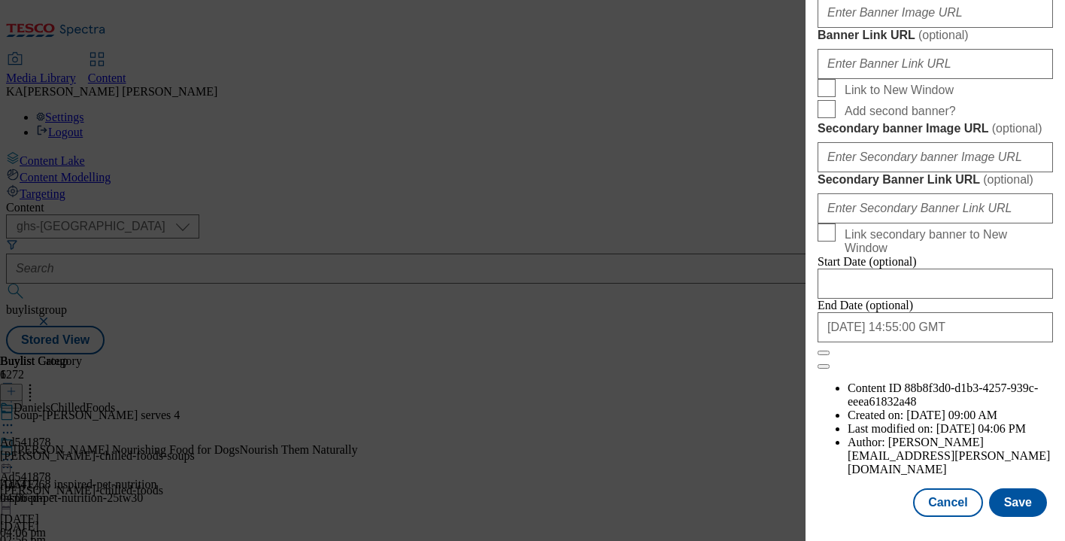
scroll to position [1279, 0]
click at [847, 28] on input "Banner Image URL ( optional )" at bounding box center [934, 13] width 235 height 30
paste input "https://digitalcontent.api.tesco.com/v2/media/ghs-mktg/b030912d-6da2-46f5-a071-…"
type input "https://digitalcontent.api.tesco.com/v2/media/ghs-mktg/b030912d-6da2-46f5-a071-…"
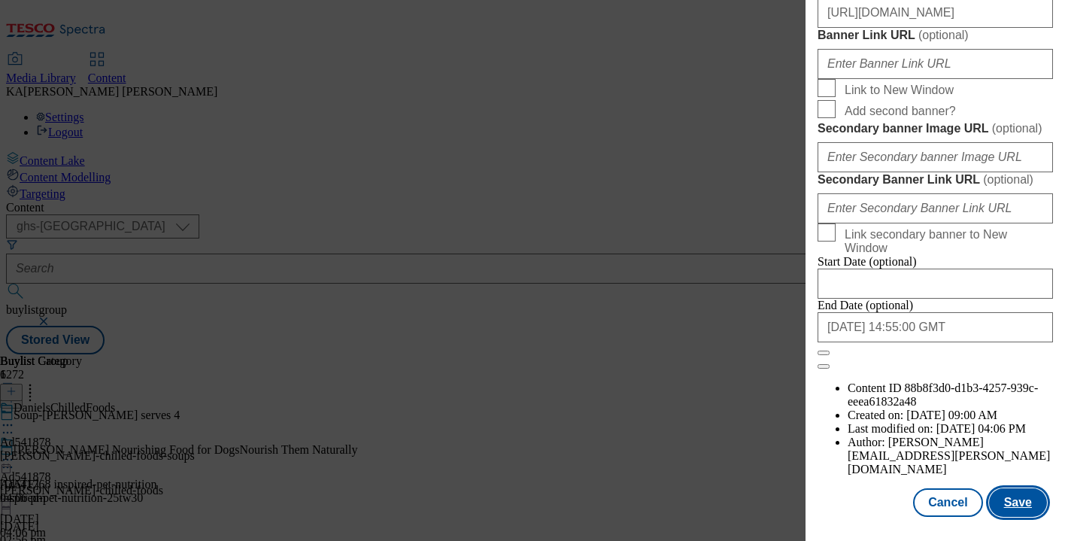
click at [1014, 453] on button "Save" at bounding box center [1018, 502] width 58 height 29
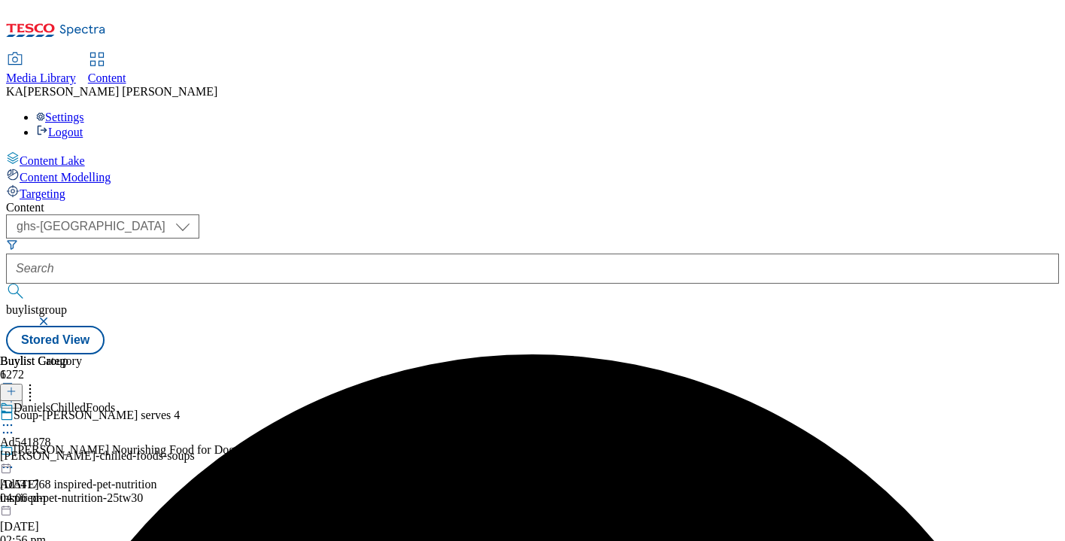
click at [15, 417] on icon at bounding box center [7, 424] width 15 height 15
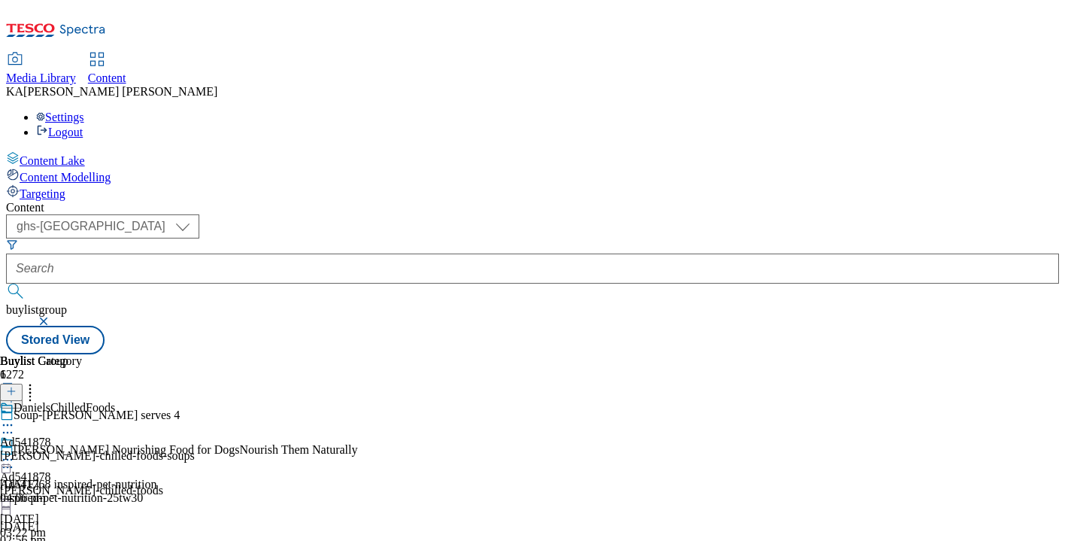
click at [15, 452] on icon at bounding box center [7, 459] width 15 height 15
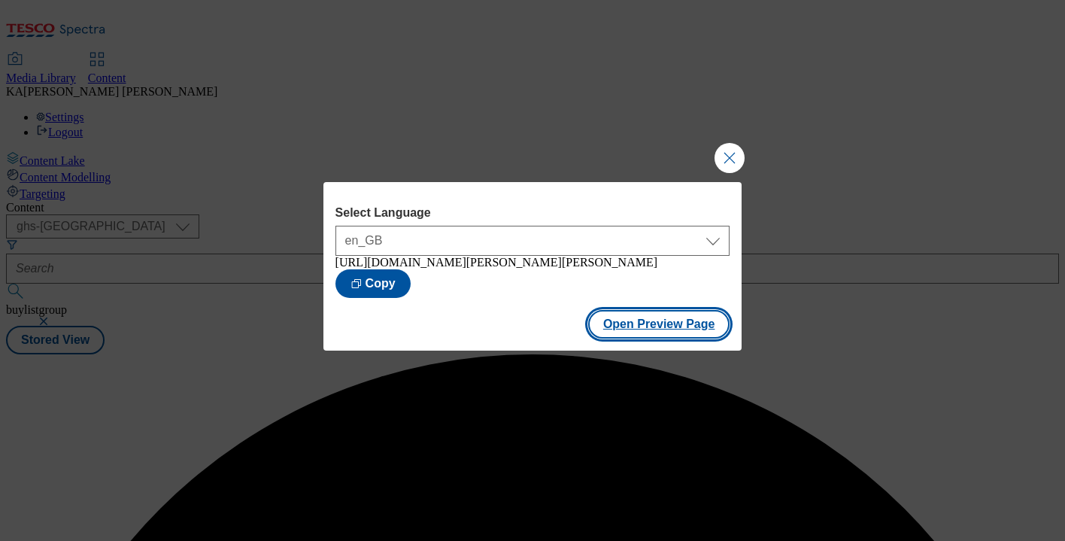
click at [623, 330] on button "Open Preview Page" at bounding box center [659, 324] width 142 height 29
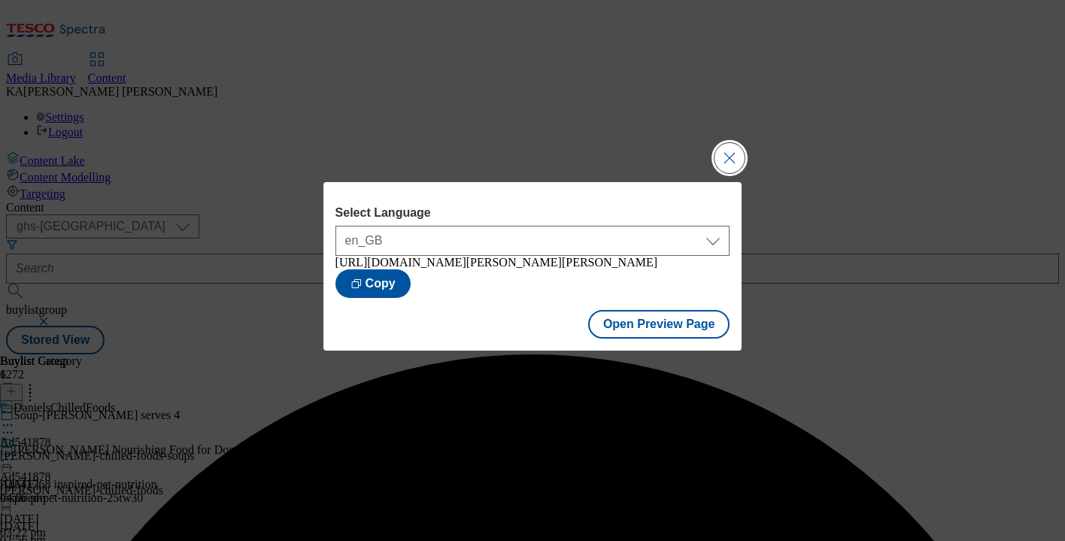
click at [721, 154] on button "Close Modal" at bounding box center [729, 158] width 30 height 30
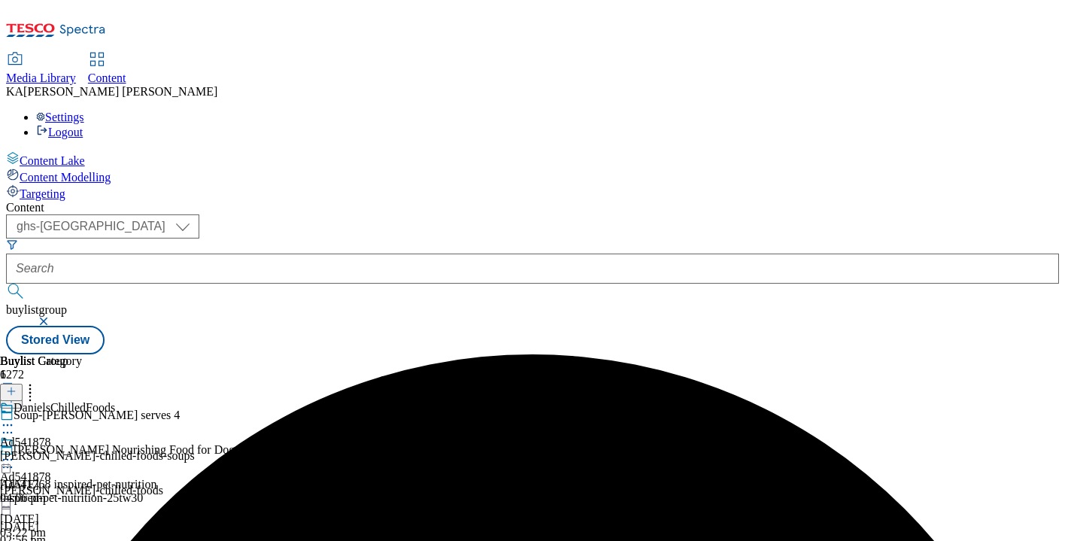
click at [13, 453] on circle at bounding box center [12, 460] width 2 height 2
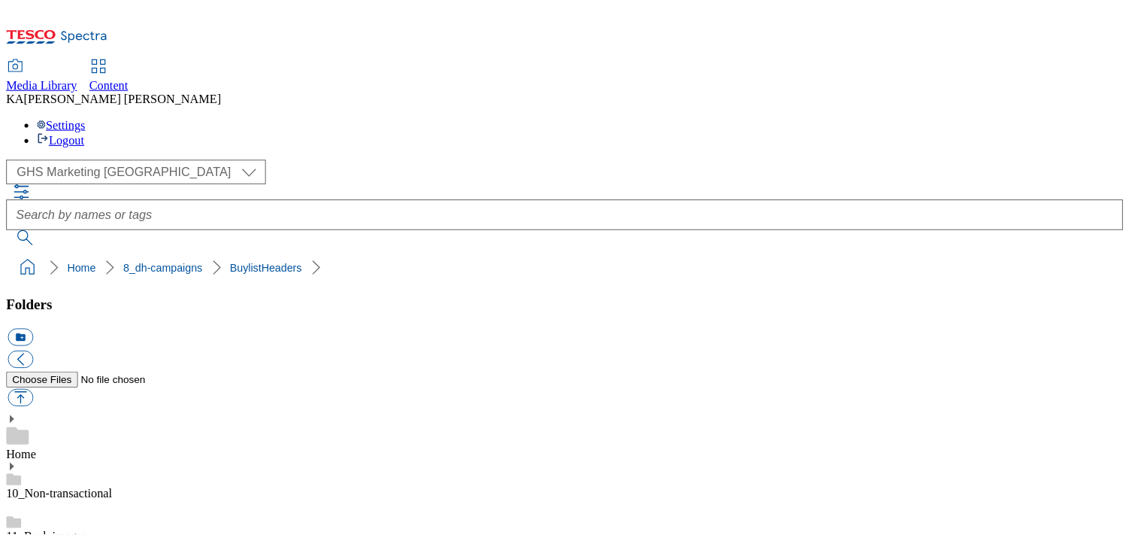
scroll to position [237, 0]
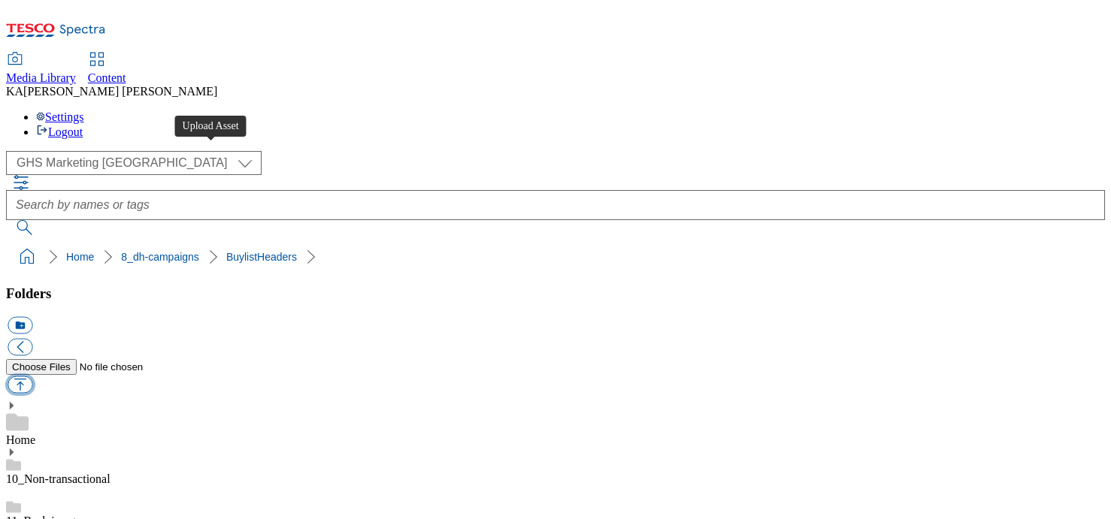
click at [32, 377] on button "button" at bounding box center [20, 385] width 25 height 17
type input "C:\fakepath\1758028557231-BLH_1184x333_V3.png"
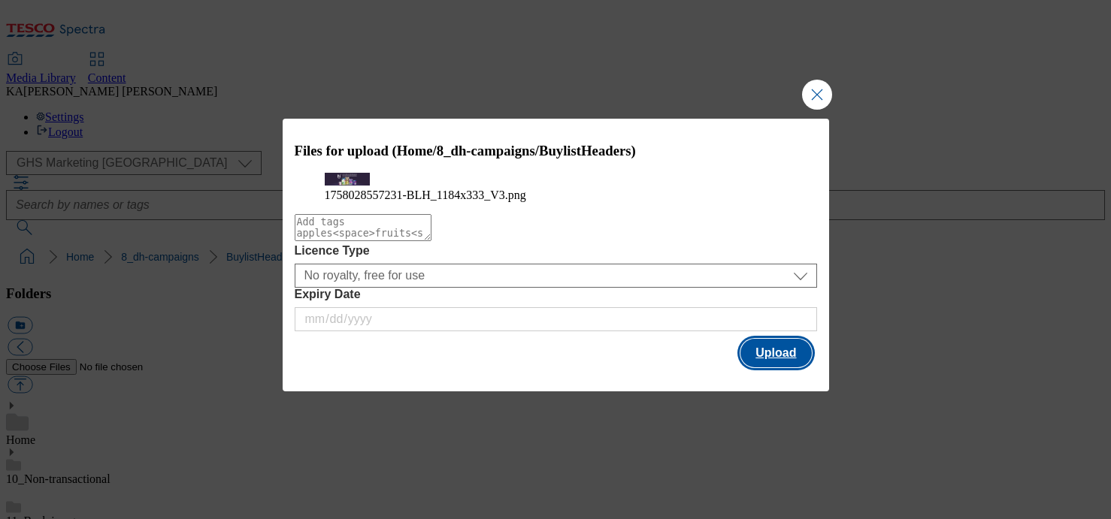
click at [764, 368] on button "Upload" at bounding box center [776, 353] width 71 height 29
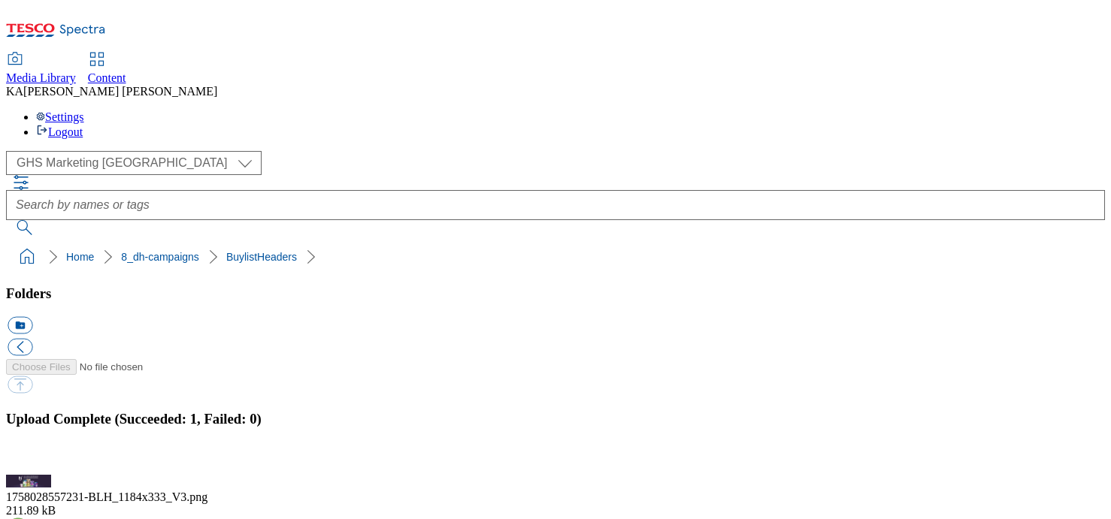
click at [30, 459] on button "button" at bounding box center [19, 466] width 23 height 14
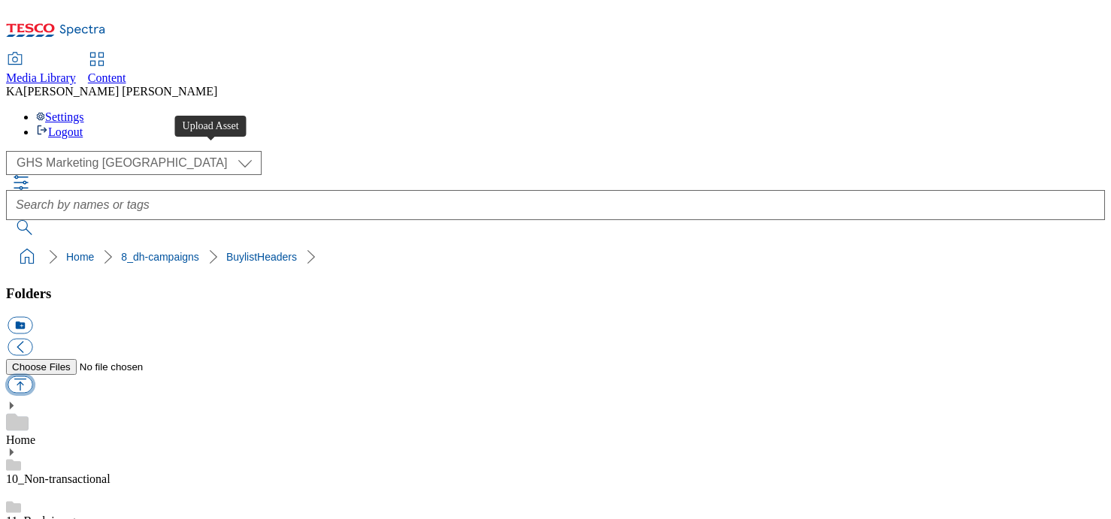
click at [32, 377] on button "button" at bounding box center [20, 385] width 25 height 17
type input "C:\fakepath\big-541620-AlwaysDiscreetEVENTMenopause-Thumbnail3 (1).png"
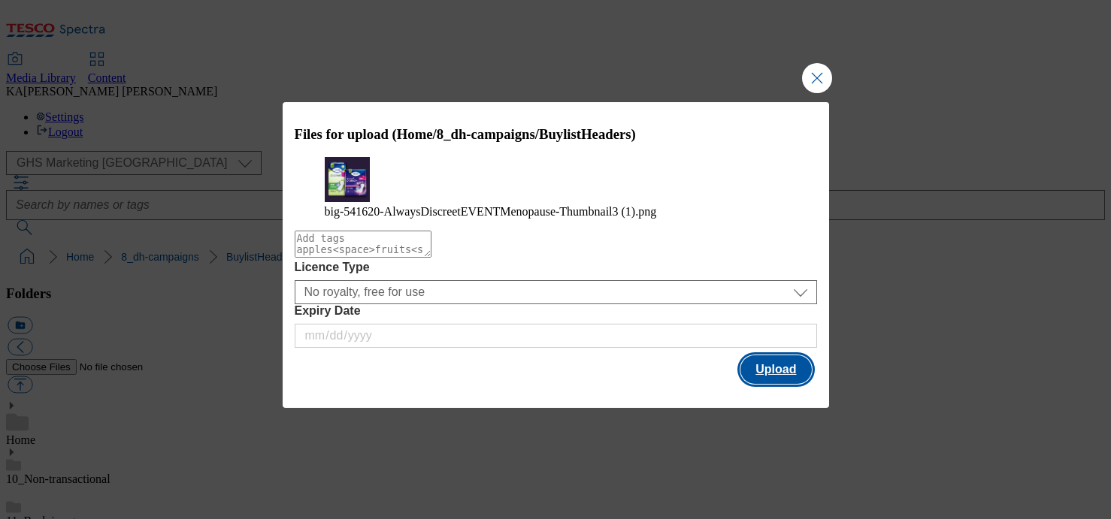
click at [752, 384] on button "Upload" at bounding box center [776, 370] width 71 height 29
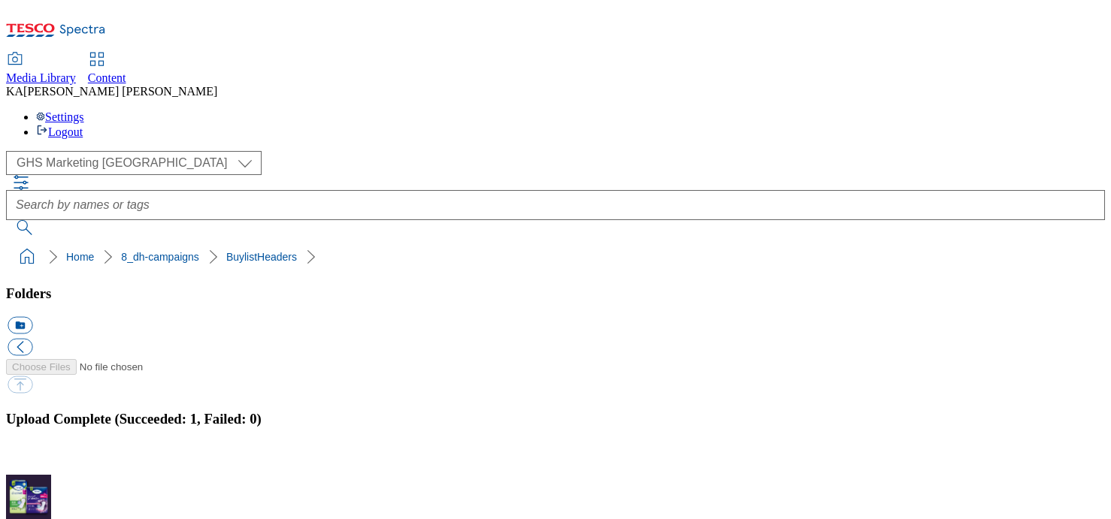
click at [30, 459] on button "button" at bounding box center [19, 466] width 23 height 14
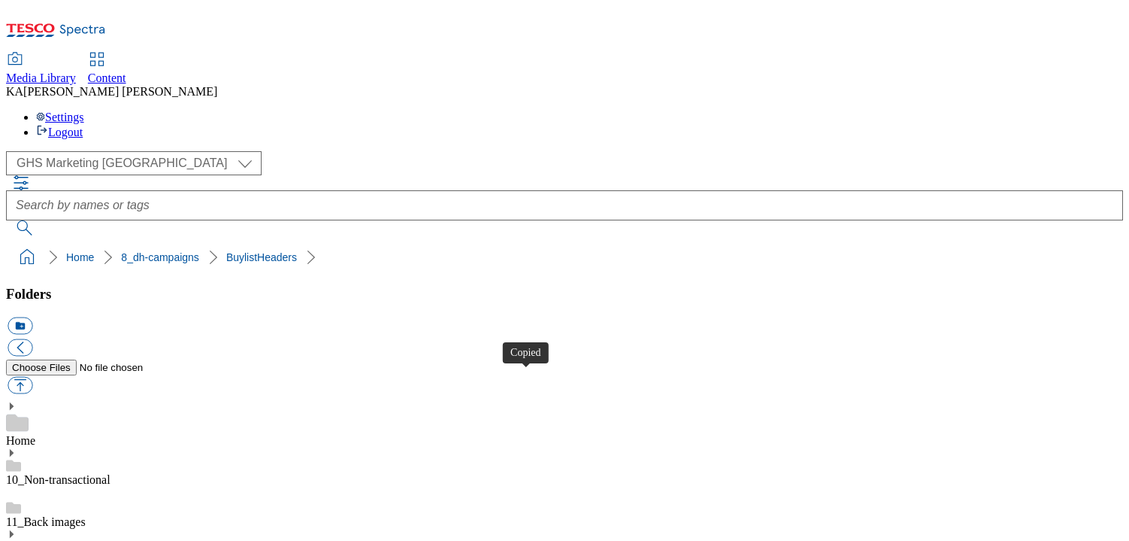
click at [32, 377] on button "button" at bounding box center [20, 385] width 25 height 17
type input "C:\fakepath\big-541620-AlwaysDiscreetEVENTMenopause-Thumbnail6 (1).png"
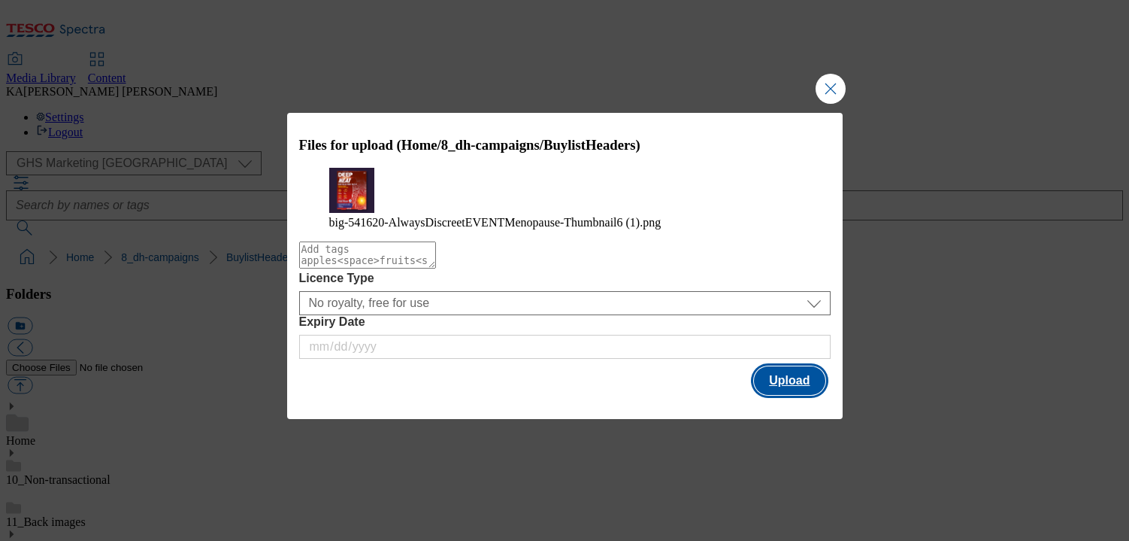
click at [786, 395] on button "Upload" at bounding box center [789, 380] width 71 height 29
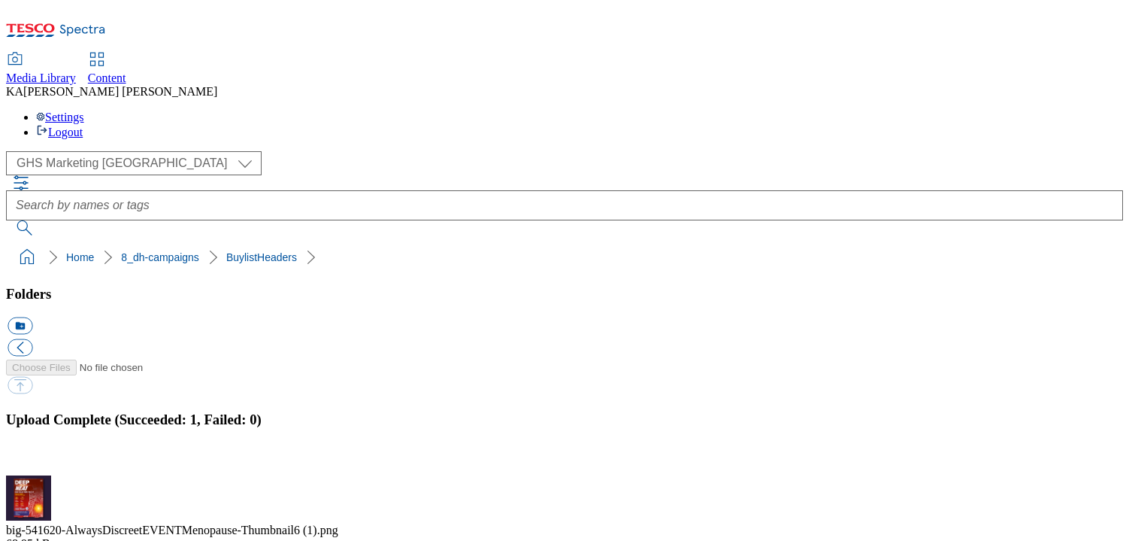
click at [30, 459] on button "button" at bounding box center [19, 466] width 23 height 14
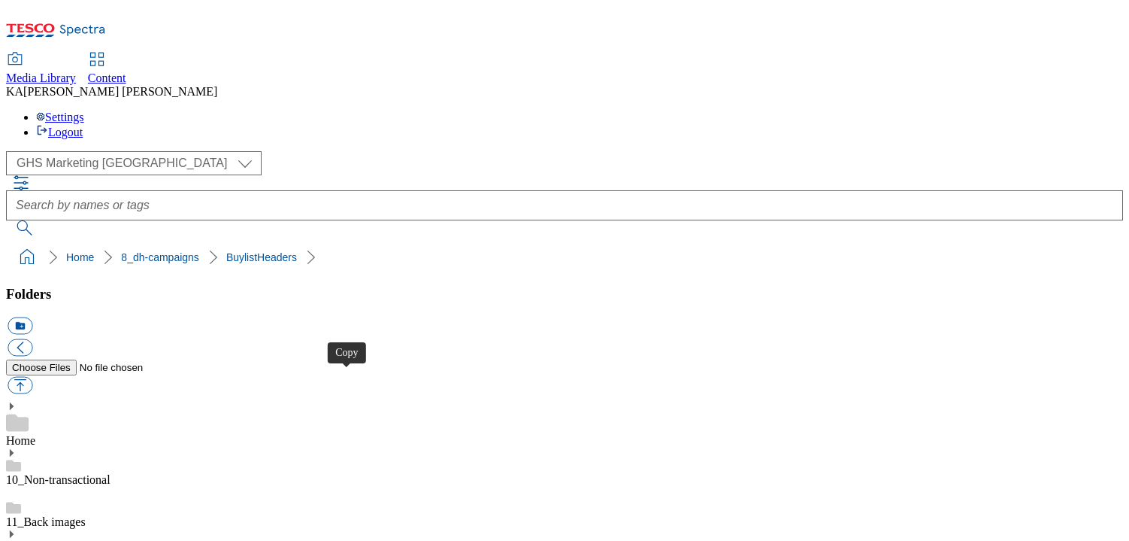
click at [32, 377] on button "button" at bounding box center [20, 385] width 25 height 17
type input "C:\fakepath\big-541620-AlwaysDiscreetEVENTMenopause-Thumbnail7.png"
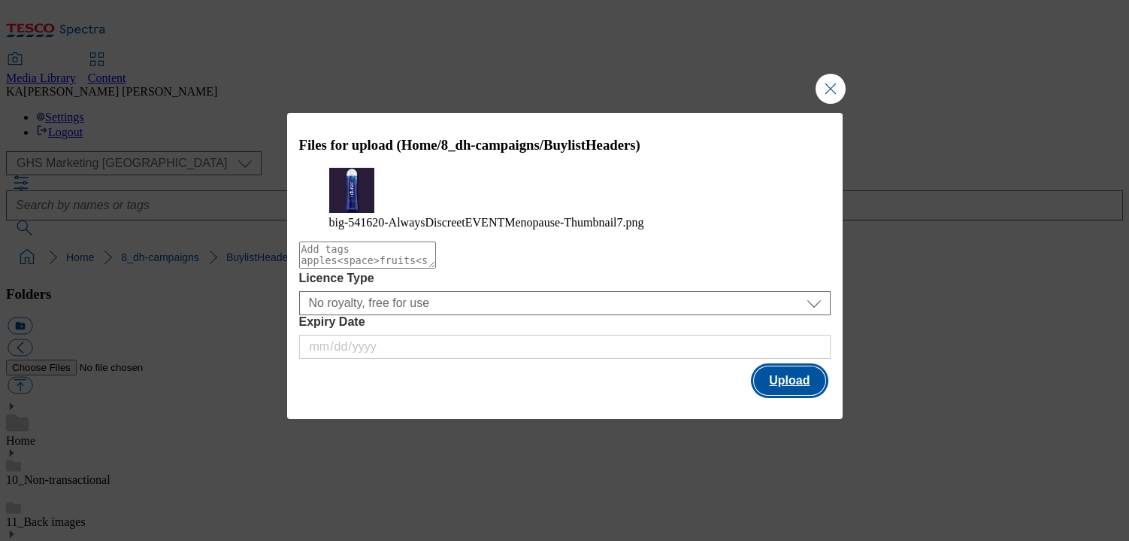
click at [786, 395] on button "Upload" at bounding box center [789, 380] width 71 height 29
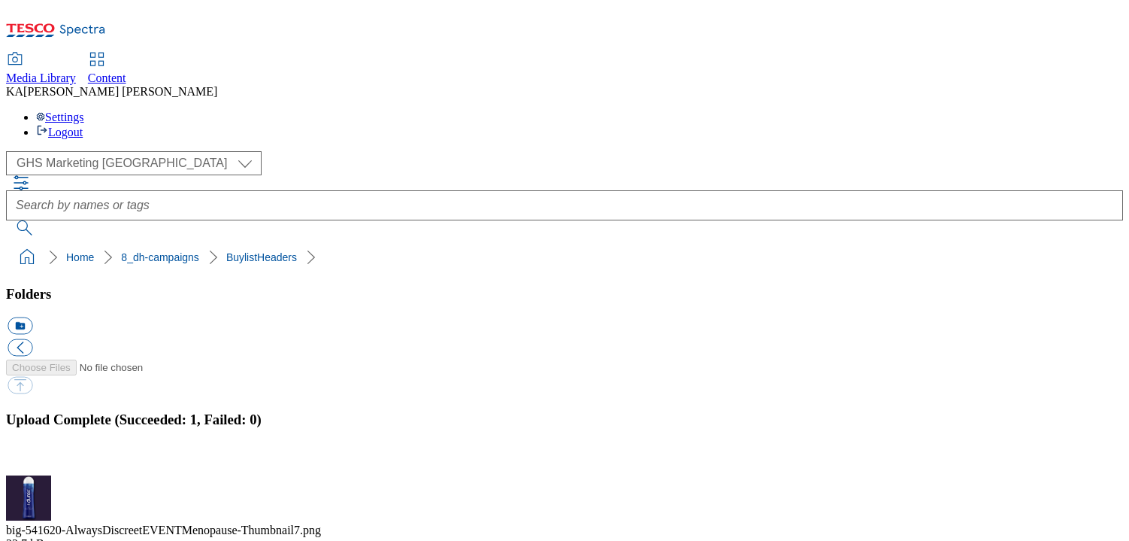
click at [30, 459] on button "button" at bounding box center [19, 466] width 23 height 14
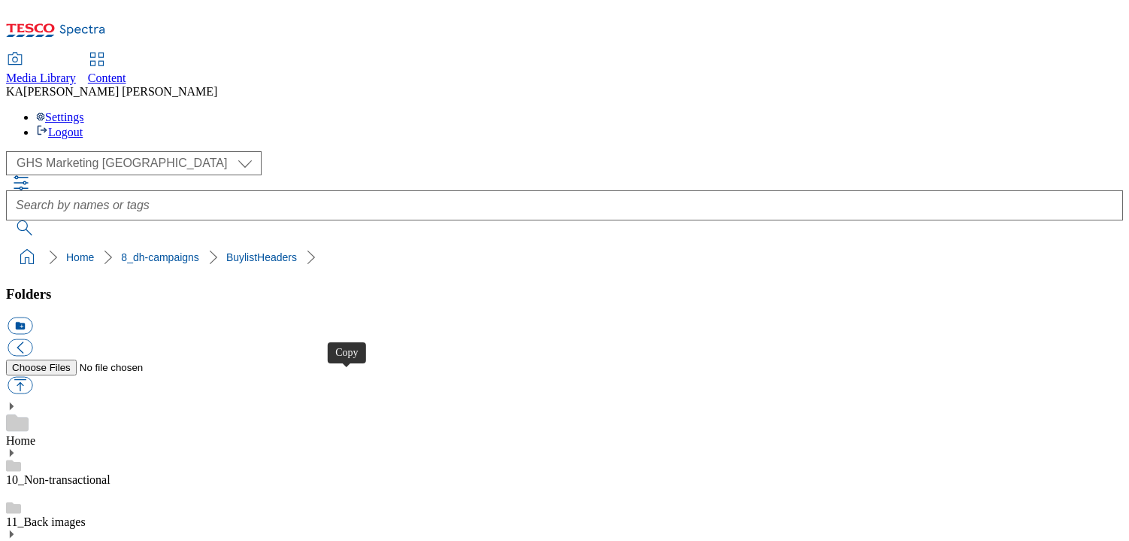
click at [32, 377] on button "button" at bounding box center [20, 385] width 25 height 17
type input "C:\fakepath\big-541620-AlwaysDiscreetEVENTMenopause-Thumbnail8.png"
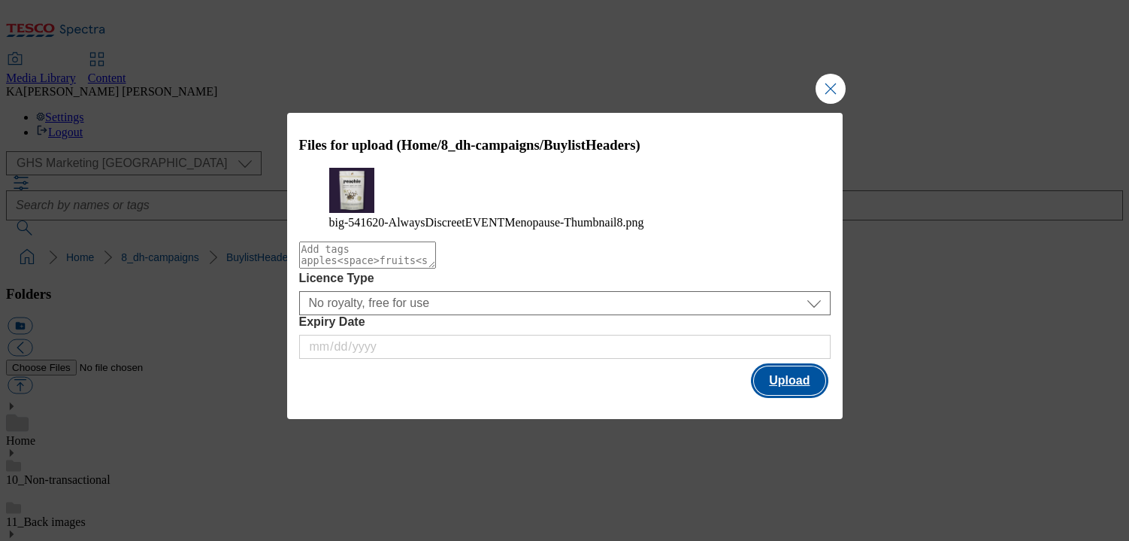
click at [780, 395] on button "Upload" at bounding box center [789, 380] width 71 height 29
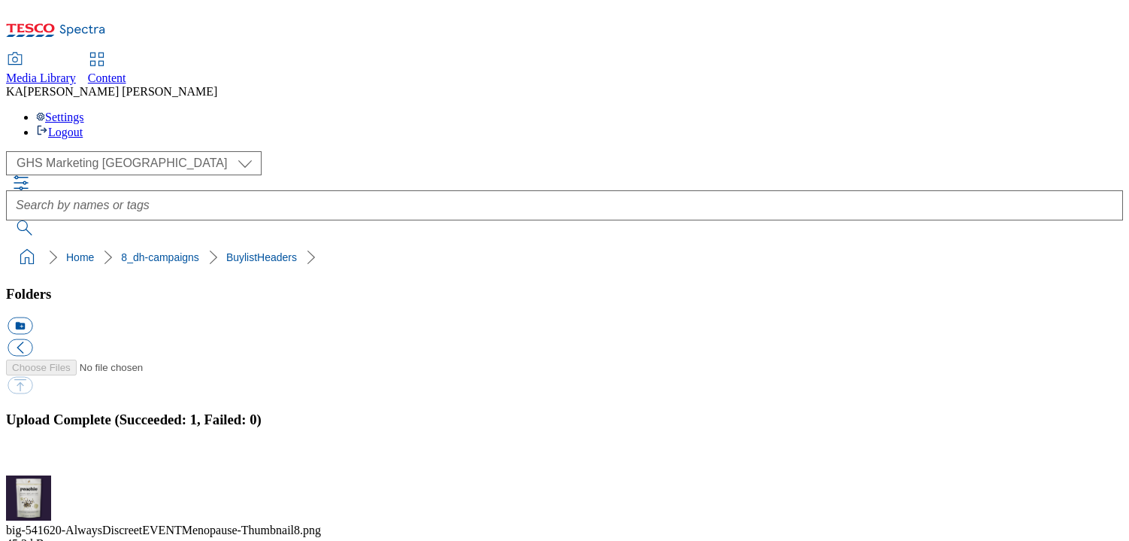
click at [30, 459] on button "button" at bounding box center [19, 466] width 23 height 14
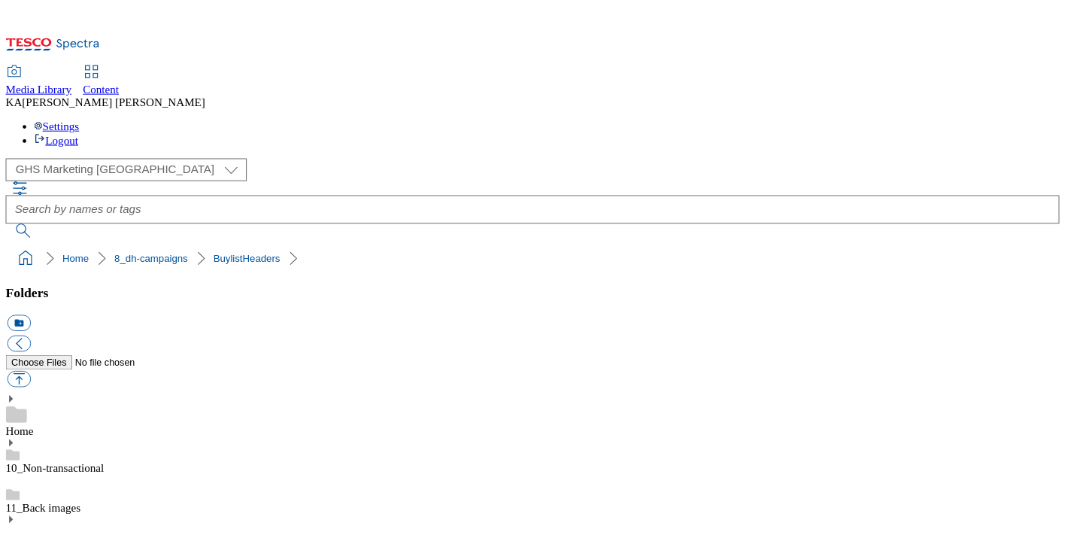
scroll to position [169, 0]
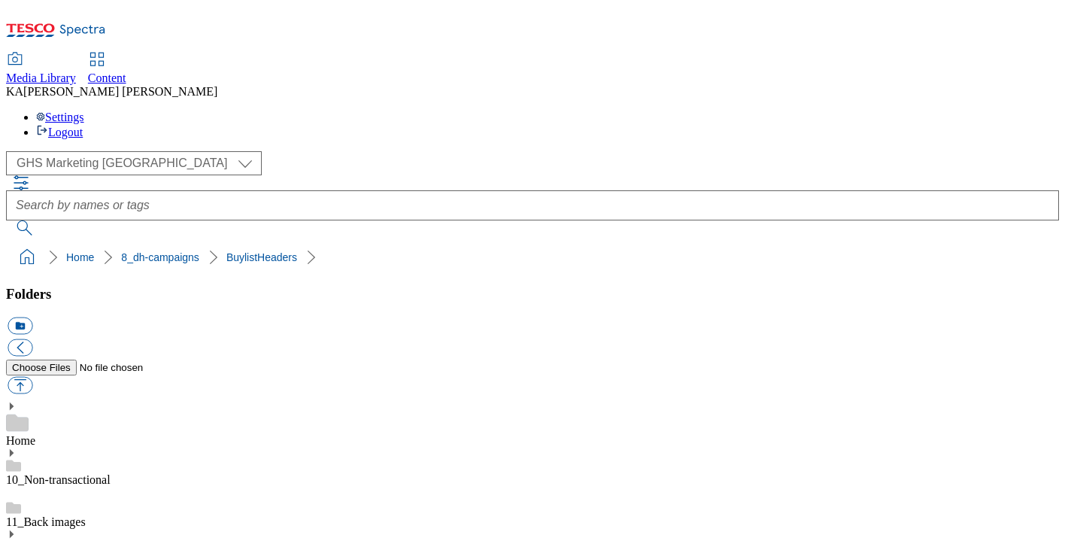
click at [32, 377] on button "button" at bounding box center [20, 385] width 25 height 17
type input "C:\fakepath\1758036265592-CCP_BLH.jpg"
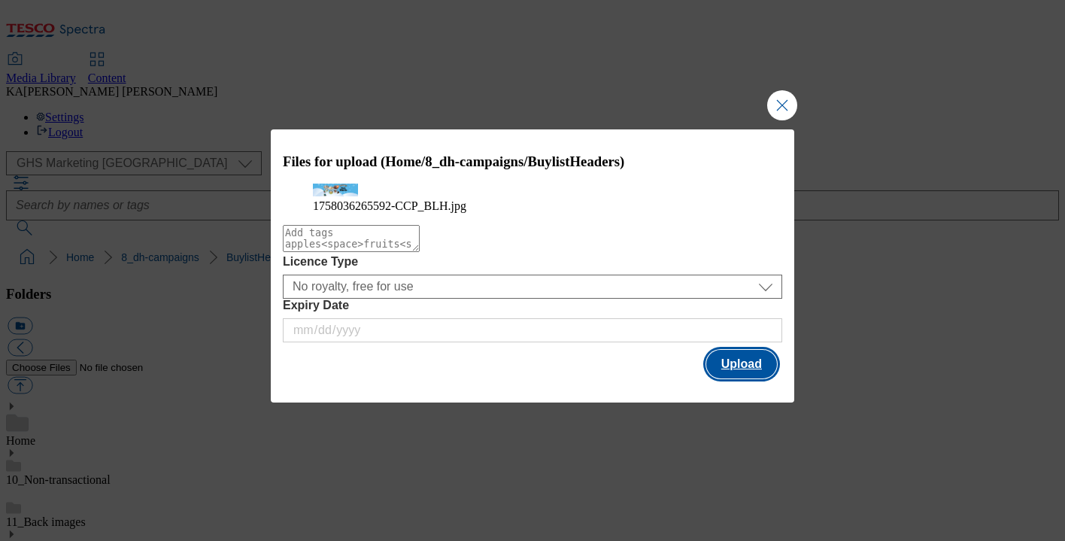
click at [729, 378] on button "Upload" at bounding box center [741, 364] width 71 height 29
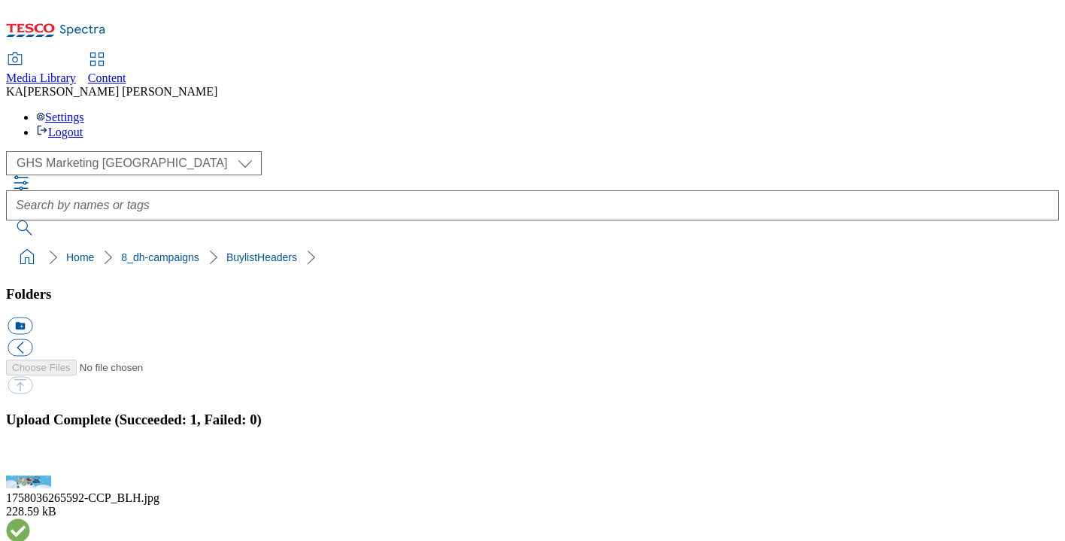
click at [30, 459] on button "button" at bounding box center [19, 466] width 23 height 14
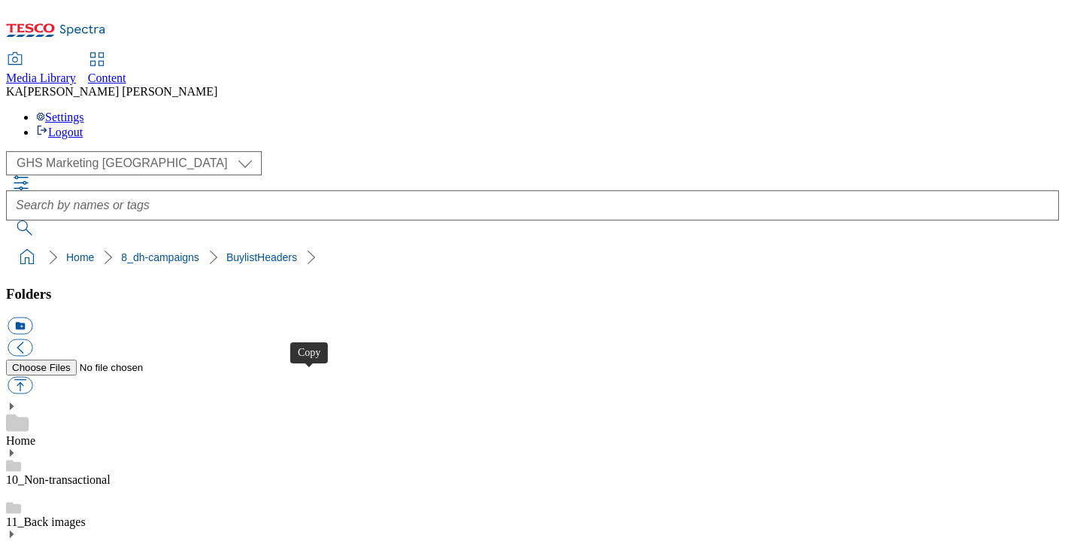
click at [32, 377] on button "button" at bounding box center [20, 385] width 25 height 17
type input "C:\fakepath\1758036265592-CCP_Desktop.jpg"
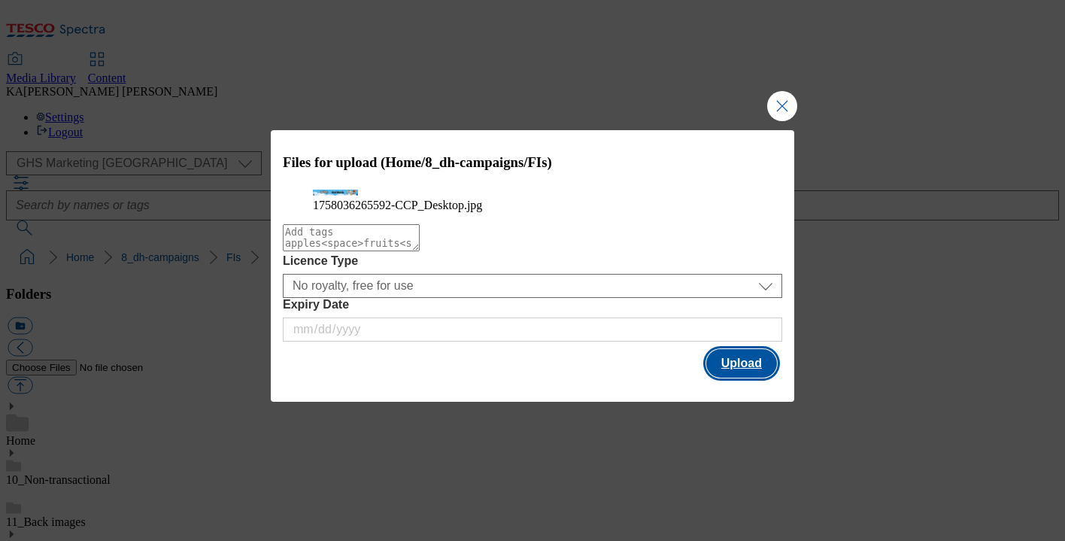
click at [735, 377] on button "Upload" at bounding box center [741, 363] width 71 height 29
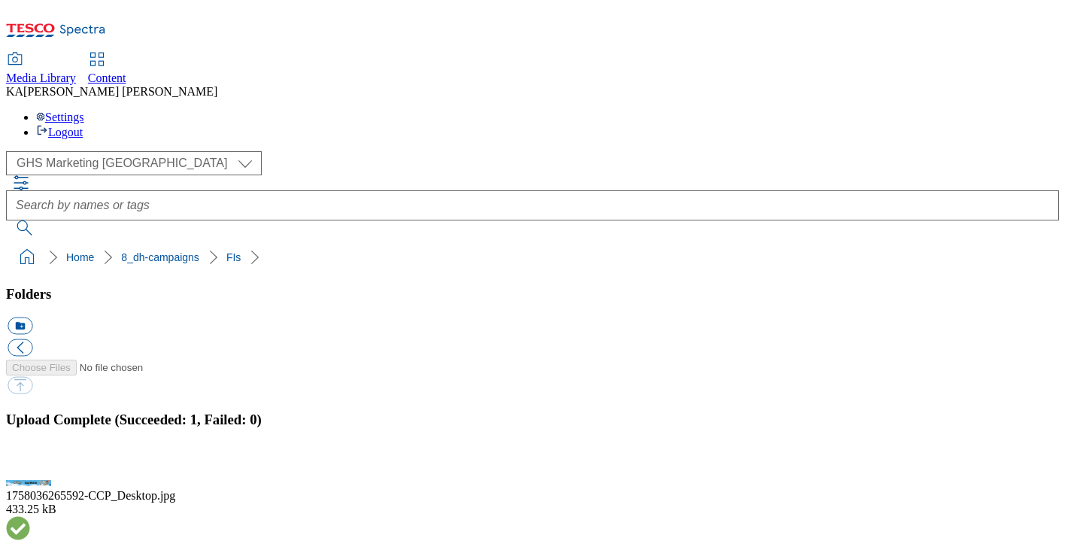
click at [30, 459] on button "button" at bounding box center [19, 466] width 23 height 14
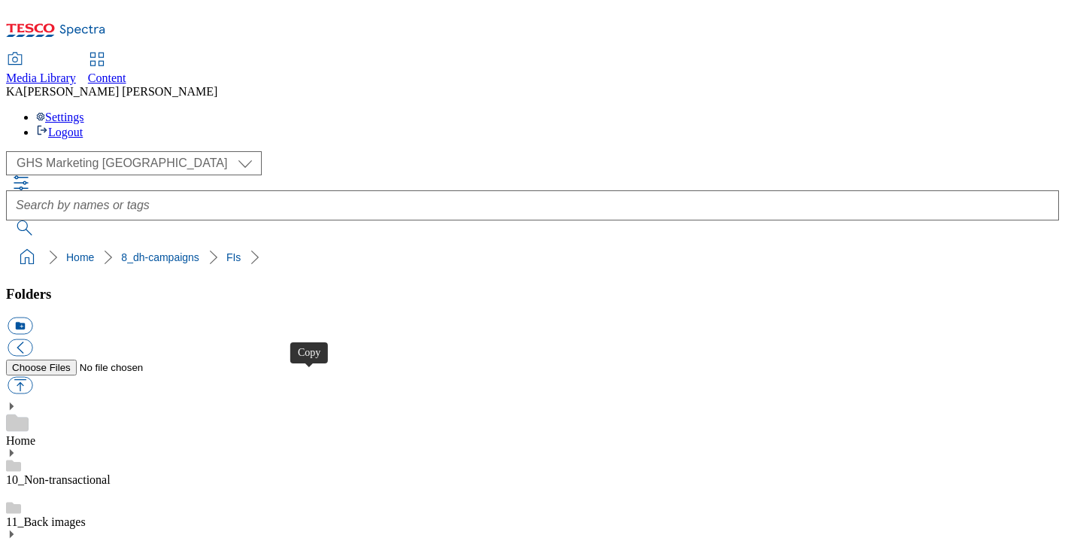
click at [32, 377] on button "button" at bounding box center [20, 385] width 25 height 17
type input "C:\fakepath\1757945030164-ad541878_NCG_Soups_LegoBrand_H_1184x333_V3.jpg"
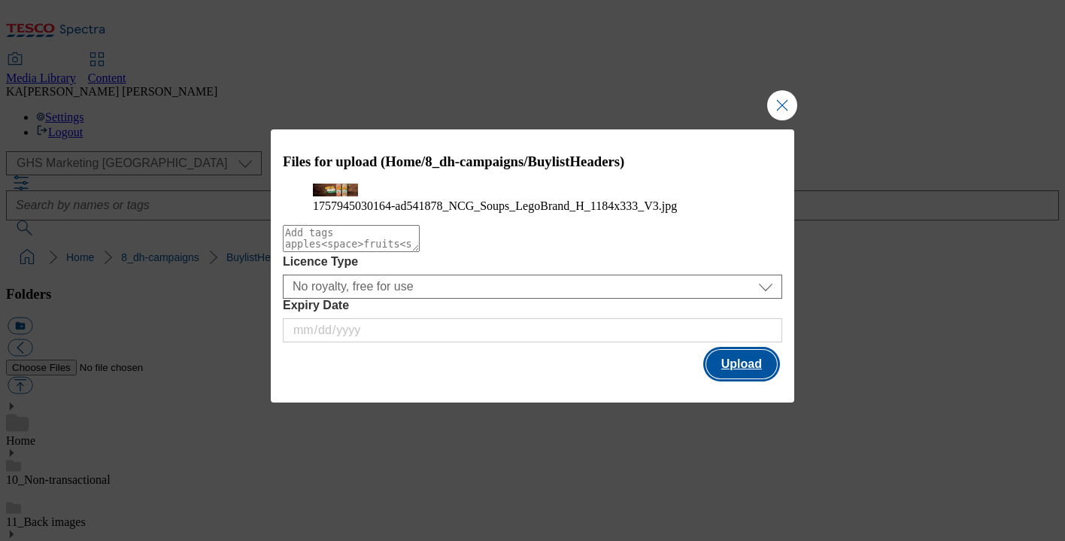
click at [748, 378] on button "Upload" at bounding box center [741, 364] width 71 height 29
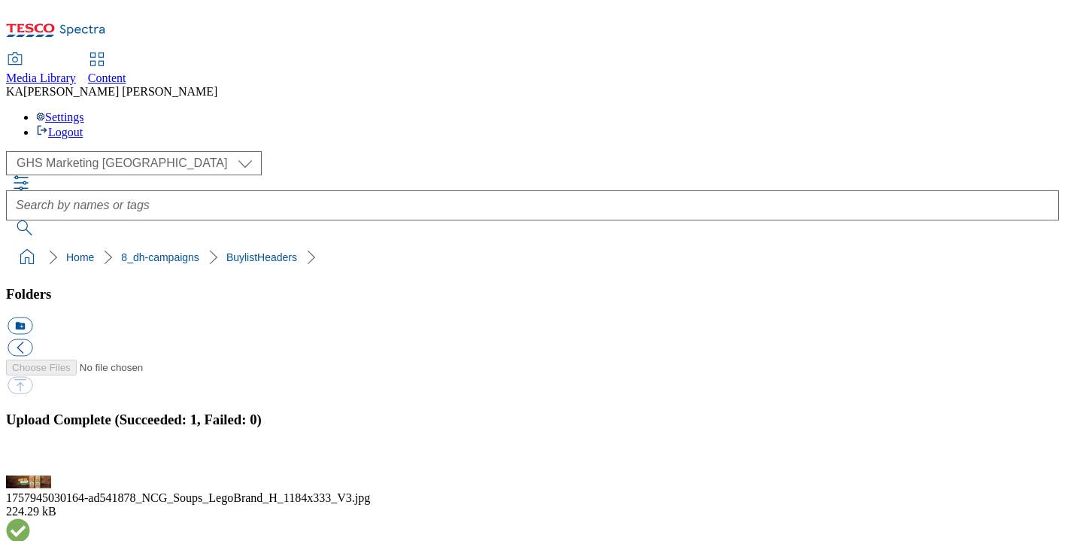
click at [30, 459] on button "button" at bounding box center [19, 466] width 23 height 14
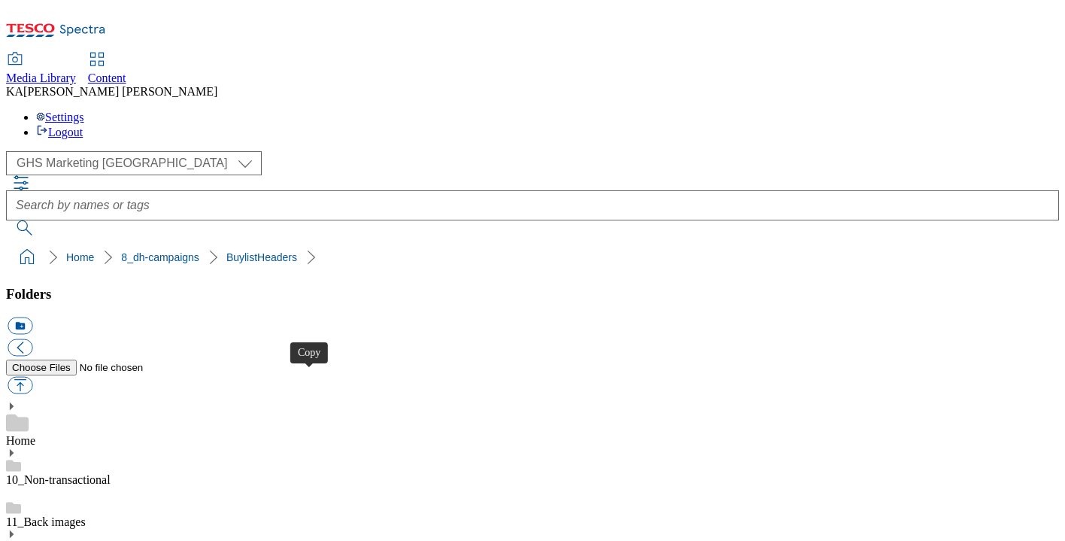
click at [32, 377] on button "button" at bounding box center [20, 385] width 25 height 17
type input "C:\fakepath\1757945030165-ad541878_NCG_Soups_LegoBrand_2560x320_V5 (1).jpg"
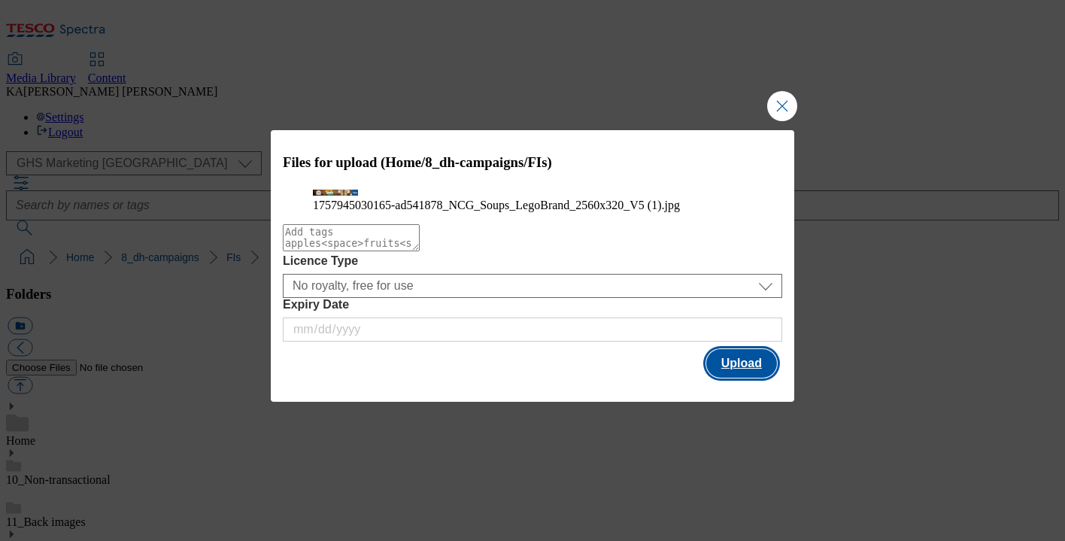
click at [742, 377] on button "Upload" at bounding box center [741, 363] width 71 height 29
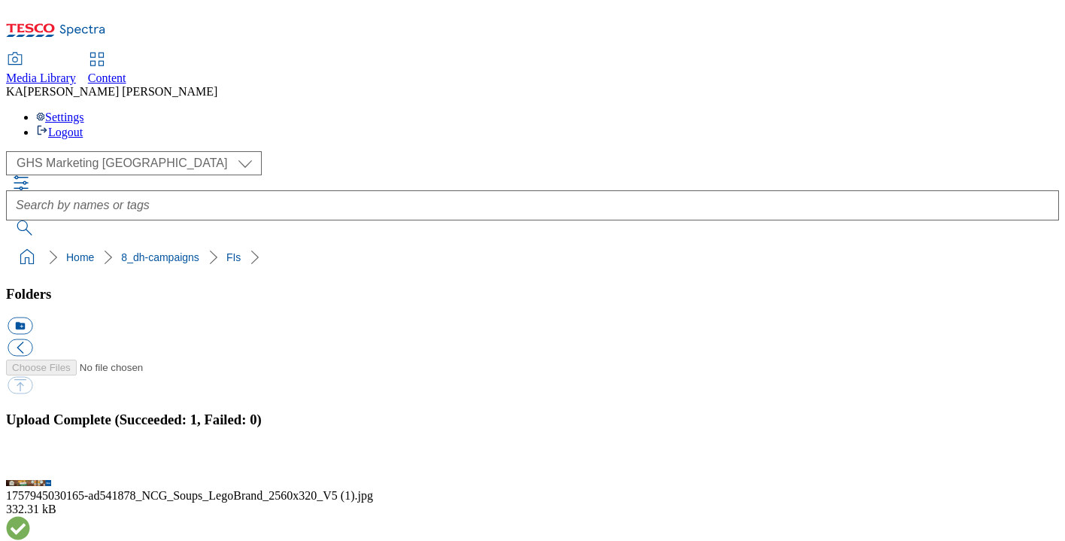
click at [30, 459] on button "button" at bounding box center [19, 466] width 23 height 14
